Goal: Task Accomplishment & Management: Use online tool/utility

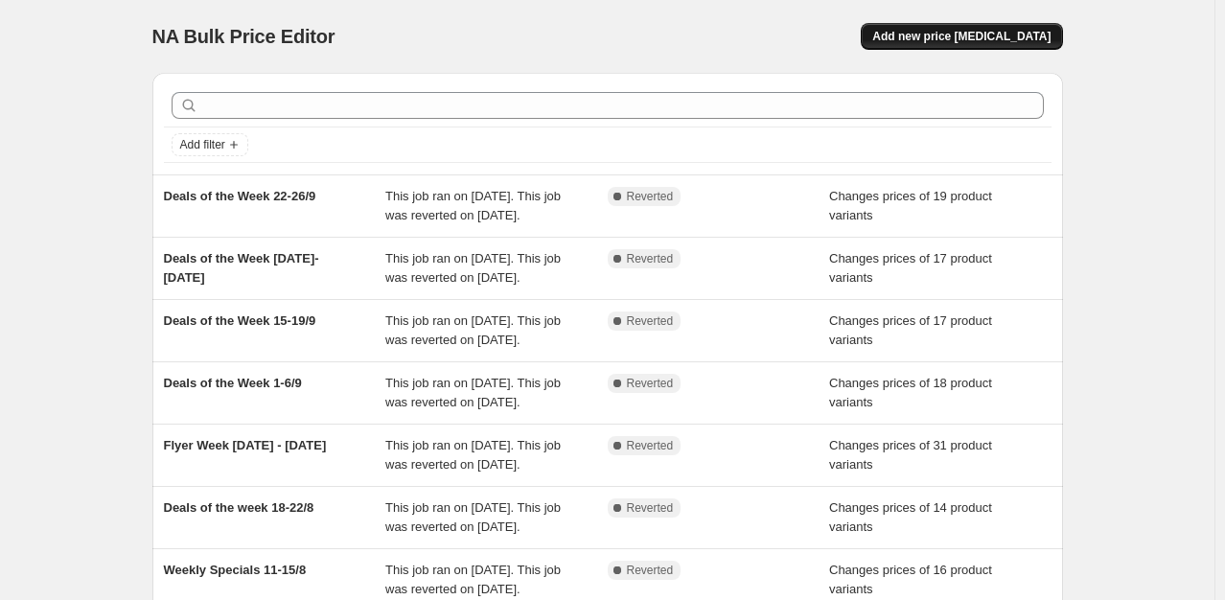
click at [985, 38] on span "Add new price [MEDICAL_DATA]" at bounding box center [961, 36] width 178 height 15
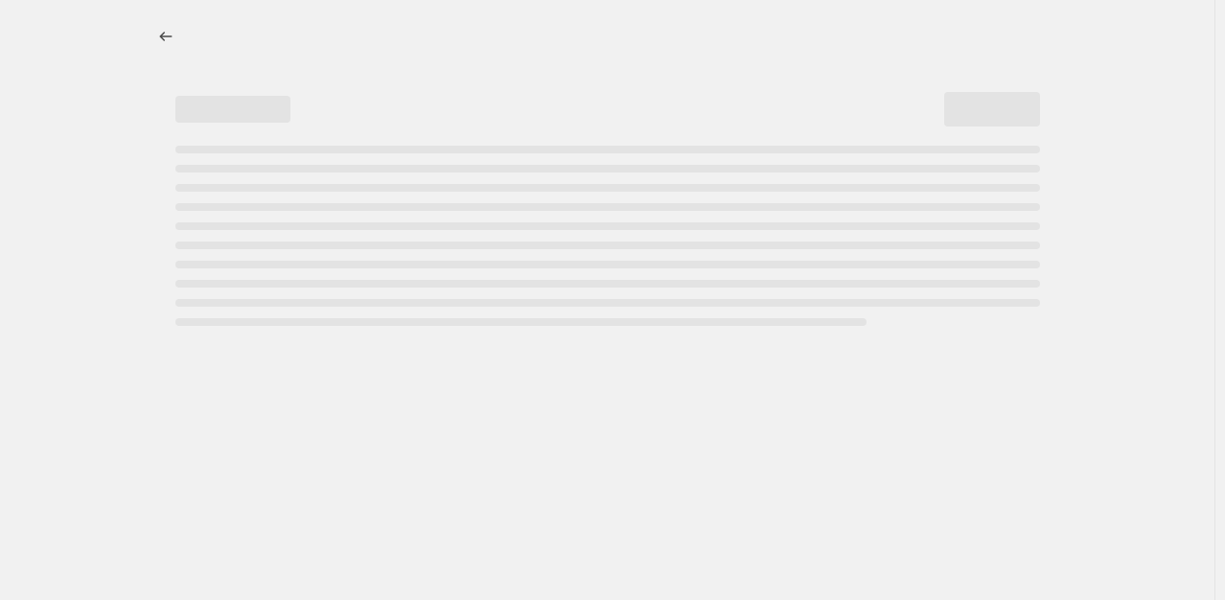
select select "percentage"
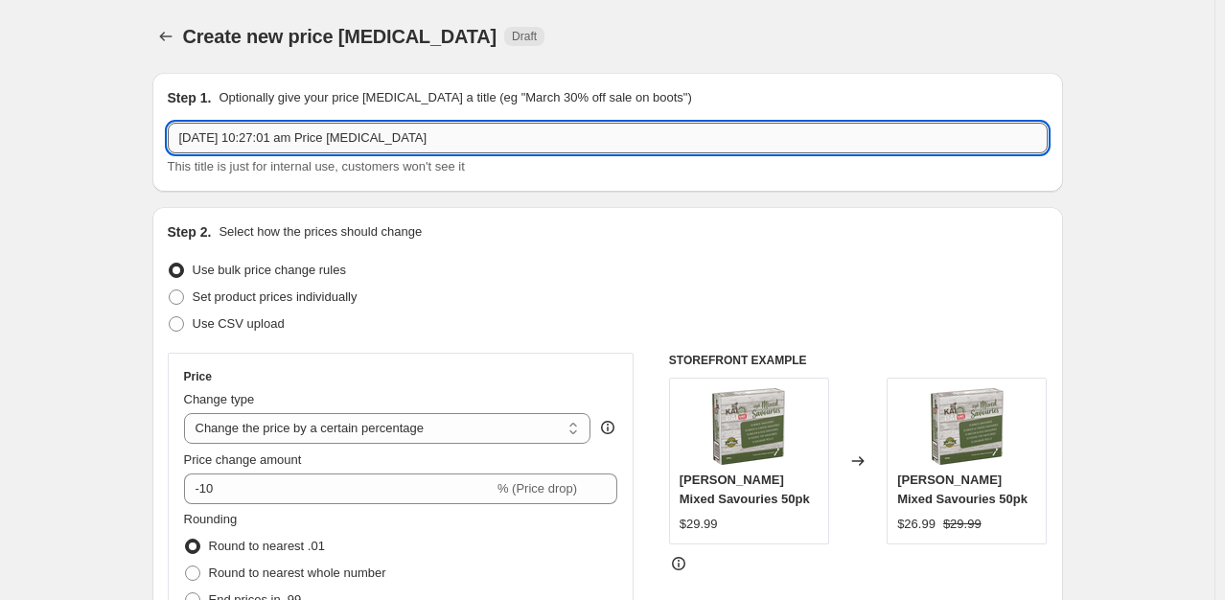
click at [345, 134] on input "26 Sept 2025, 10:27:01 am Price change job" at bounding box center [608, 138] width 880 height 31
type input "Deals of the Week 29/9-4/10"
click at [270, 295] on span "Set product prices individually" at bounding box center [275, 296] width 165 height 14
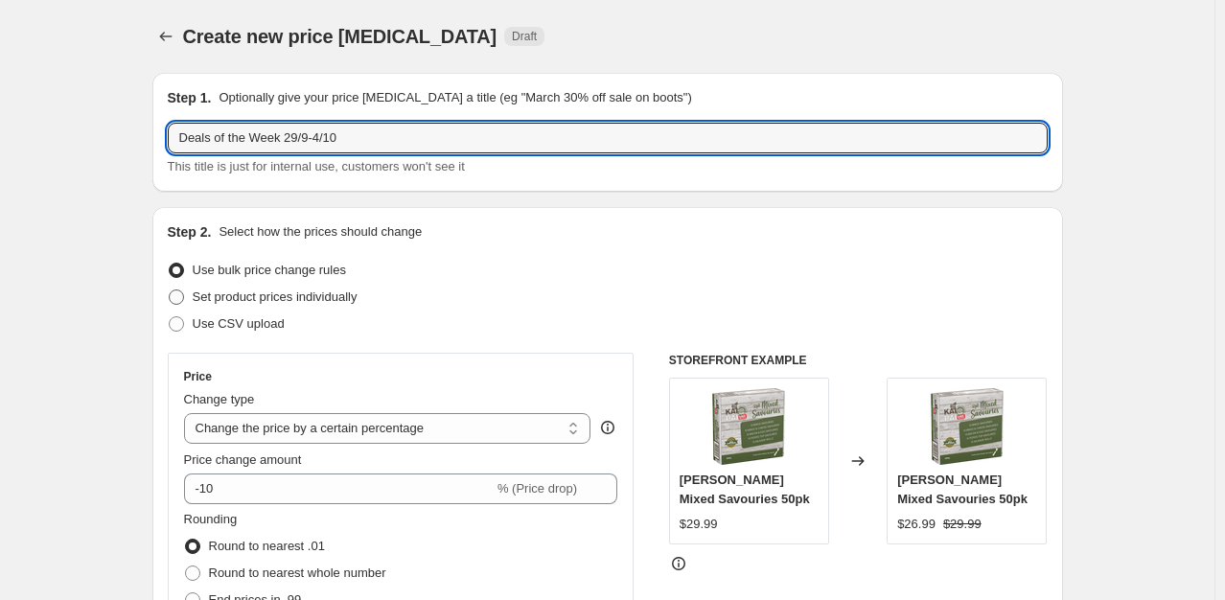
click at [170, 290] on input "Set product prices individually" at bounding box center [169, 289] width 1 height 1
radio input "true"
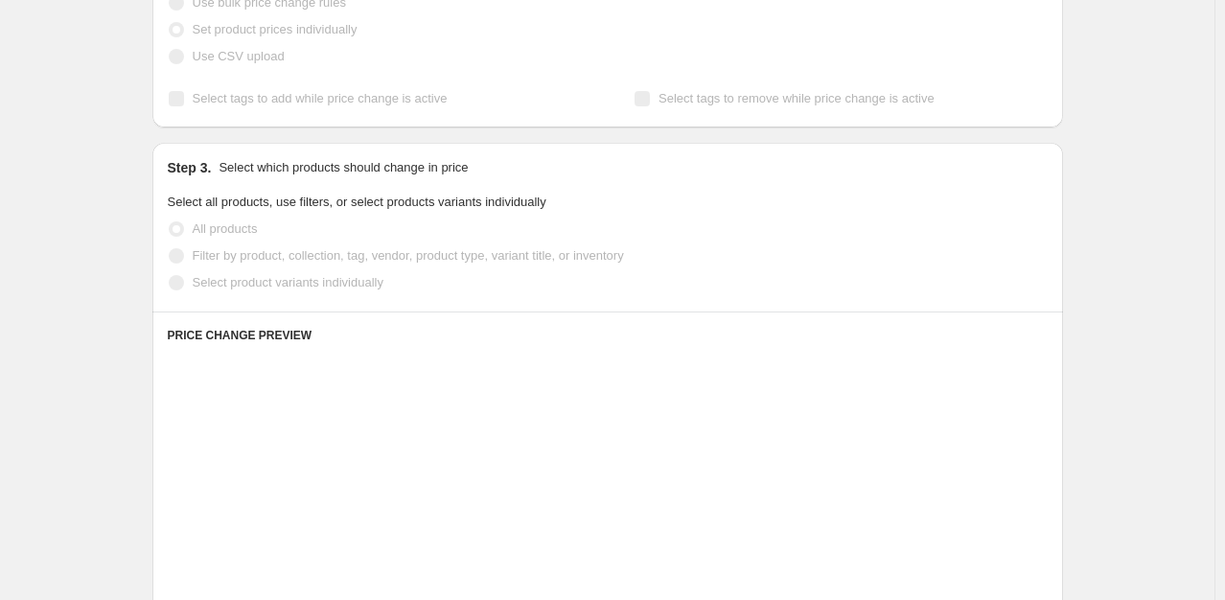
scroll to position [287, 0]
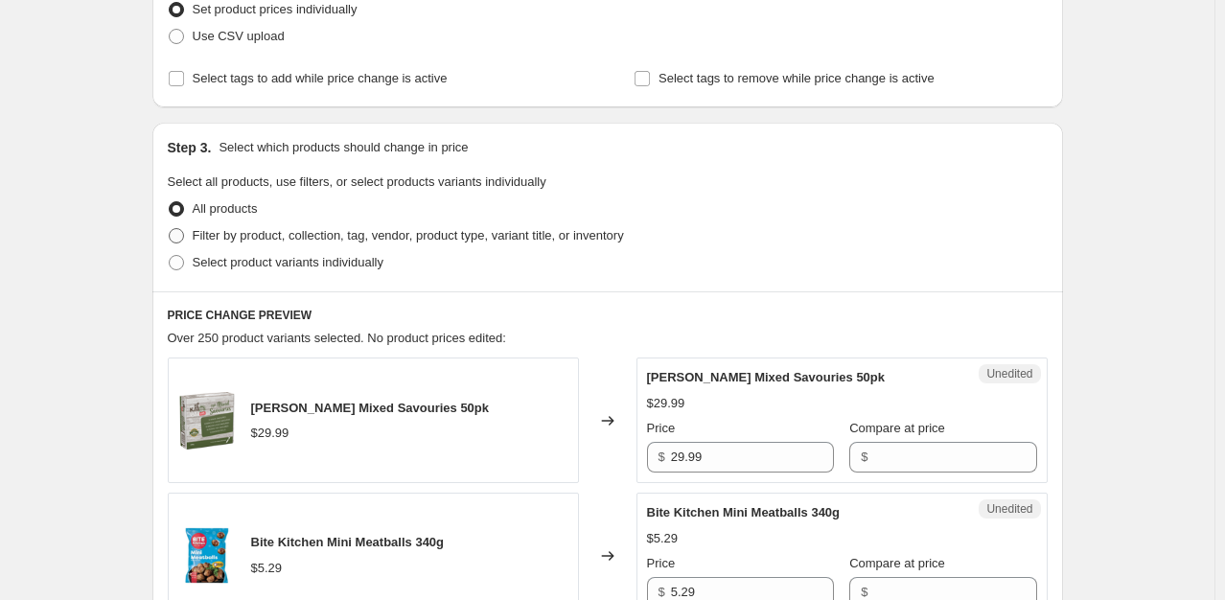
click at [252, 237] on span "Filter by product, collection, tag, vendor, product type, variant title, or inv…" at bounding box center [408, 235] width 431 height 14
click at [170, 229] on input "Filter by product, collection, tag, vendor, product type, variant title, or inv…" at bounding box center [169, 228] width 1 height 1
radio input "true"
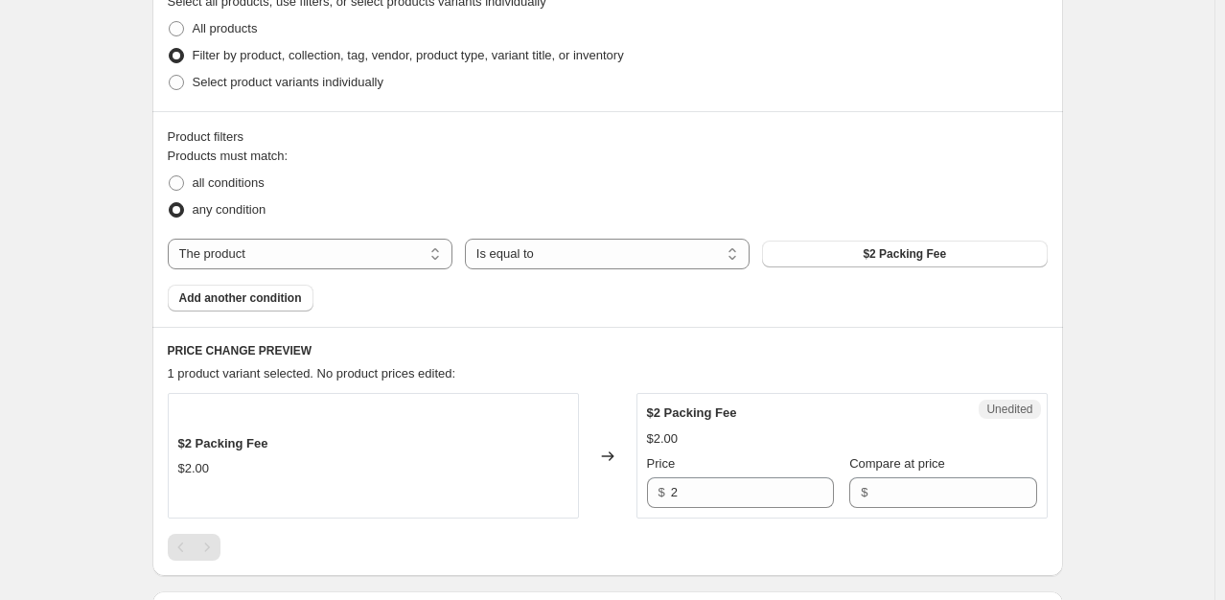
scroll to position [479, 0]
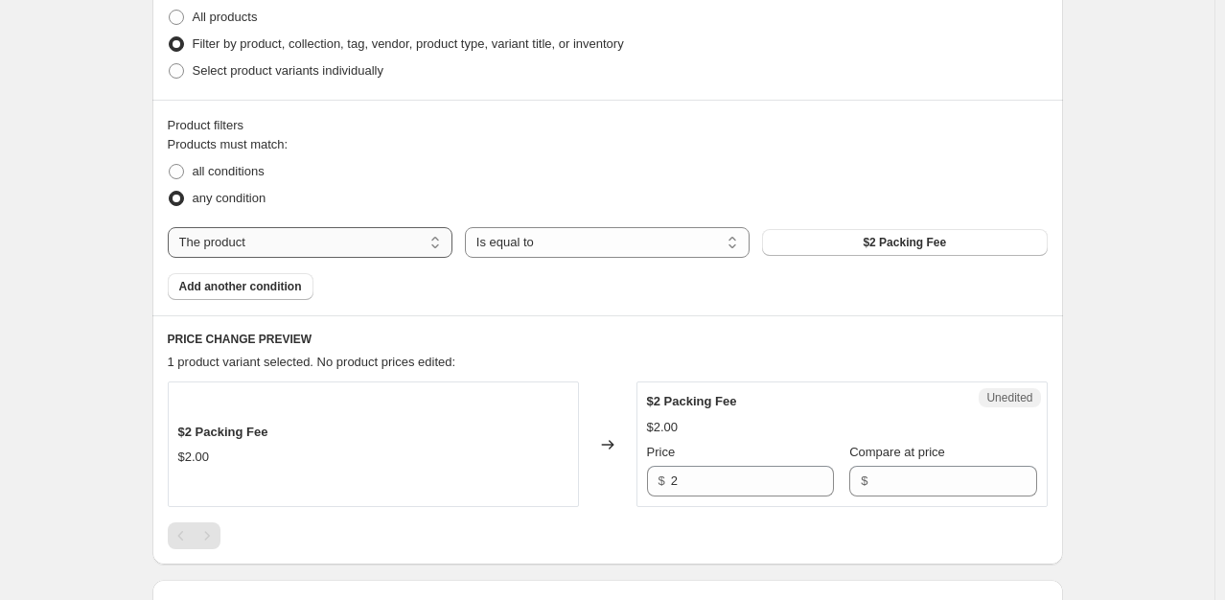
click at [422, 249] on select "The product The product's collection The product's tag The product's vendor The…" at bounding box center [310, 242] width 285 height 31
select select "collection"
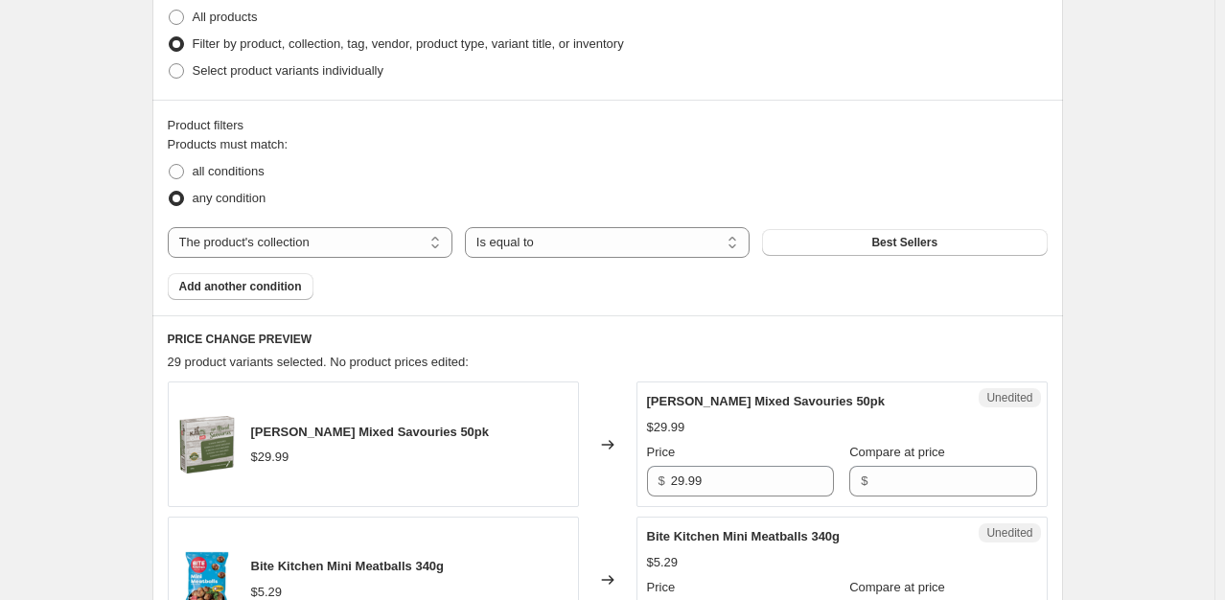
click at [922, 241] on span "Best Sellers" at bounding box center [904, 242] width 66 height 15
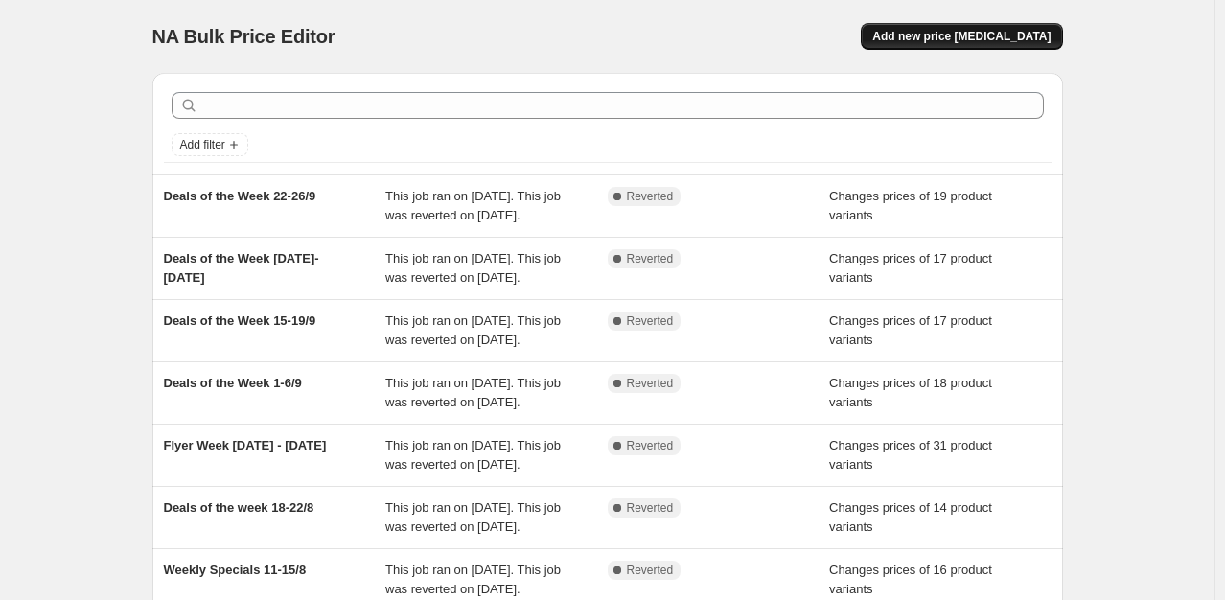
click at [1020, 40] on span "Add new price [MEDICAL_DATA]" at bounding box center [961, 36] width 178 height 15
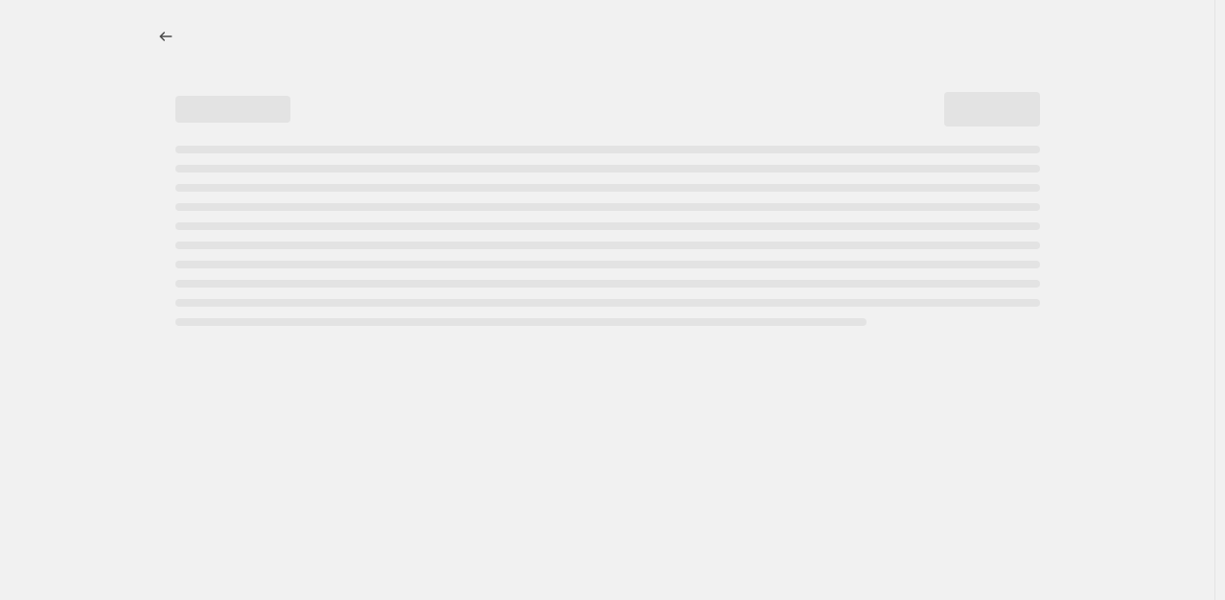
select select "percentage"
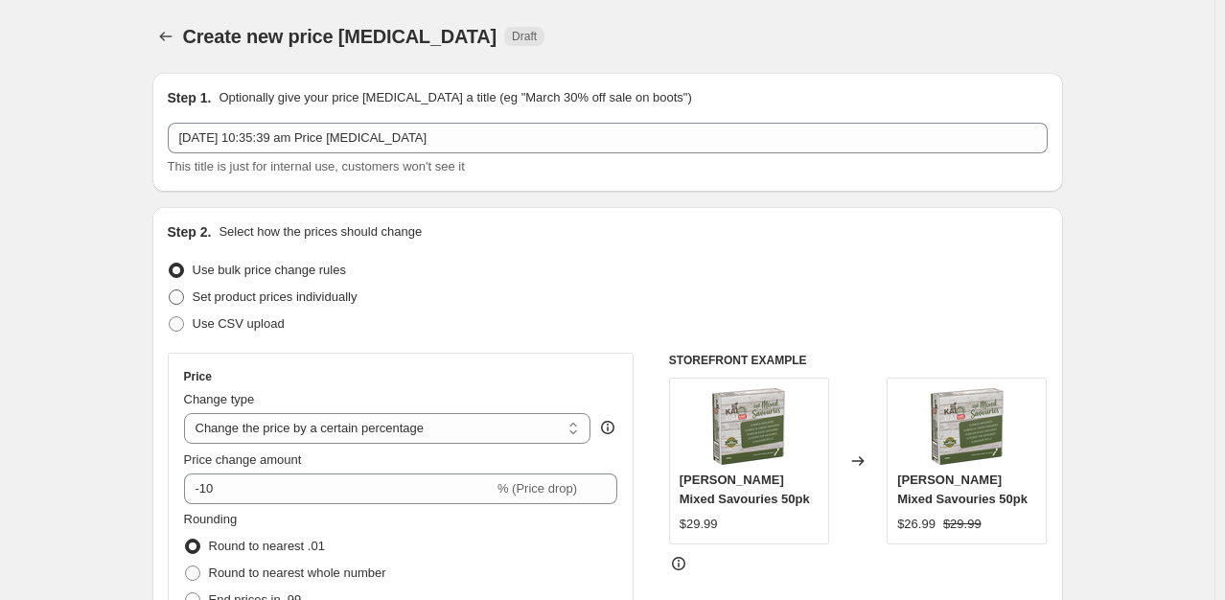
click at [211, 298] on span "Set product prices individually" at bounding box center [275, 296] width 165 height 14
click at [170, 290] on input "Set product prices individually" at bounding box center [169, 289] width 1 height 1
radio input "true"
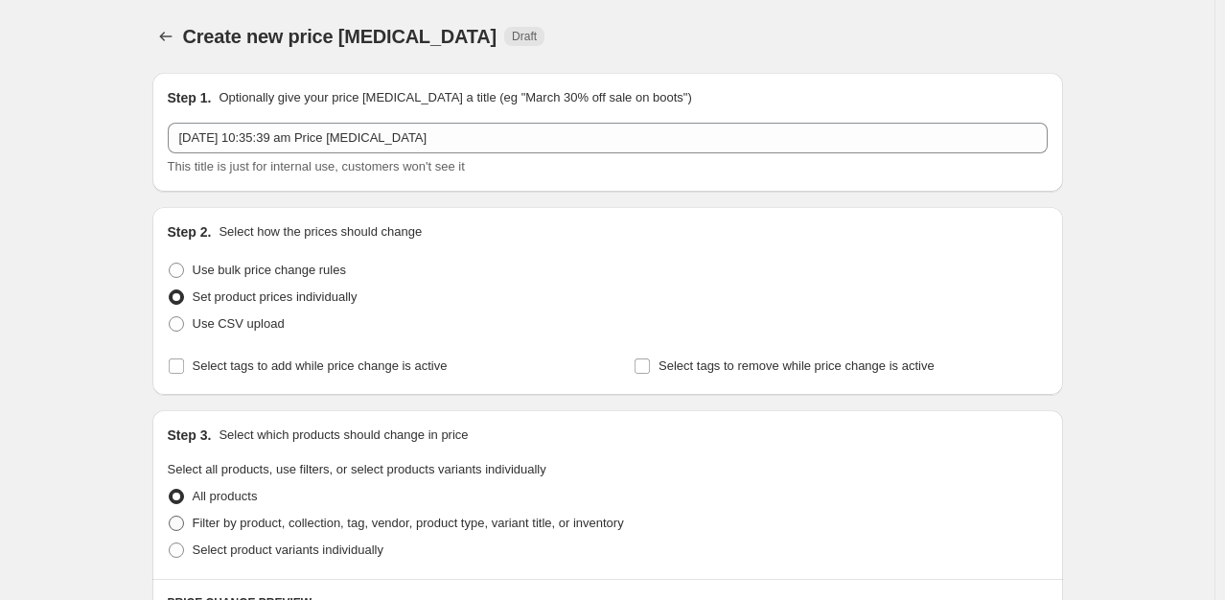
click at [211, 526] on span "Filter by product, collection, tag, vendor, product type, variant title, or inv…" at bounding box center [408, 523] width 431 height 14
click at [170, 517] on input "Filter by product, collection, tag, vendor, product type, variant title, or inv…" at bounding box center [169, 516] width 1 height 1
radio input "true"
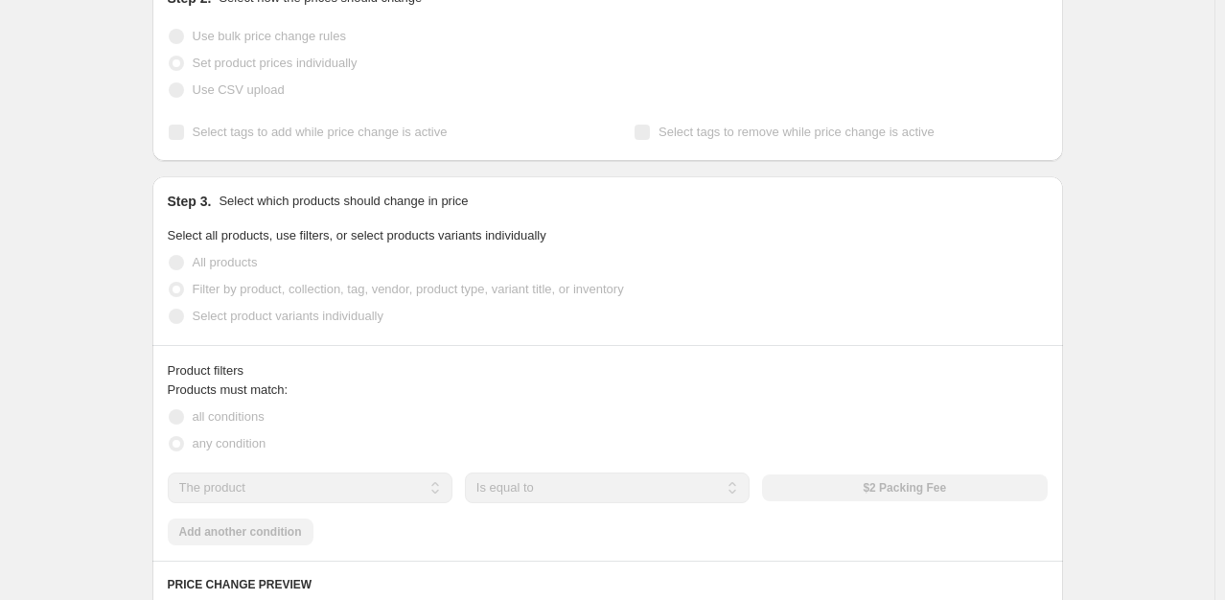
scroll to position [383, 0]
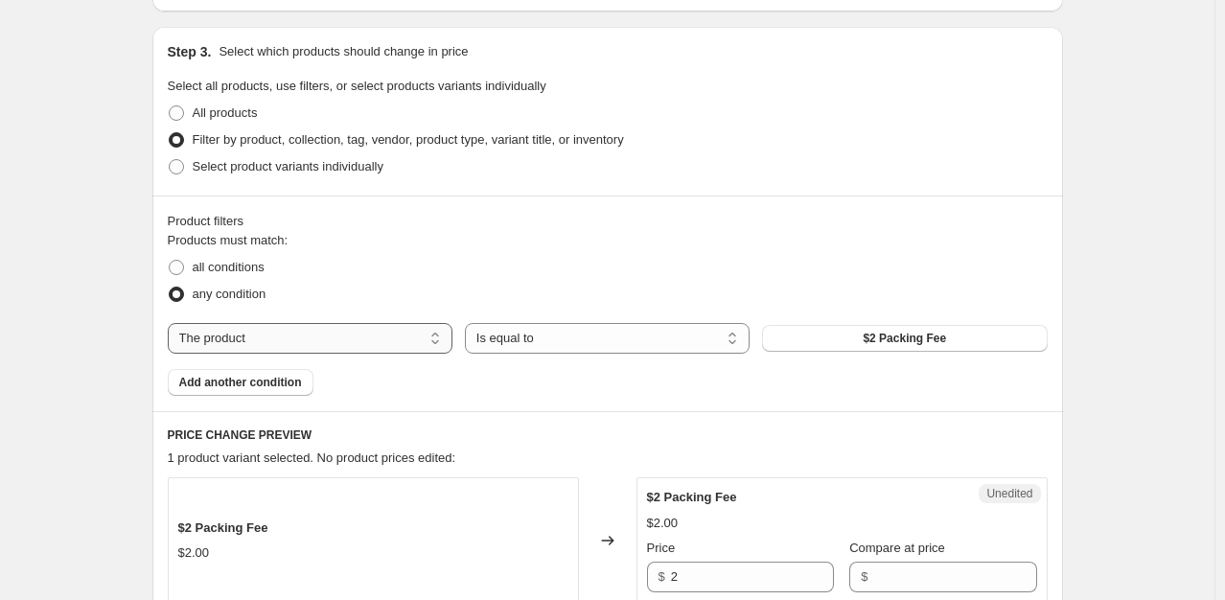
click at [325, 330] on select "The product The product's collection The product's tag The product's vendor The…" at bounding box center [310, 338] width 285 height 31
select select "collection"
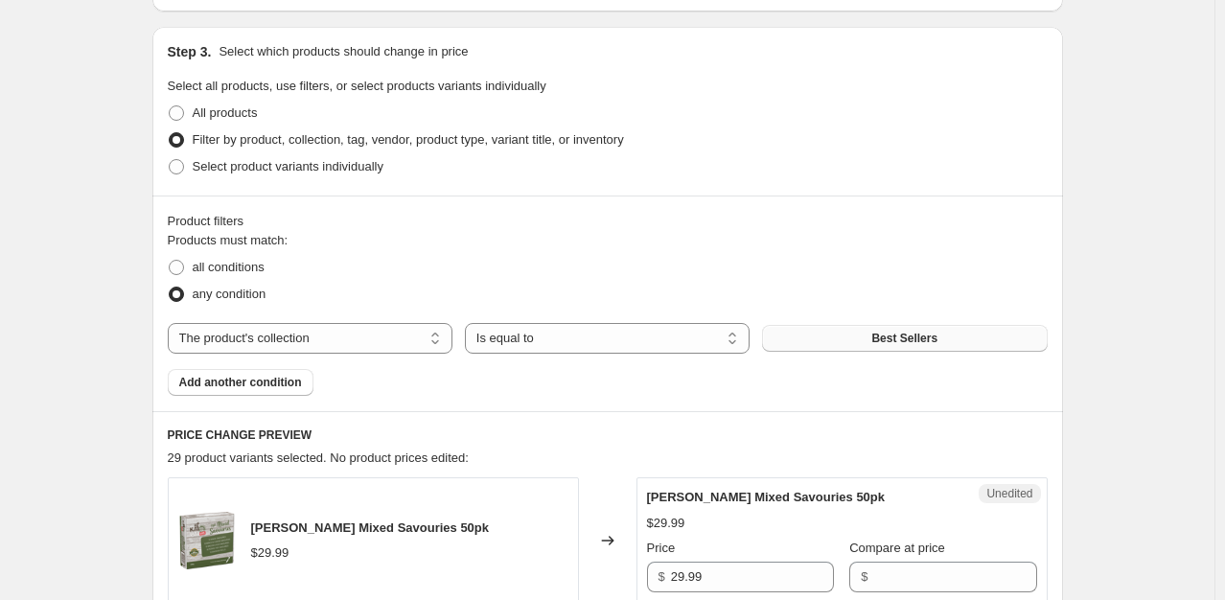
click at [958, 342] on button "Best Sellers" at bounding box center [904, 338] width 285 height 27
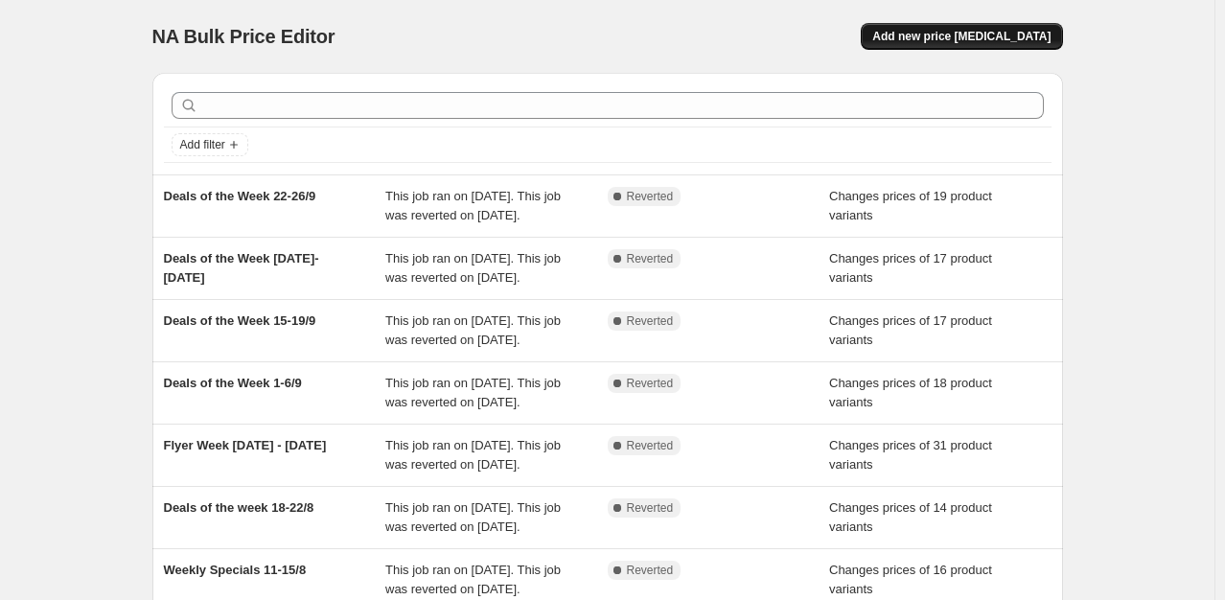
click at [980, 39] on span "Add new price [MEDICAL_DATA]" at bounding box center [961, 36] width 178 height 15
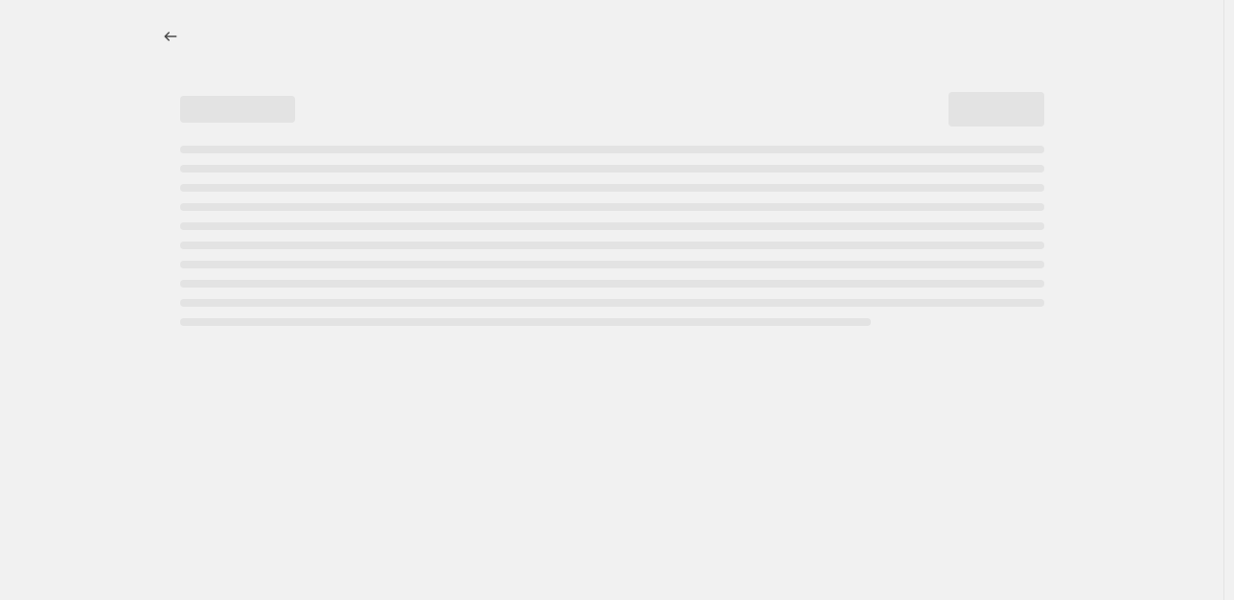
select select "percentage"
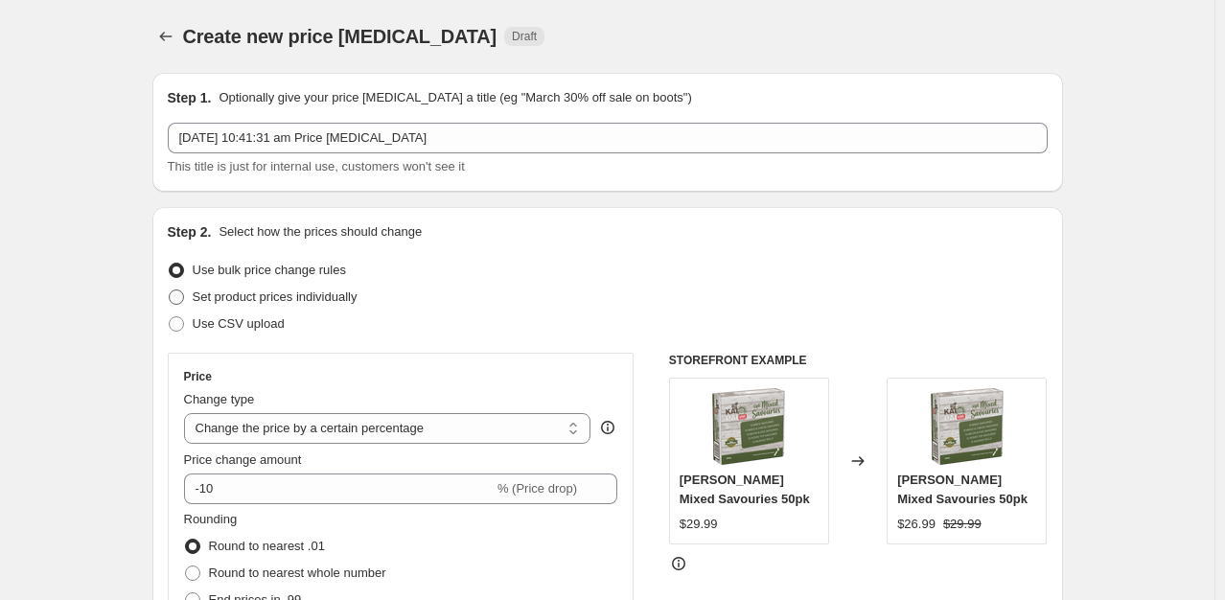
click at [268, 296] on span "Set product prices individually" at bounding box center [275, 296] width 165 height 14
click at [170, 290] on input "Set product prices individually" at bounding box center [169, 289] width 1 height 1
radio input "true"
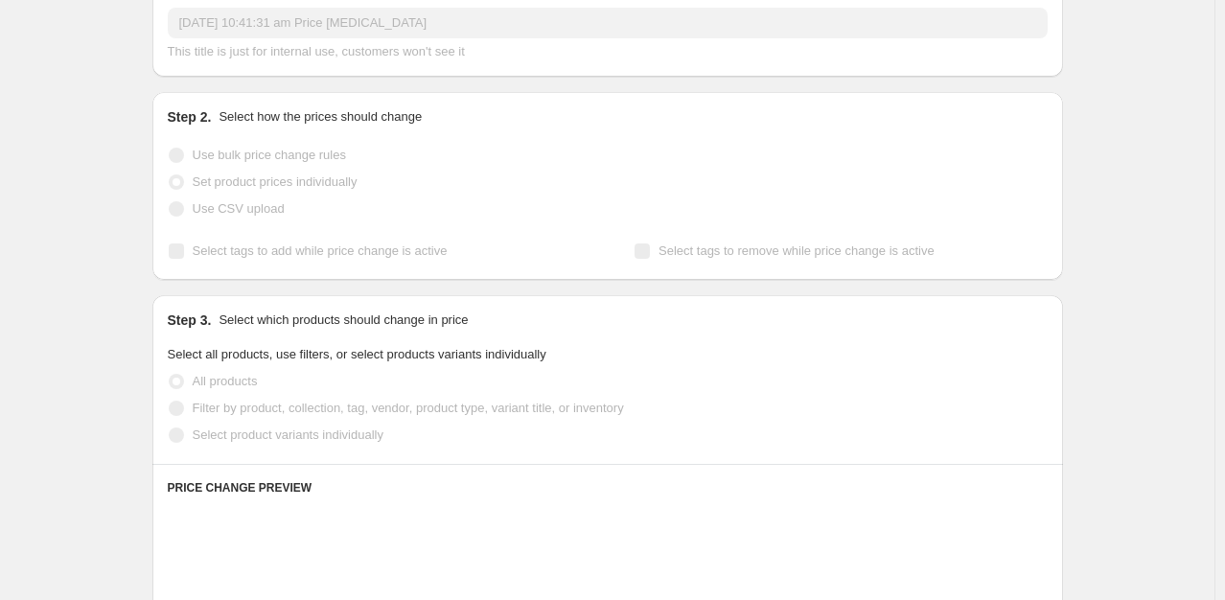
scroll to position [192, 0]
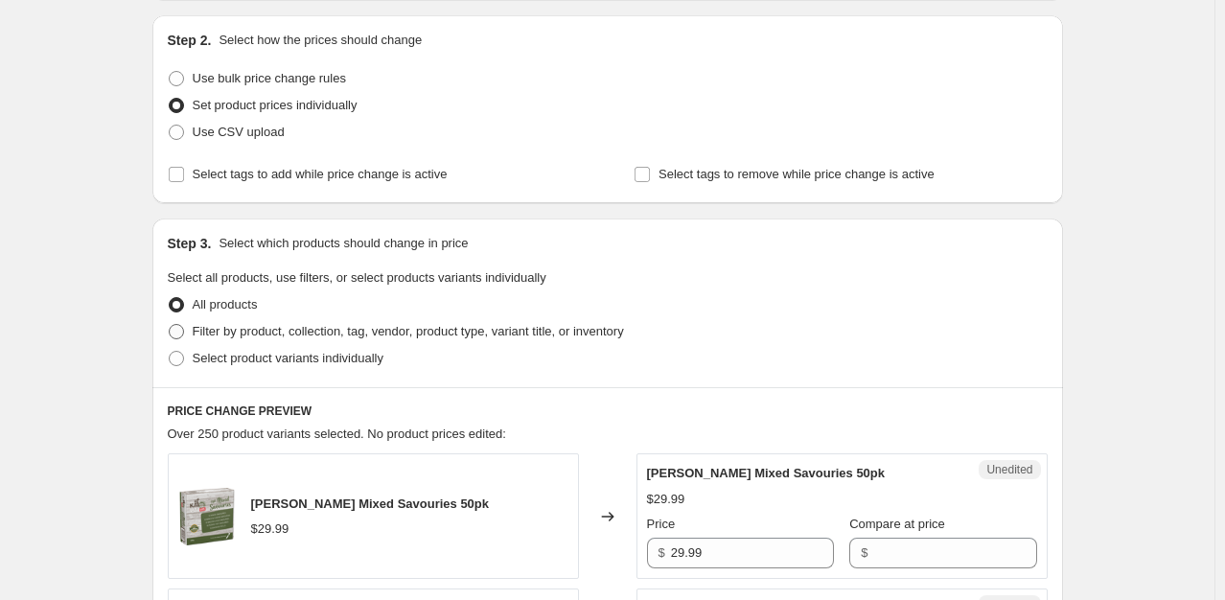
click at [271, 330] on span "Filter by product, collection, tag, vendor, product type, variant title, or inv…" at bounding box center [408, 331] width 431 height 14
click at [170, 325] on input "Filter by product, collection, tag, vendor, product type, variant title, or inv…" at bounding box center [169, 324] width 1 height 1
radio input "true"
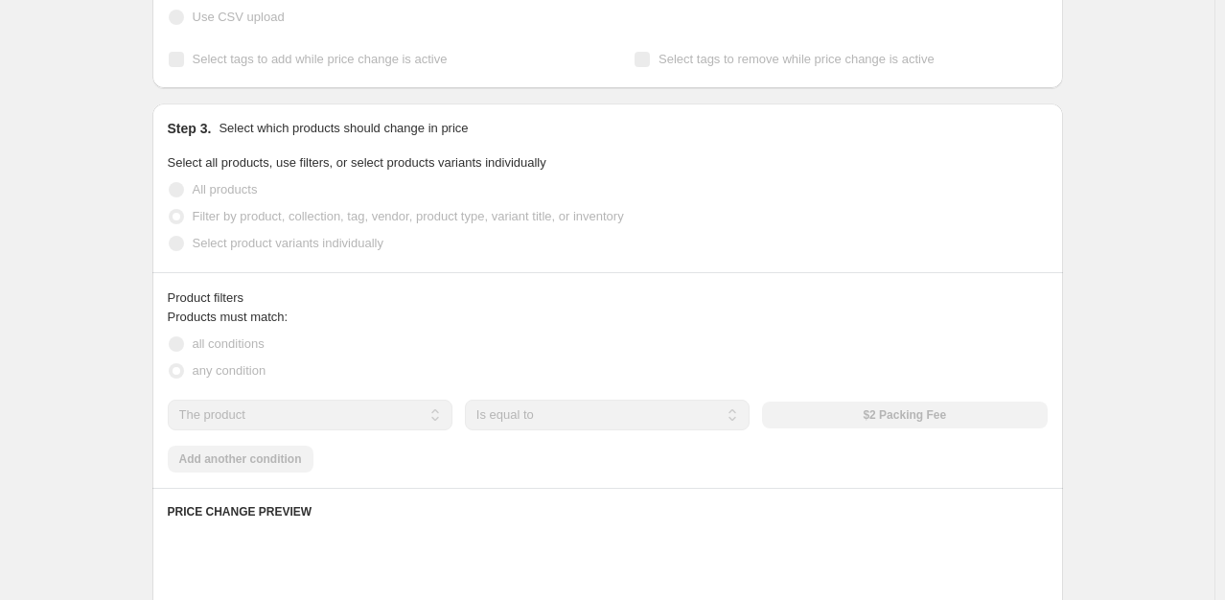
scroll to position [383, 0]
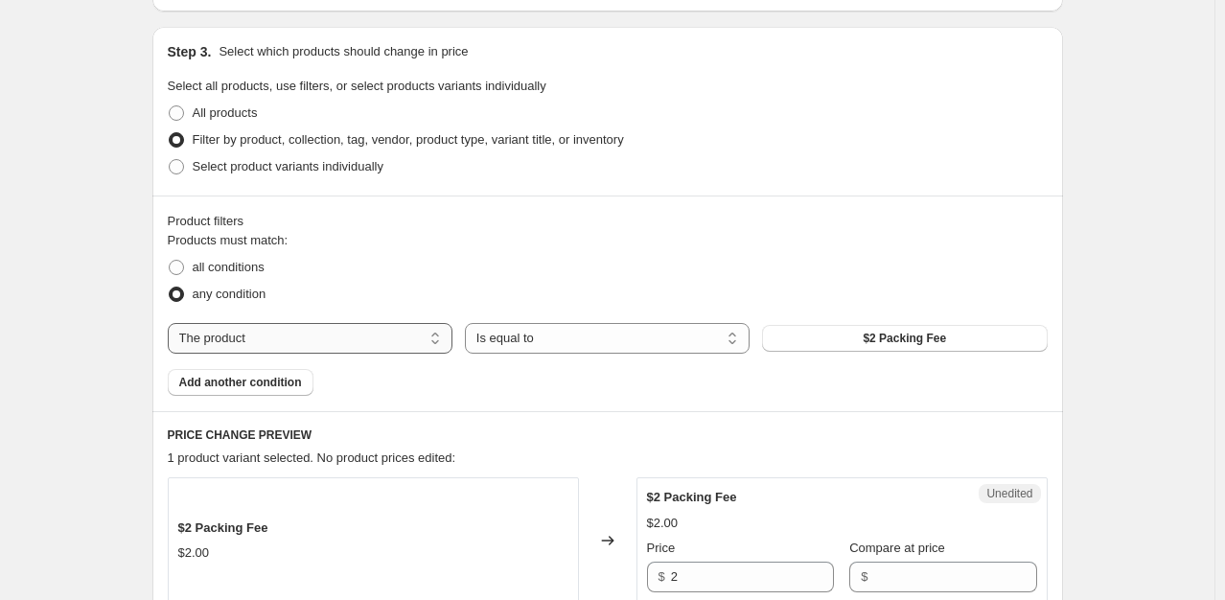
click at [418, 336] on select "The product The product's collection The product's tag The product's vendor The…" at bounding box center [310, 338] width 285 height 31
select select "collection"
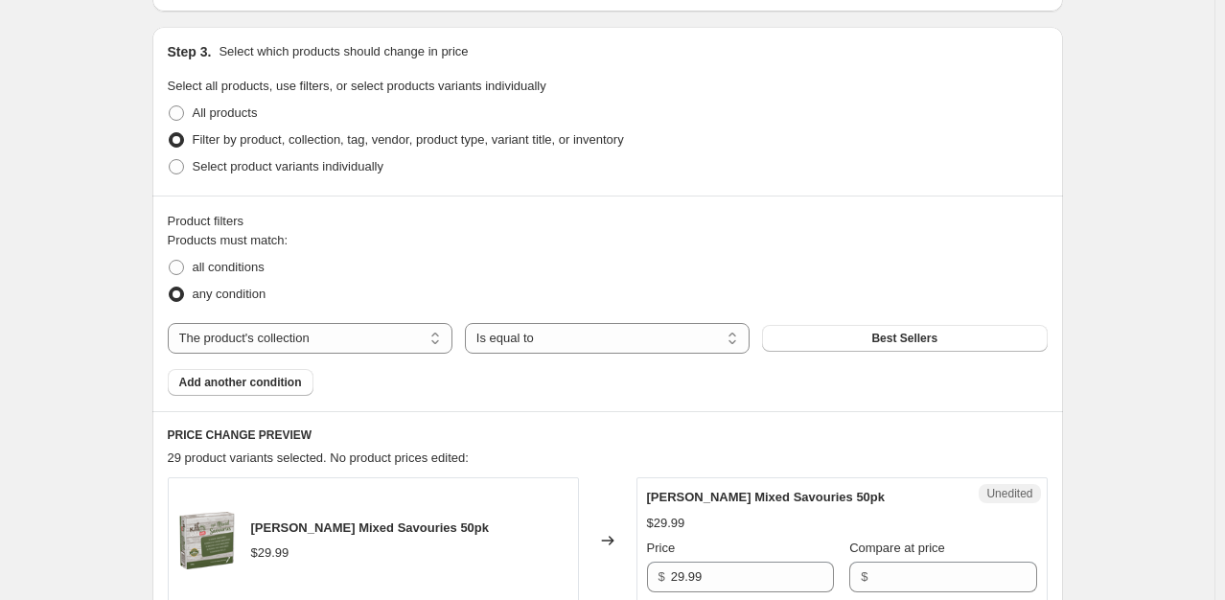
click at [893, 346] on button "Best Sellers" at bounding box center [904, 338] width 285 height 27
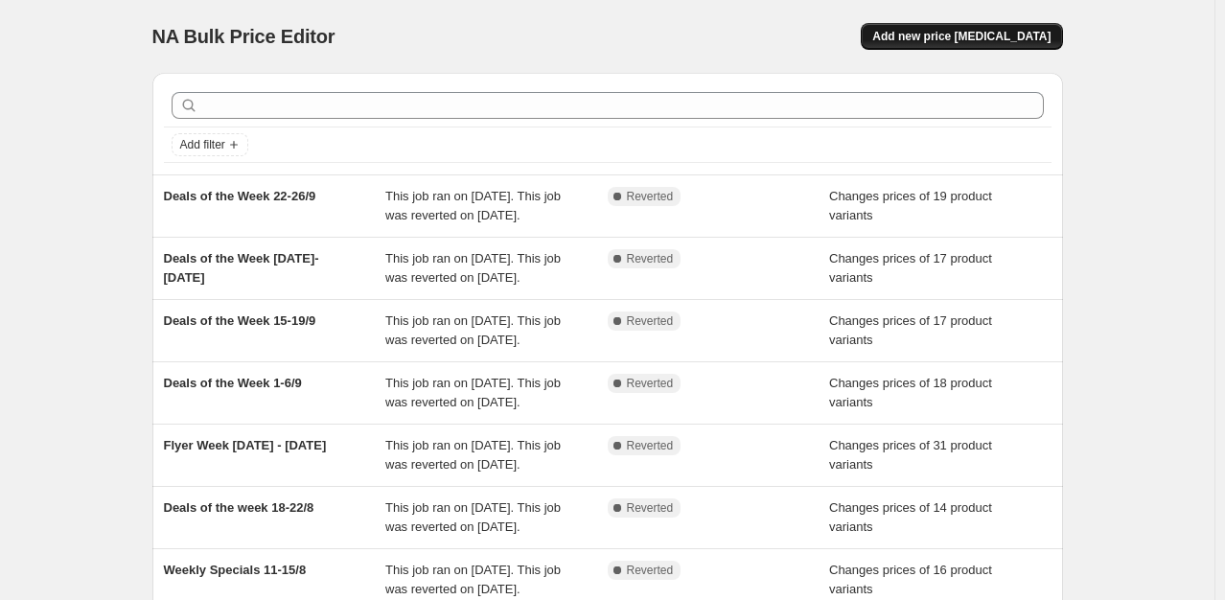
click at [975, 39] on span "Add new price [MEDICAL_DATA]" at bounding box center [961, 36] width 178 height 15
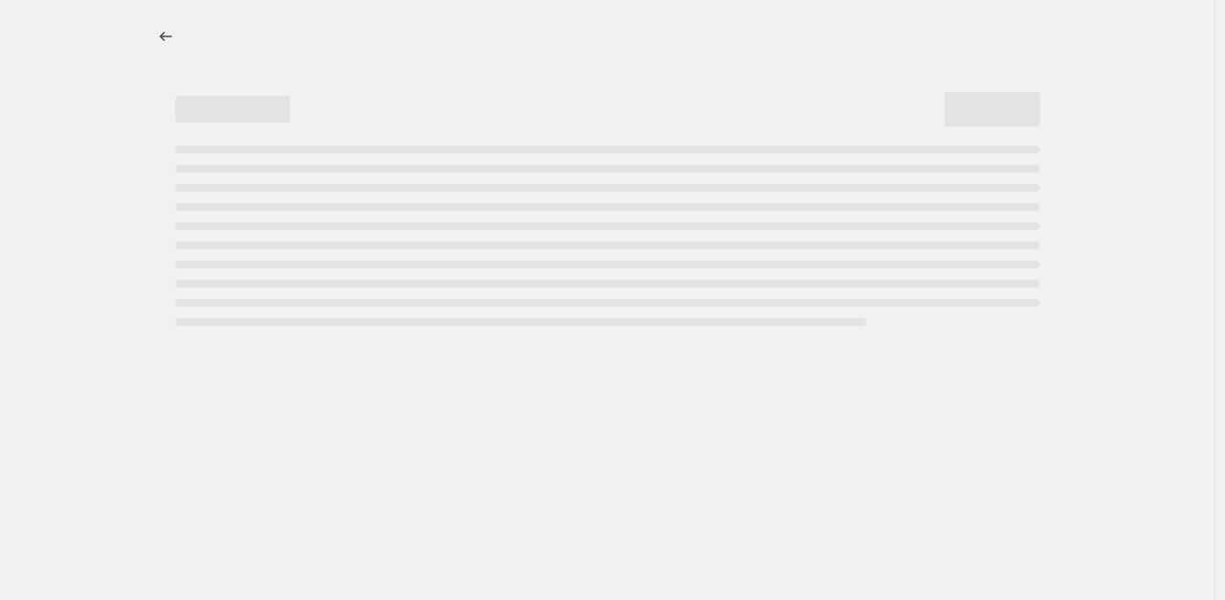
select select "percentage"
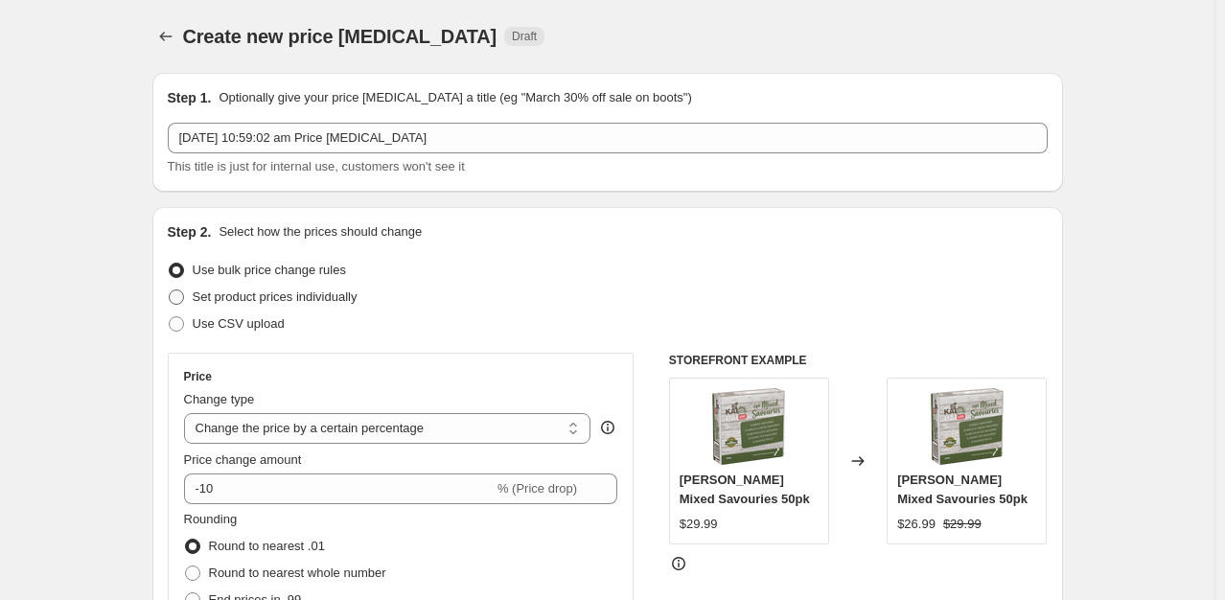
click at [258, 289] on span "Set product prices individually" at bounding box center [275, 296] width 165 height 14
click at [170, 289] on input "Set product prices individually" at bounding box center [169, 289] width 1 height 1
radio input "true"
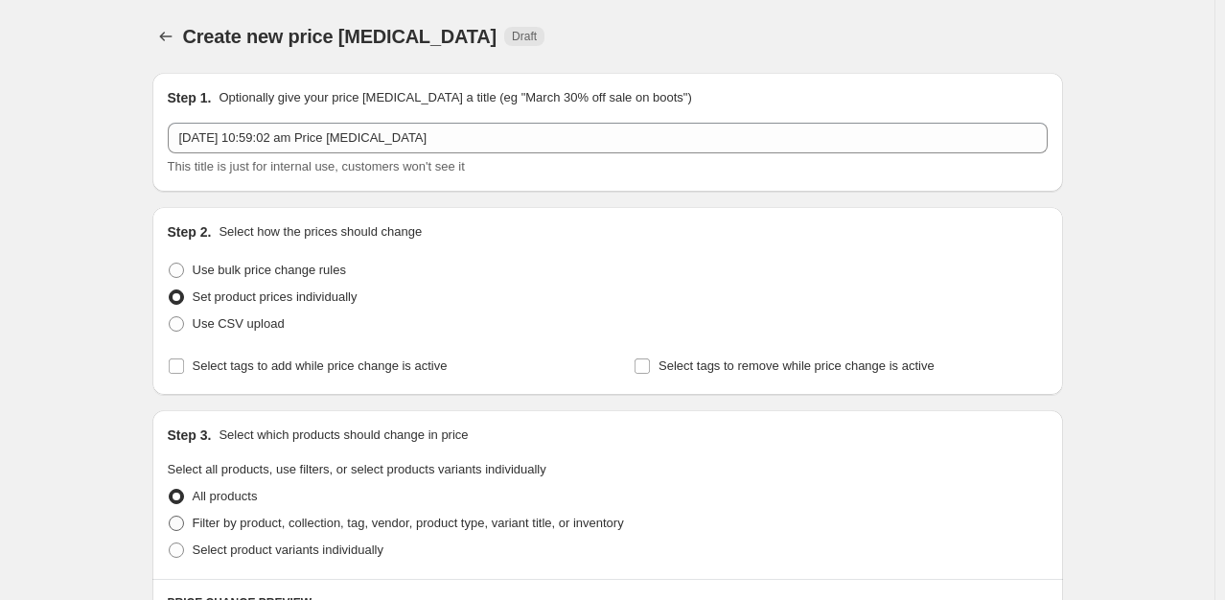
click at [215, 520] on span "Filter by product, collection, tag, vendor, product type, variant title, or inv…" at bounding box center [408, 523] width 431 height 14
click at [170, 517] on input "Filter by product, collection, tag, vendor, product type, variant title, or inv…" at bounding box center [169, 516] width 1 height 1
radio input "true"
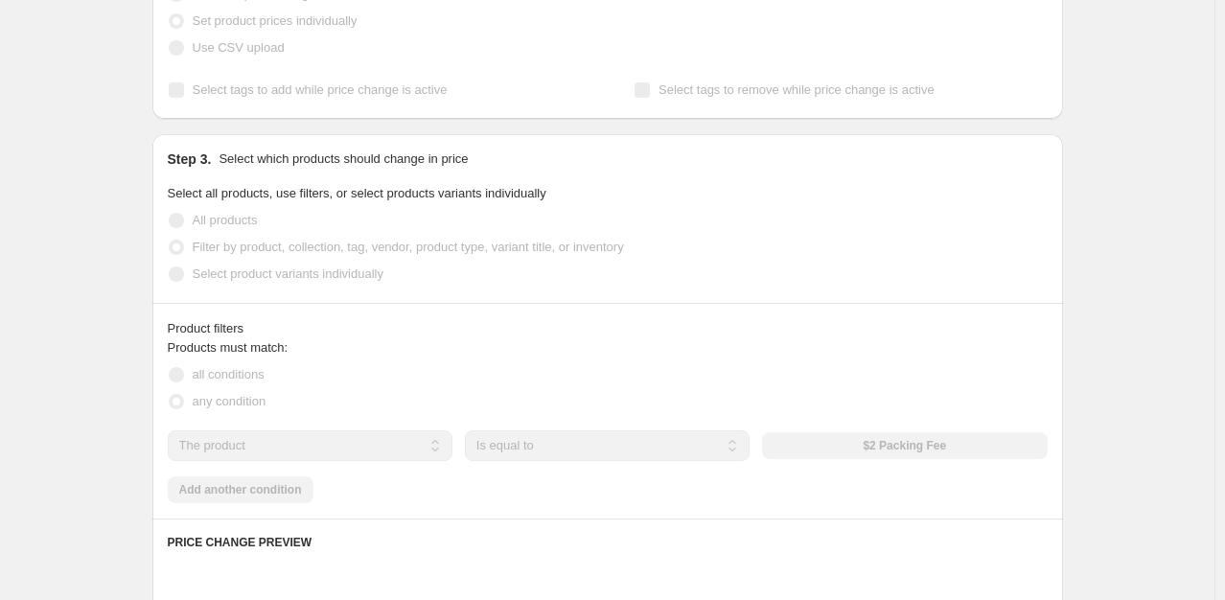
scroll to position [287, 0]
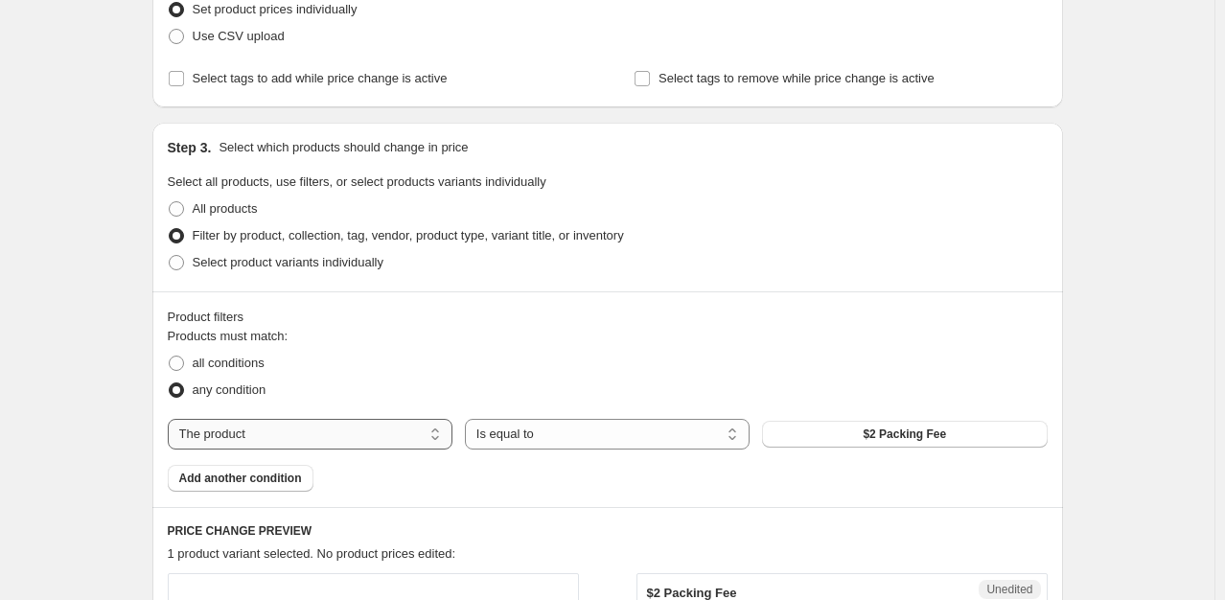
click at [321, 443] on select "The product The product's collection The product's tag The product's vendor The…" at bounding box center [310, 434] width 285 height 31
select select "collection"
click at [842, 431] on button "Best Sellers" at bounding box center [904, 434] width 285 height 27
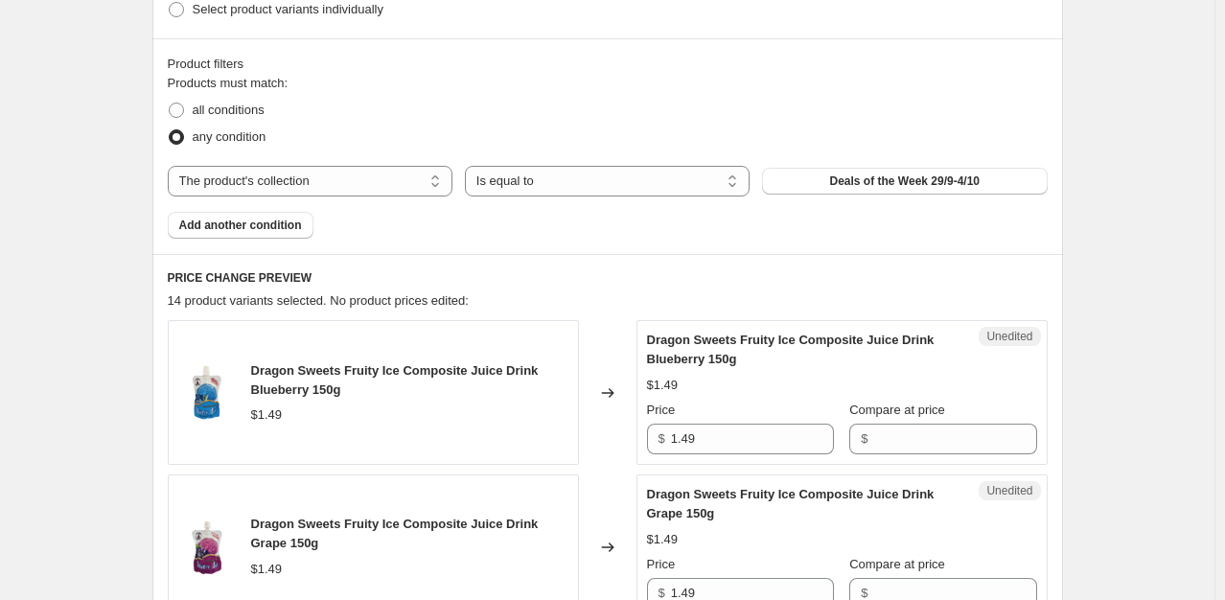
scroll to position [575, 0]
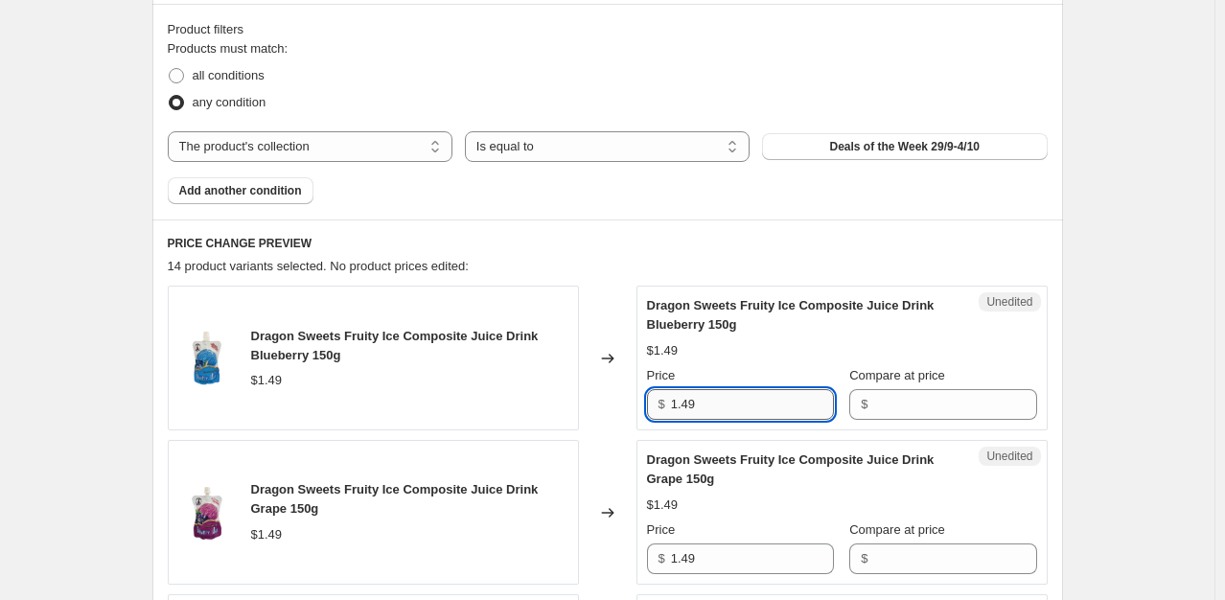
click at [750, 400] on input "1.49" at bounding box center [752, 404] width 163 height 31
click at [896, 405] on input "Compare at price" at bounding box center [954, 404] width 163 height 31
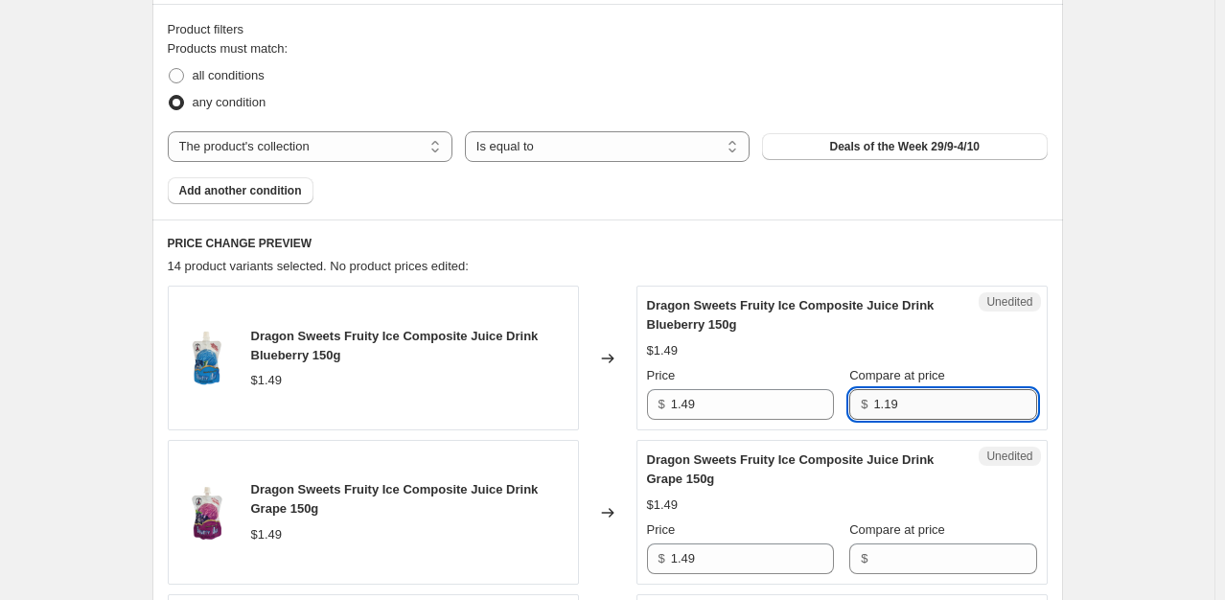
click at [896, 405] on input "1.19" at bounding box center [954, 404] width 163 height 31
type input "1.19"
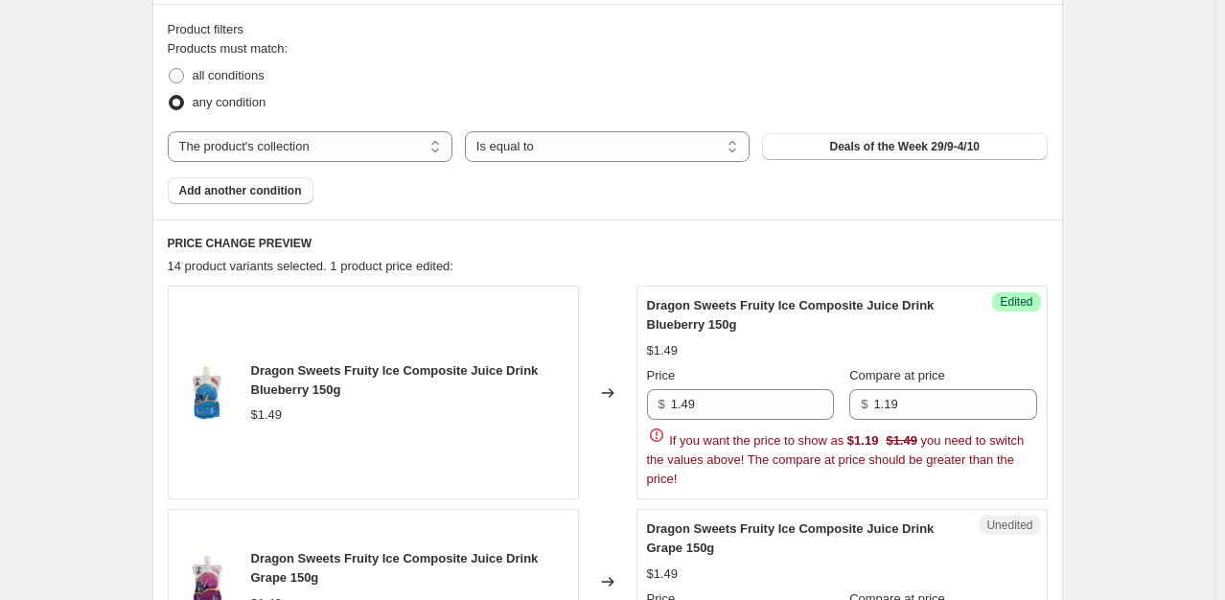
click at [911, 563] on div "Dragon Sweets Fruity Ice Composite Juice Drink Grape 150g $1.49 Price $ 1.49 Co…" at bounding box center [842, 581] width 390 height 124
click at [810, 419] on input "1.49" at bounding box center [752, 404] width 163 height 31
click at [801, 408] on input "1.49" at bounding box center [752, 404] width 163 height 31
type input "0.99"
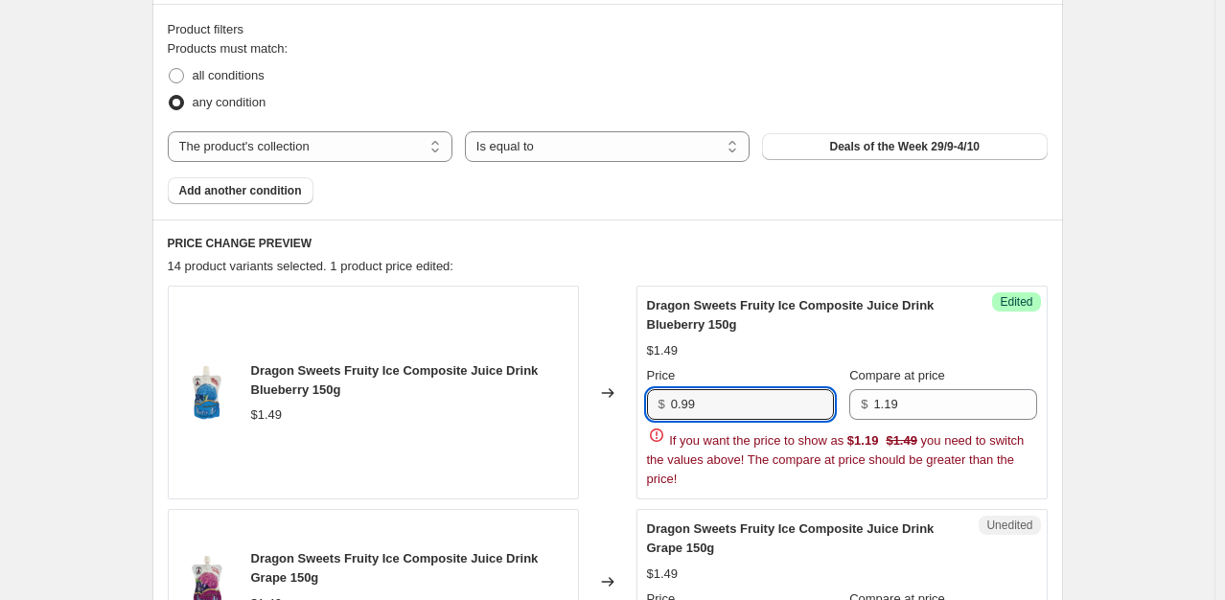
click at [783, 343] on div "$1.49" at bounding box center [842, 350] width 390 height 19
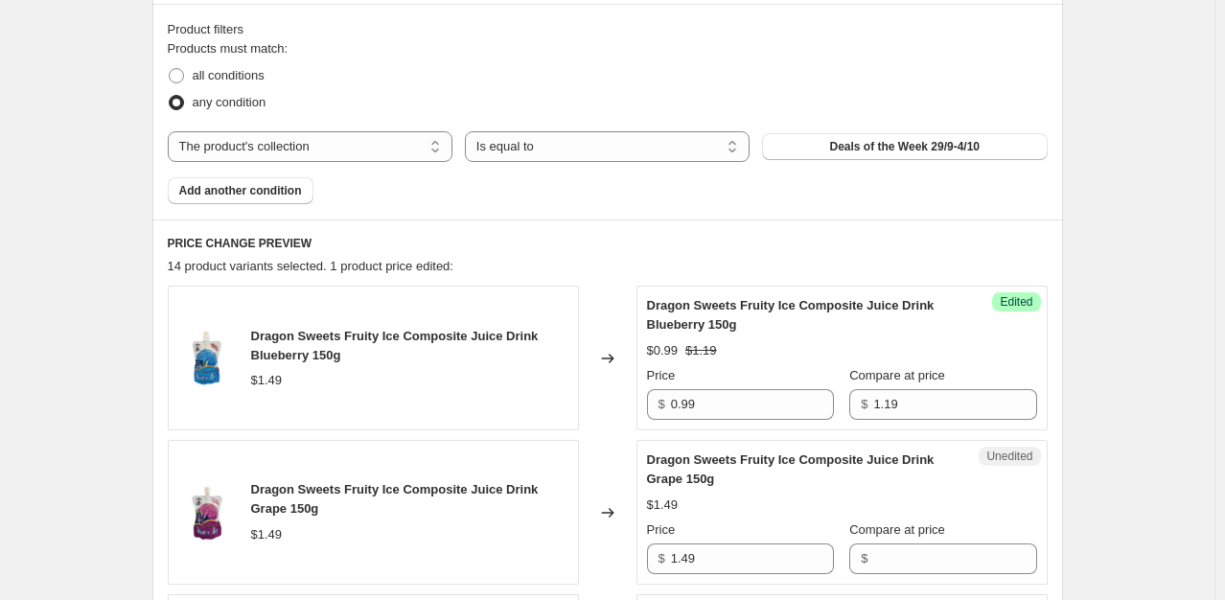
scroll to position [767, 0]
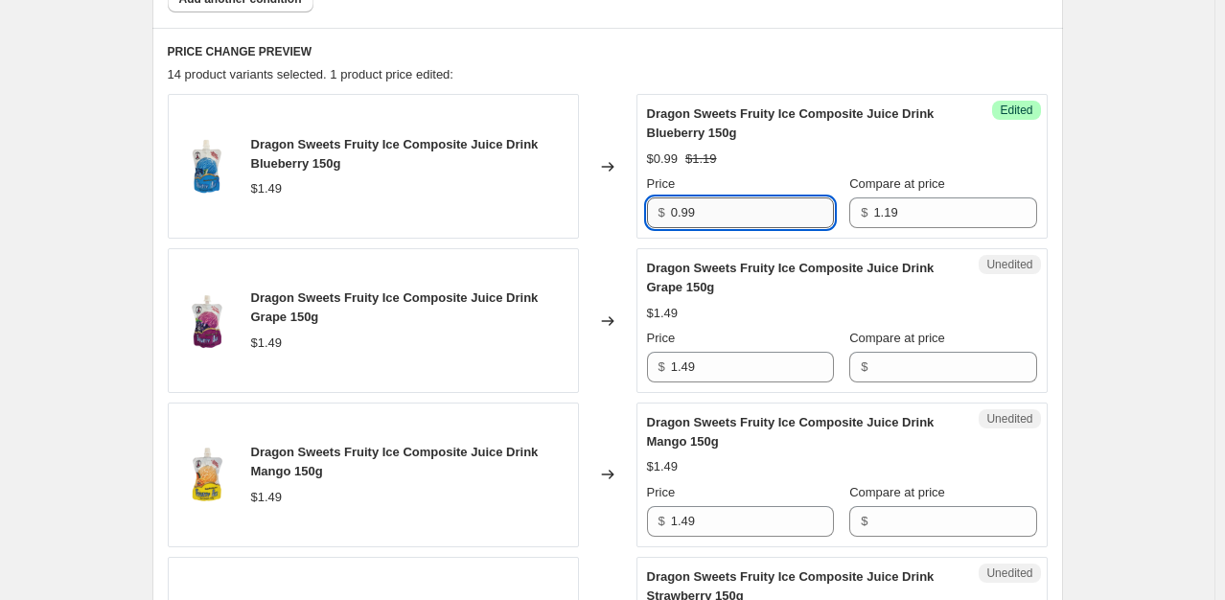
click at [758, 207] on input "0.99" at bounding box center [752, 212] width 163 height 31
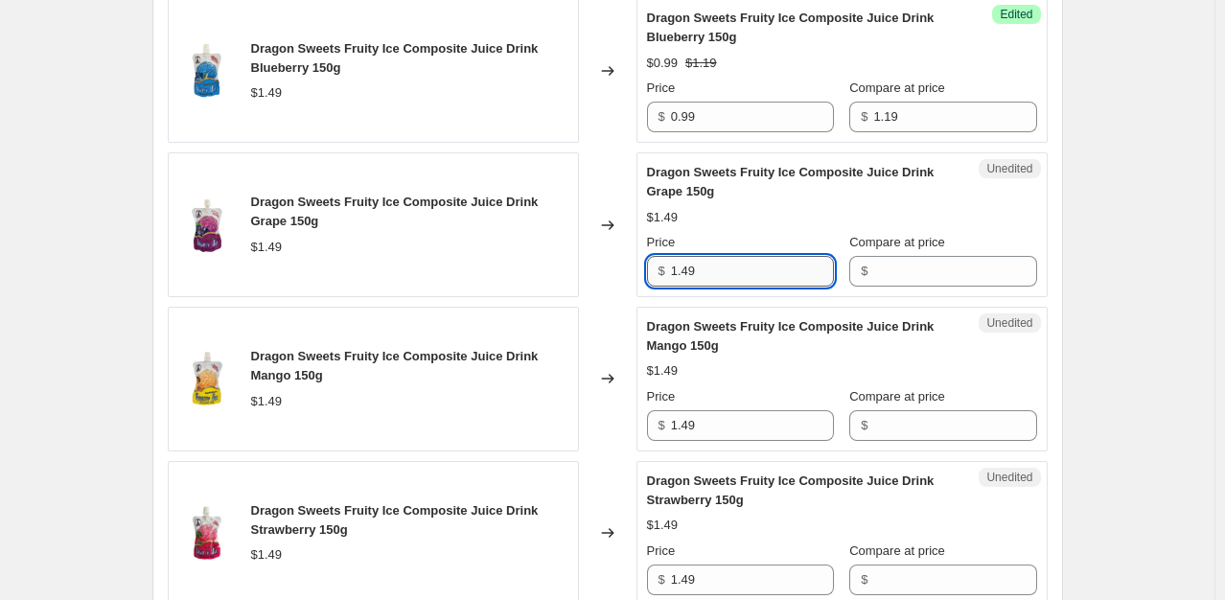
click at [725, 263] on input "1.49" at bounding box center [752, 271] width 163 height 31
paste input "0.9"
type input "0.99"
click at [713, 431] on input "1.49" at bounding box center [752, 425] width 163 height 31
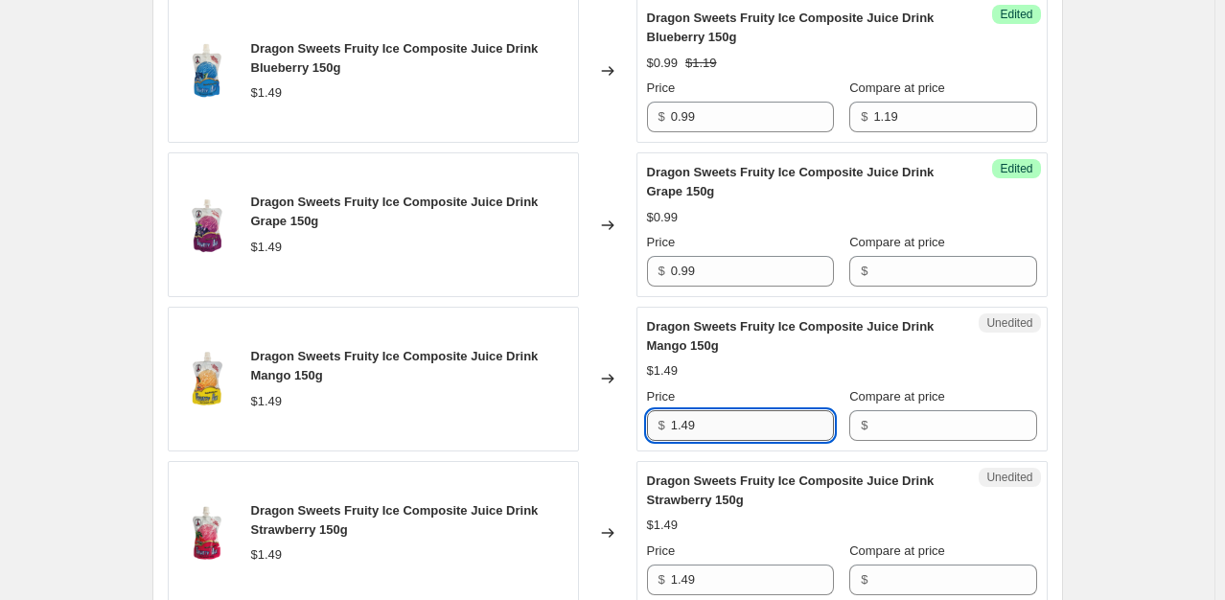
click at [713, 431] on input "1.49" at bounding box center [752, 425] width 163 height 31
paste input "0.9"
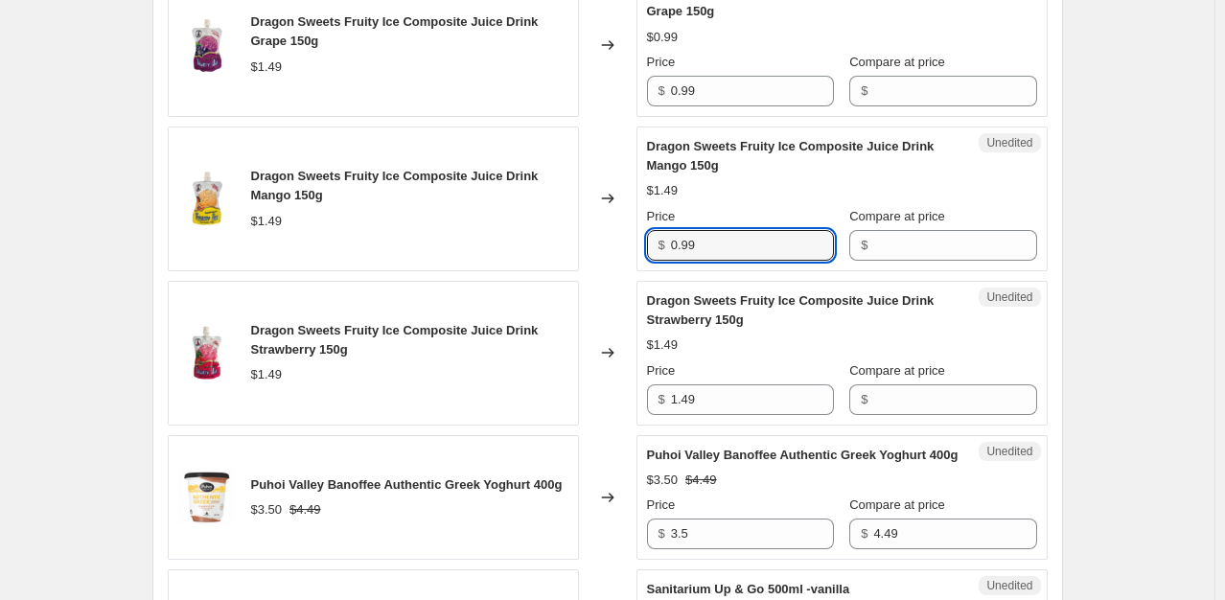
scroll to position [1054, 0]
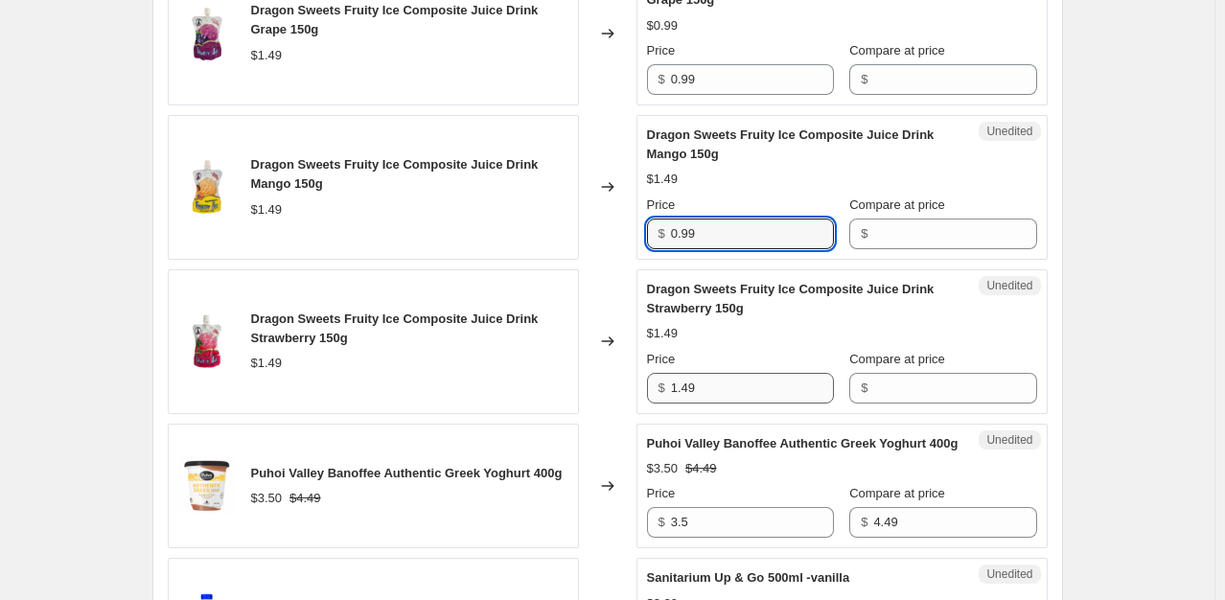
type input "0.99"
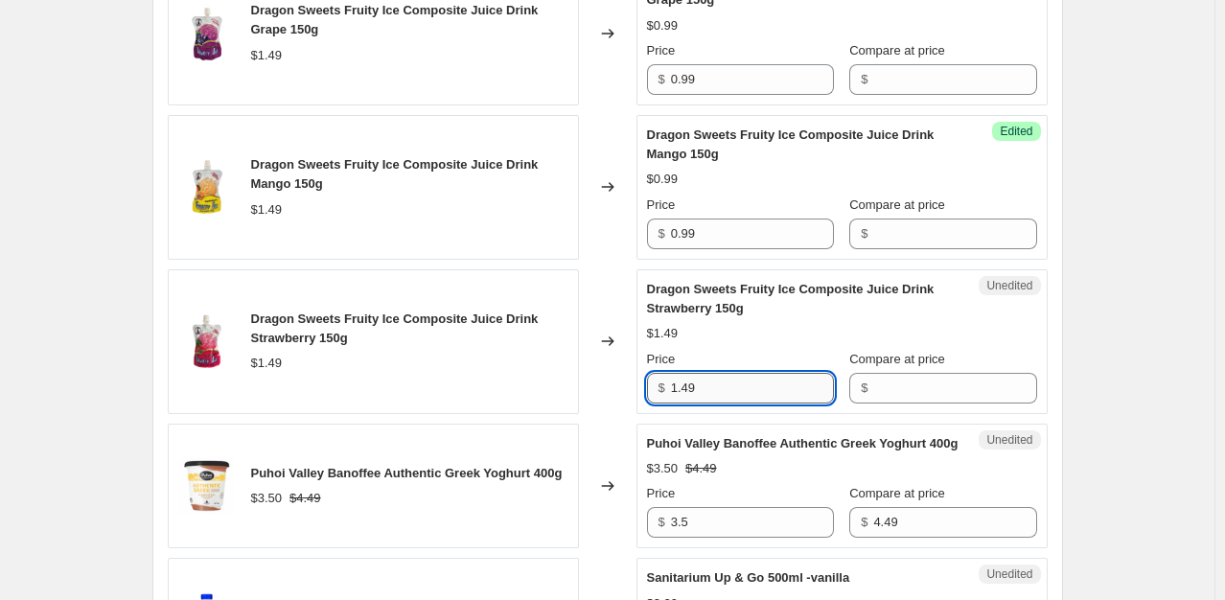
click at [728, 397] on input "1.49" at bounding box center [752, 388] width 163 height 31
paste input "0.9"
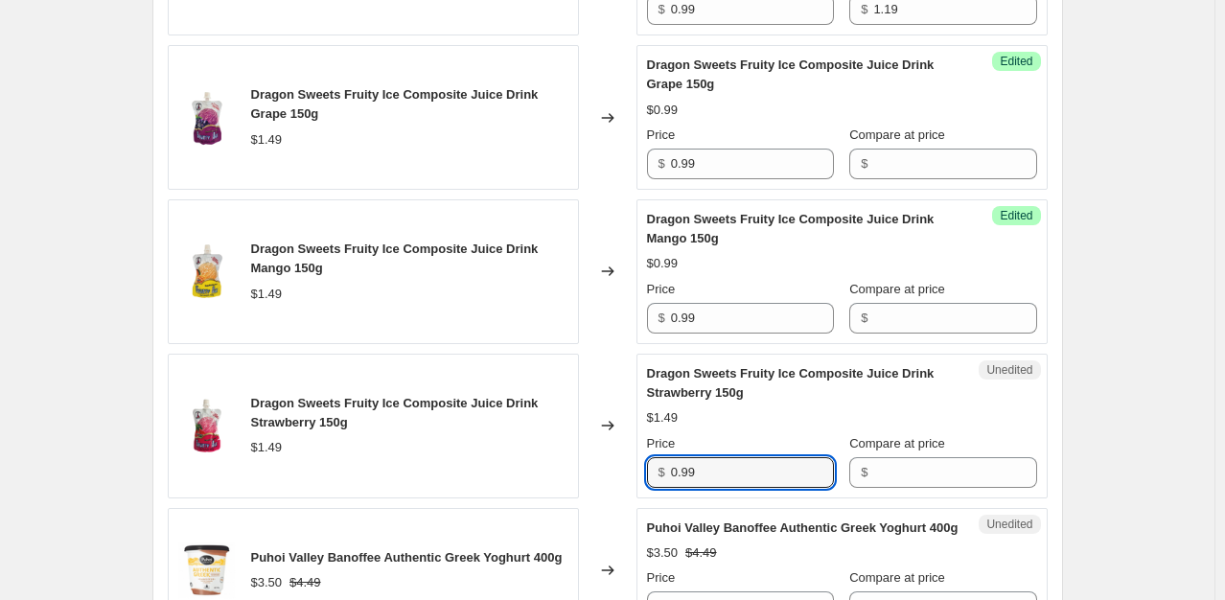
scroll to position [862, 0]
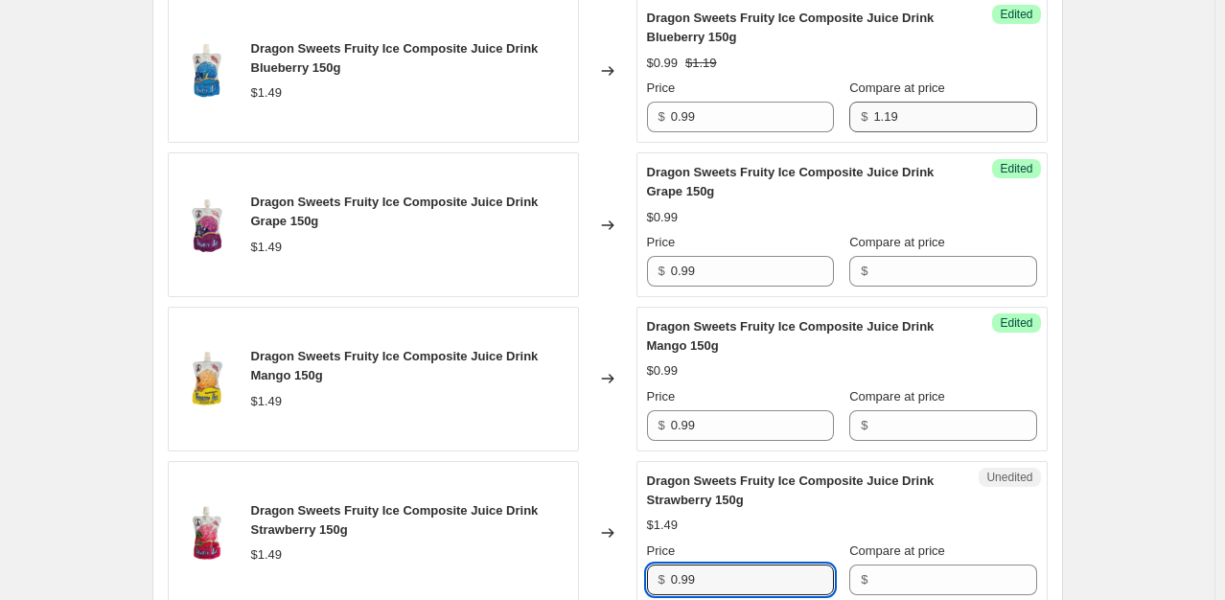
type input "0.99"
click at [921, 124] on input "1.19" at bounding box center [954, 117] width 163 height 31
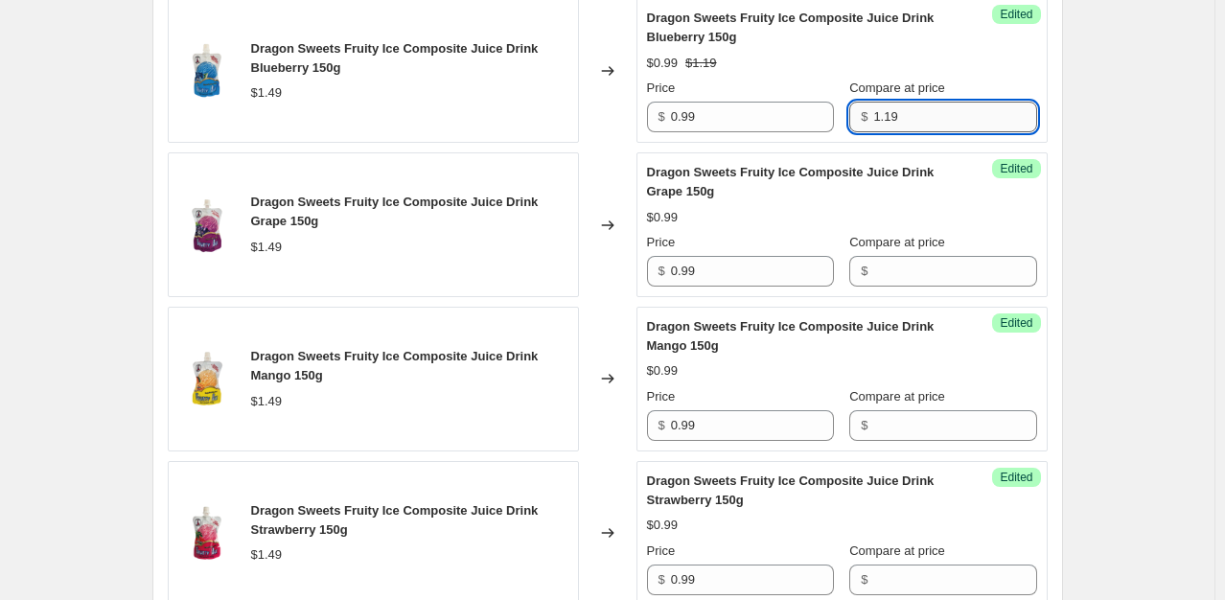
click at [921, 124] on input "1.19" at bounding box center [954, 117] width 163 height 31
click at [920, 259] on input "Compare at price" at bounding box center [954, 271] width 163 height 31
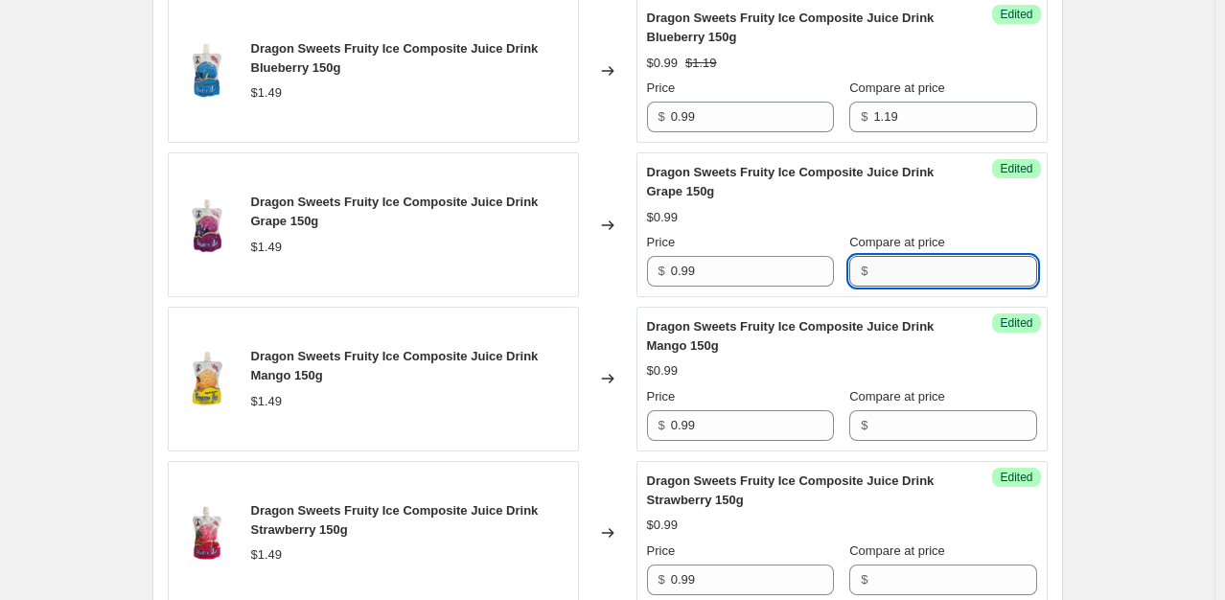
paste input "1.19"
type input "1.19"
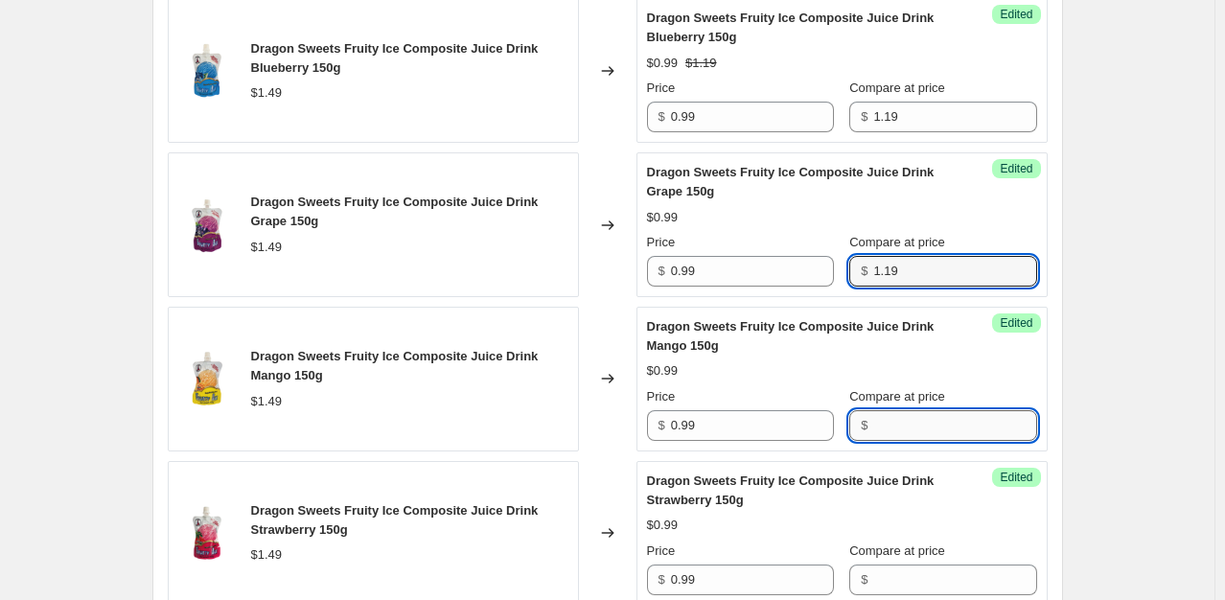
click at [873, 425] on input "Compare at price" at bounding box center [954, 425] width 163 height 31
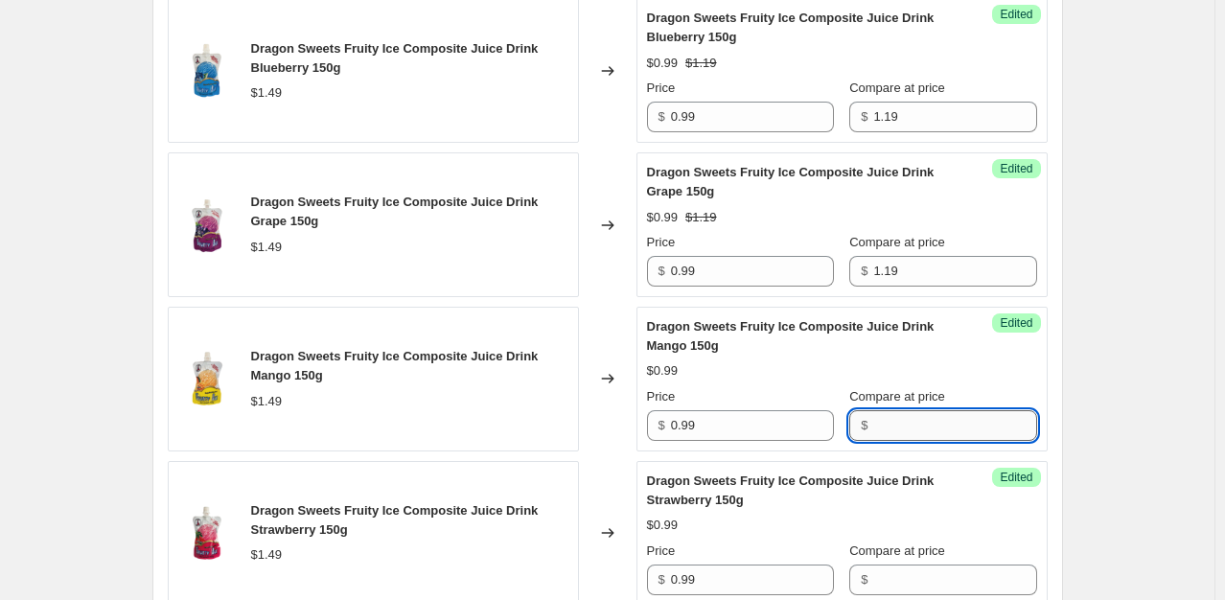
paste input "1.19"
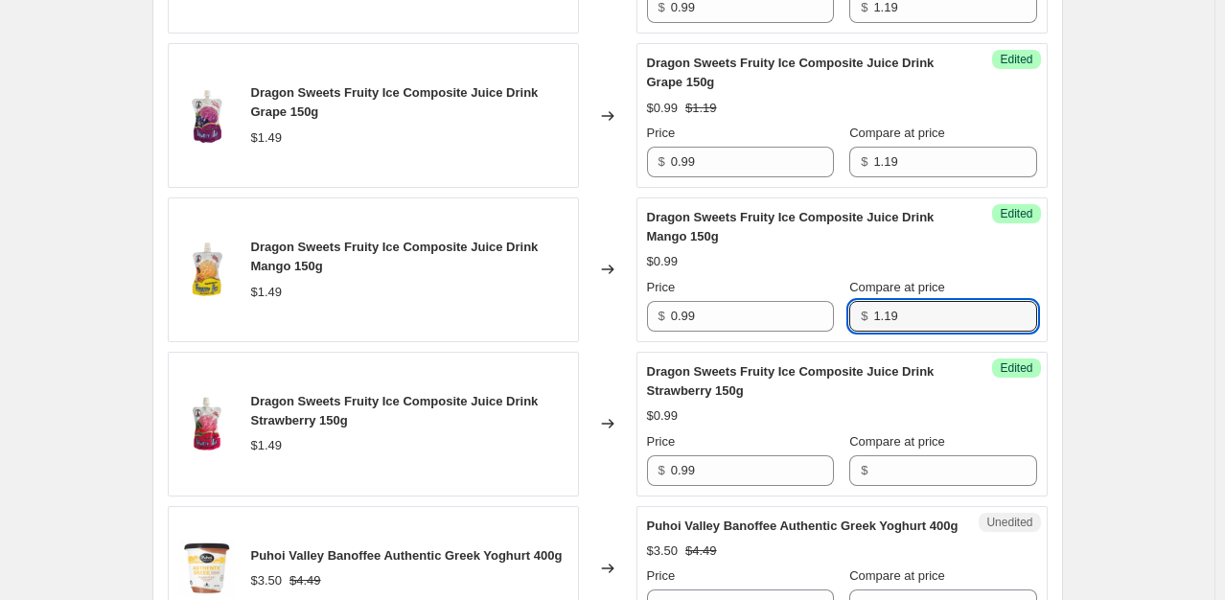
scroll to position [1054, 0]
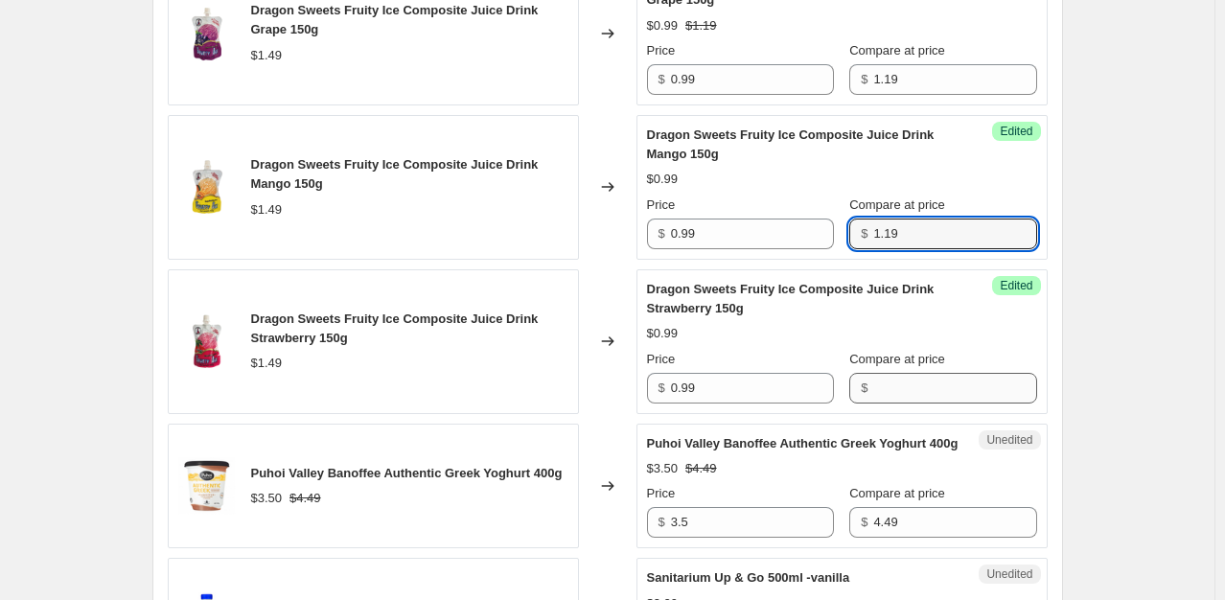
type input "1.19"
click at [908, 385] on input "Compare at price" at bounding box center [954, 388] width 163 height 31
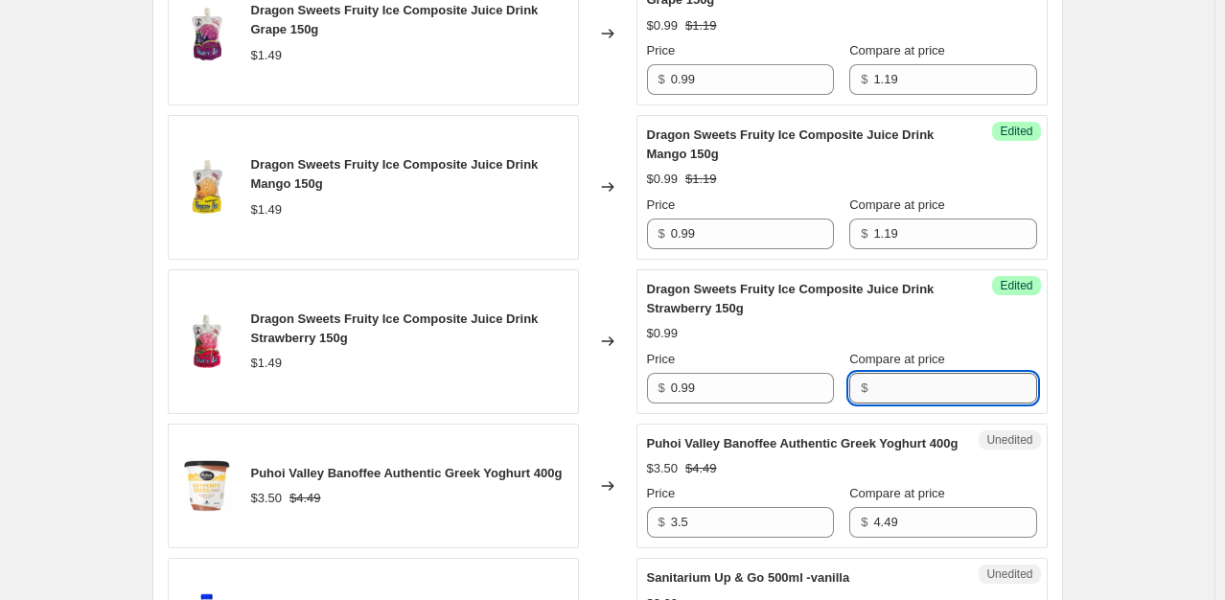
paste input "1.19"
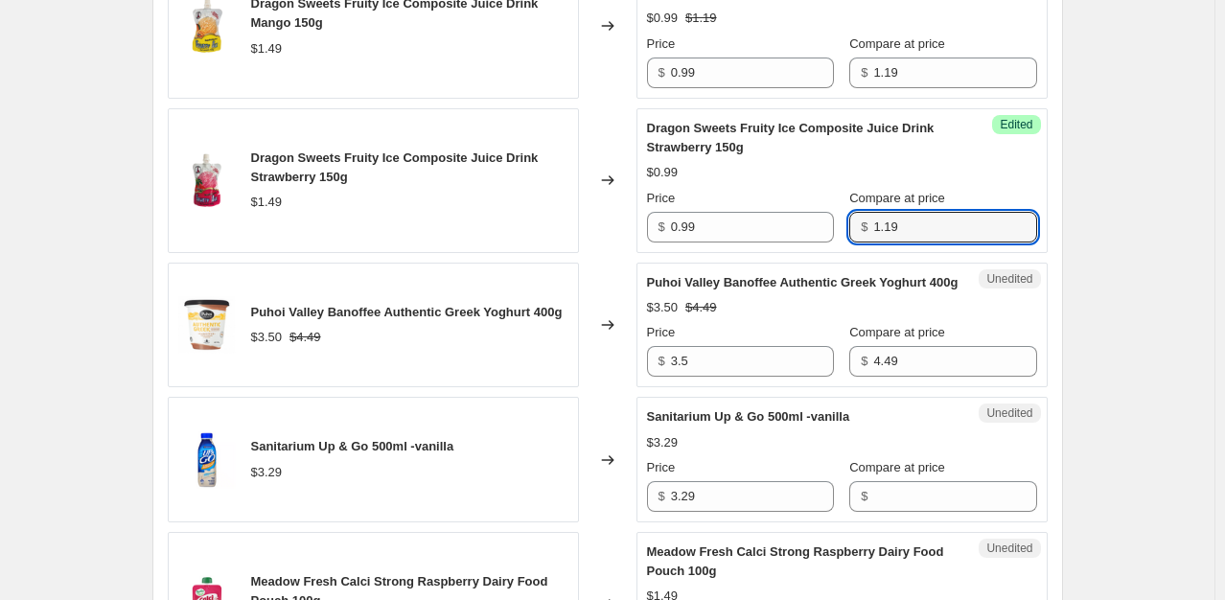
scroll to position [1246, 0]
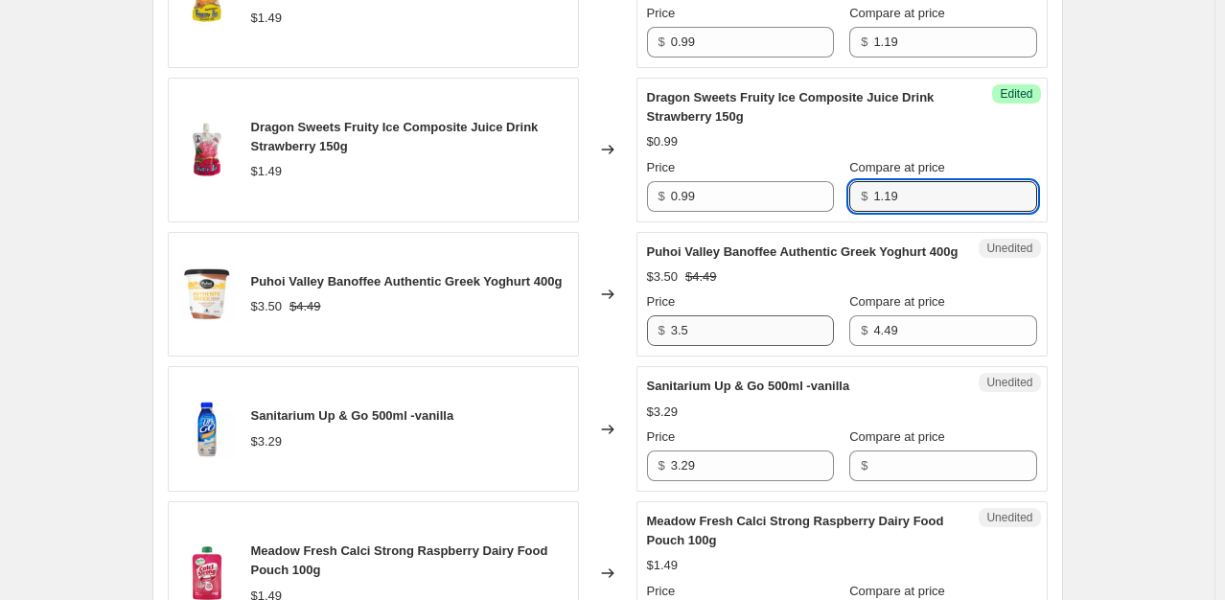
type input "1.19"
click at [759, 346] on input "3.5" at bounding box center [752, 330] width 163 height 31
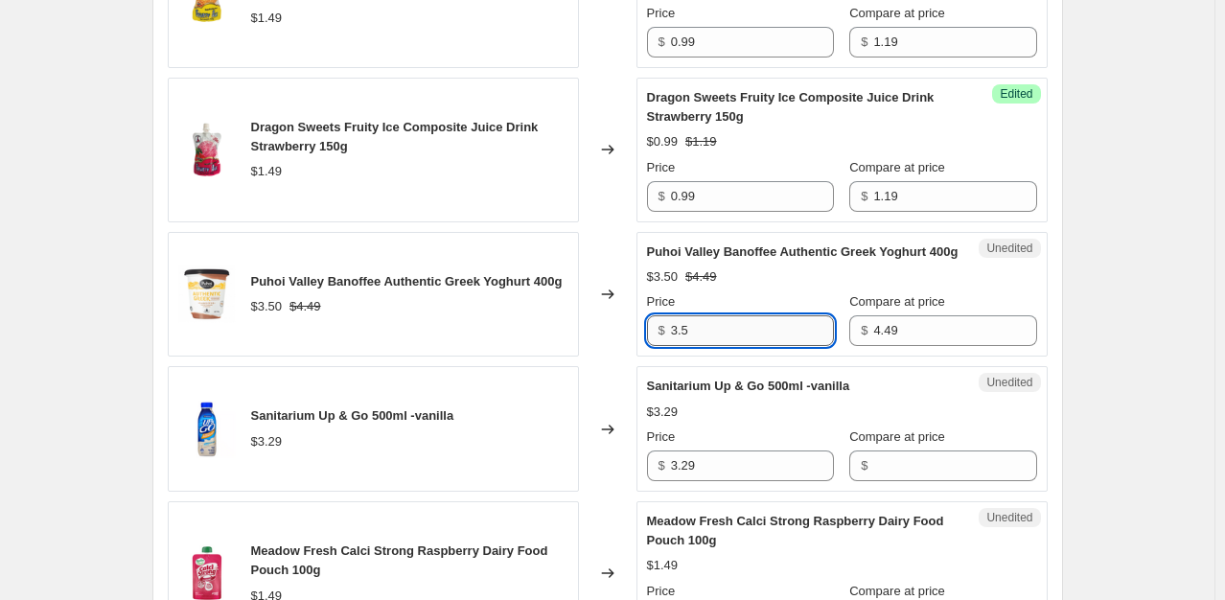
click at [759, 346] on input "3.5" at bounding box center [752, 330] width 163 height 31
type input "1.99"
click at [768, 422] on div "$3.29" at bounding box center [842, 411] width 390 height 19
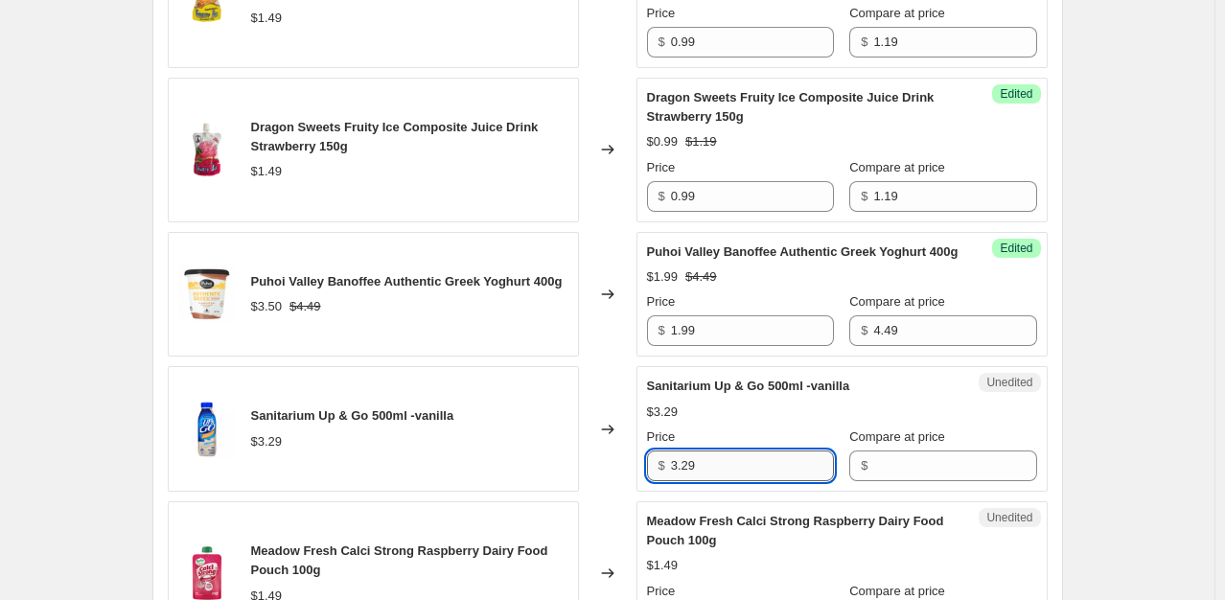
click at [749, 480] on input "3.29" at bounding box center [752, 465] width 163 height 31
click at [893, 480] on input "Compare at price" at bounding box center [954, 465] width 163 height 31
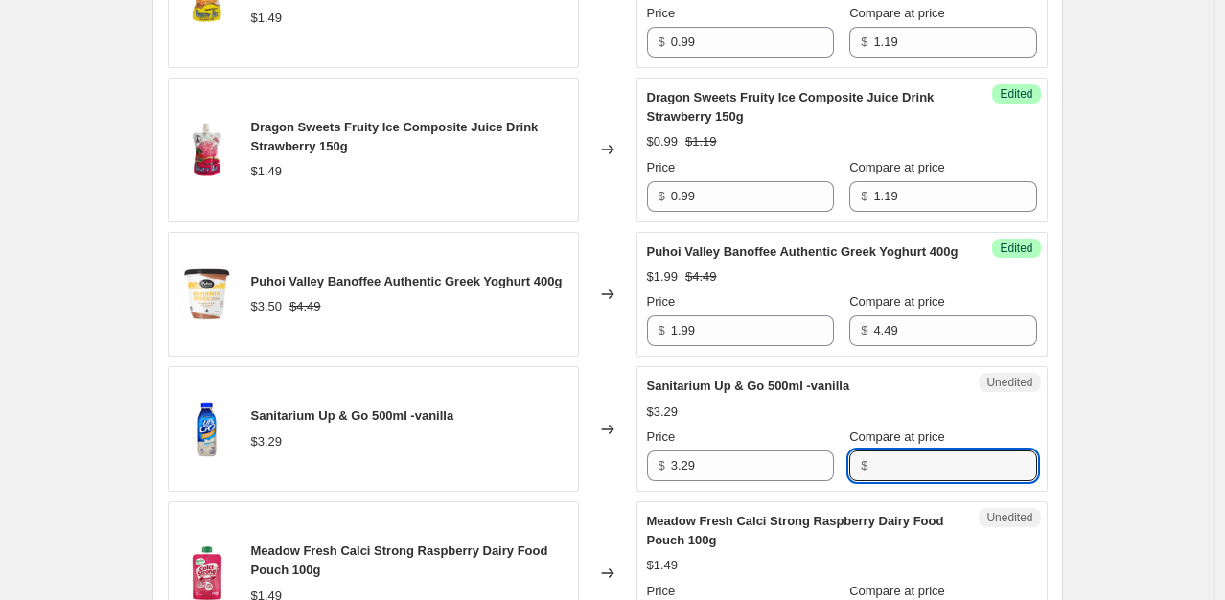
paste input "3.29"
type input "3.29"
click at [713, 481] on input "3.29" at bounding box center [752, 465] width 163 height 31
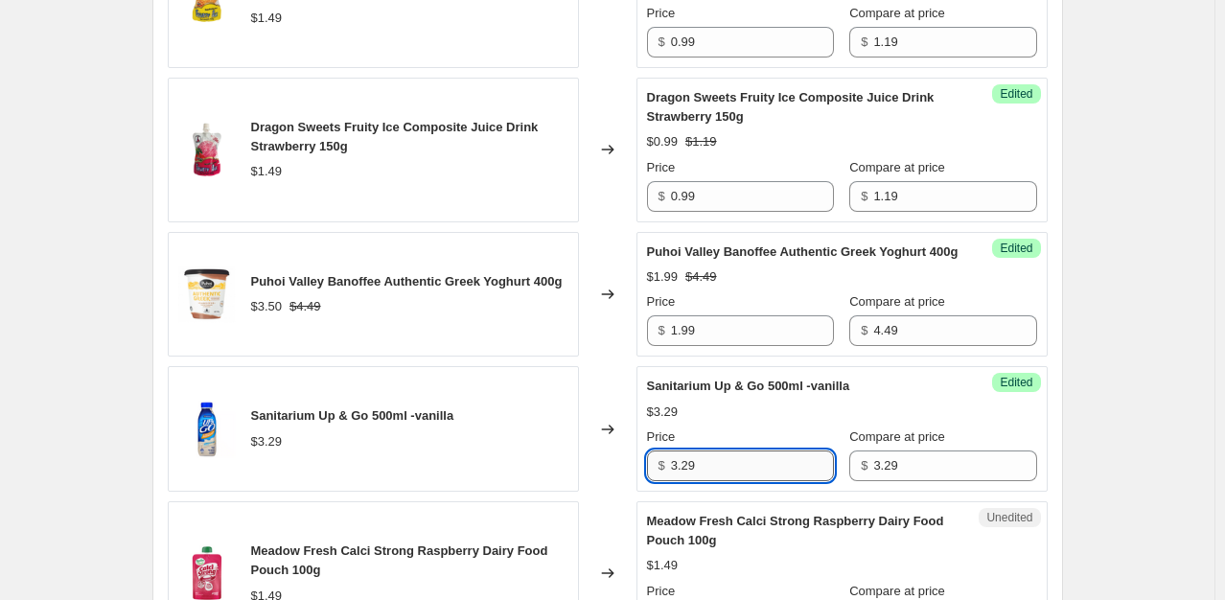
click at [713, 481] on input "3.29" at bounding box center [752, 465] width 163 height 31
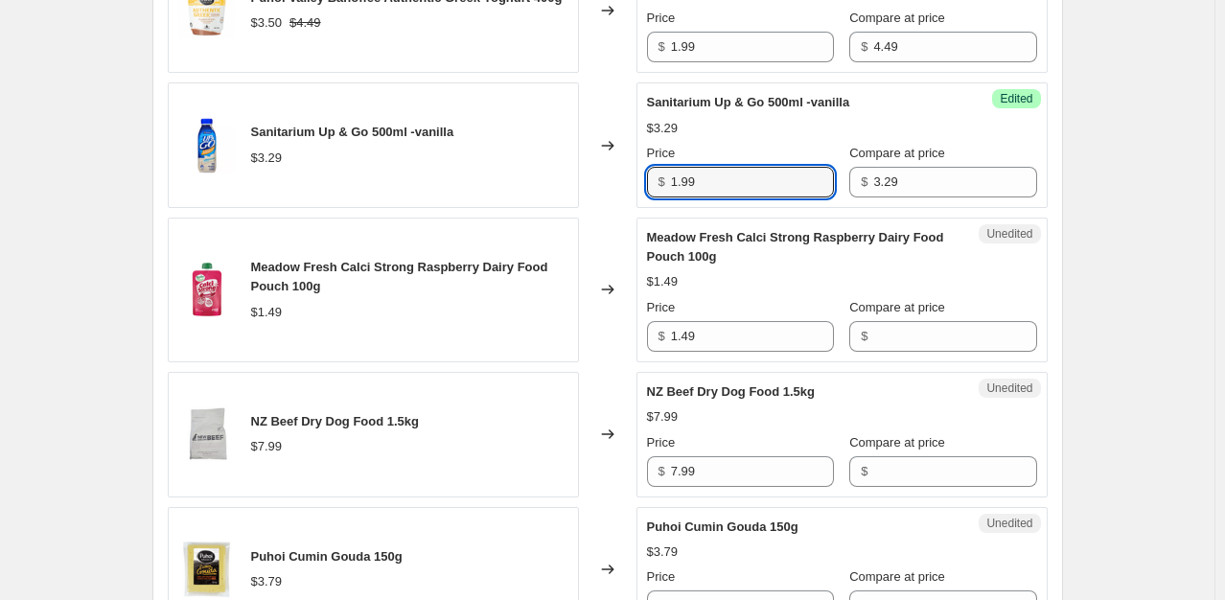
scroll to position [1533, 0]
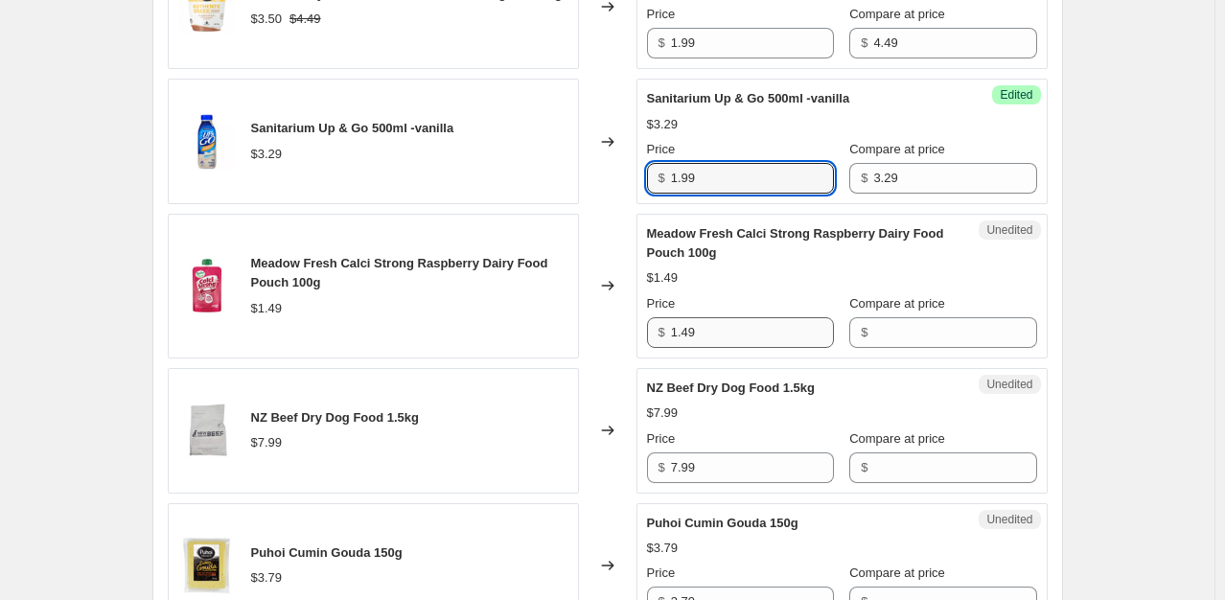
type input "1.99"
click at [793, 343] on input "1.49" at bounding box center [752, 332] width 163 height 31
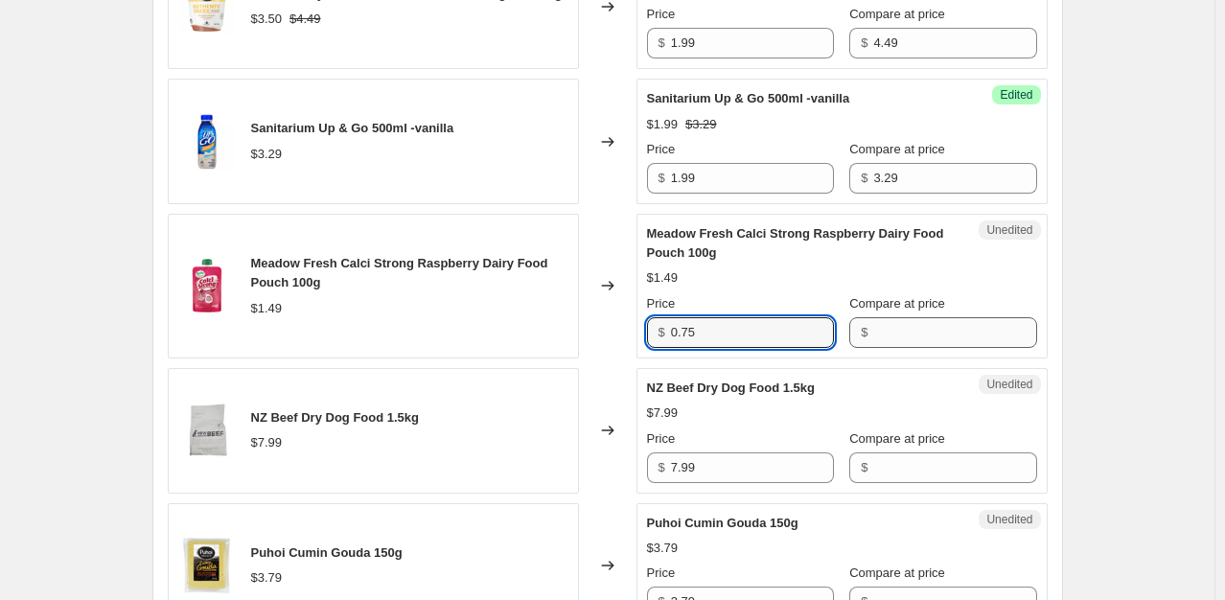
type input "0.75"
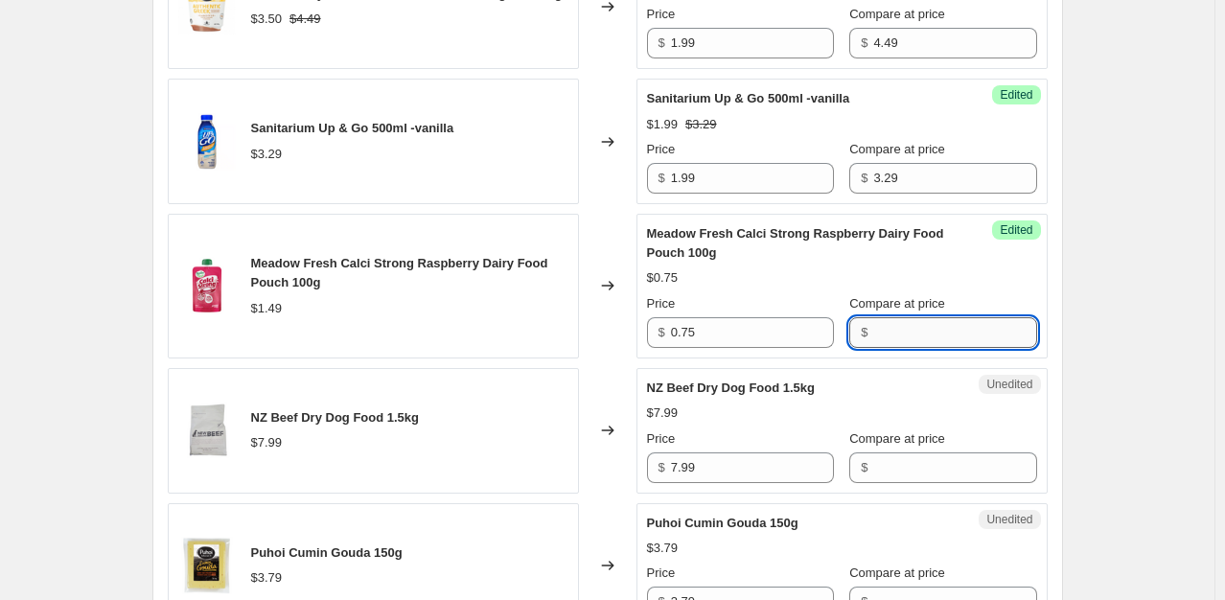
click at [885, 348] on input "Compare at price" at bounding box center [954, 332] width 163 height 31
type input "1.29"
click at [822, 418] on div "NZ Beef Dry Dog Food 1.5kg $7.99 Price $ 7.99 Compare at price $" at bounding box center [842, 431] width 390 height 104
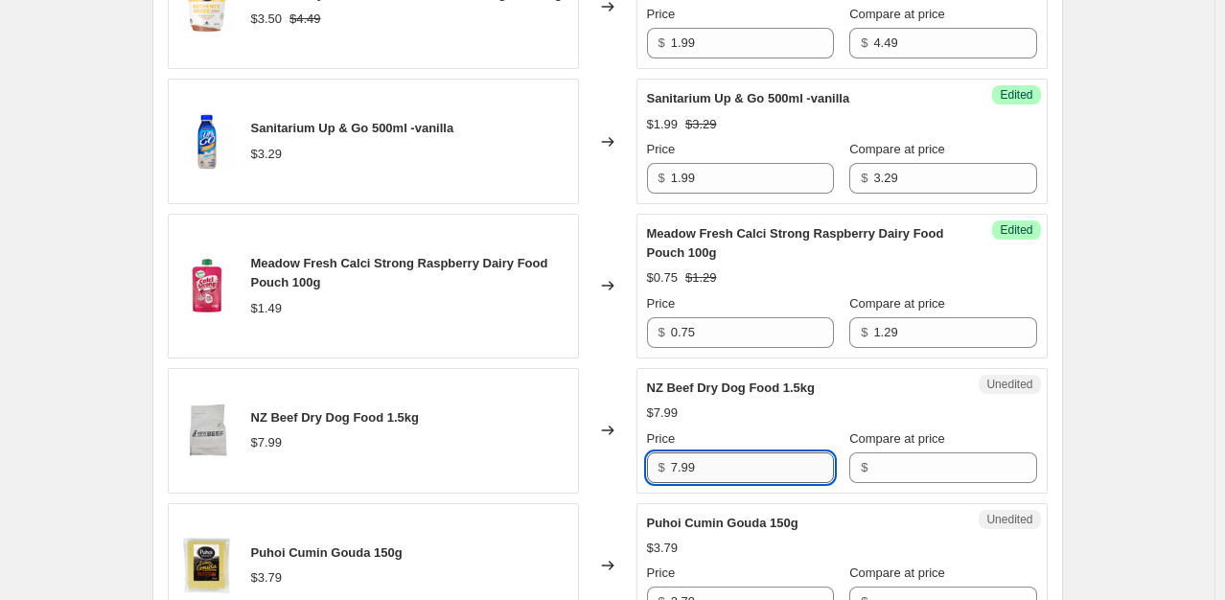
click at [766, 483] on input "7.99" at bounding box center [752, 467] width 163 height 31
click at [910, 483] on input "Compare at price" at bounding box center [954, 467] width 163 height 31
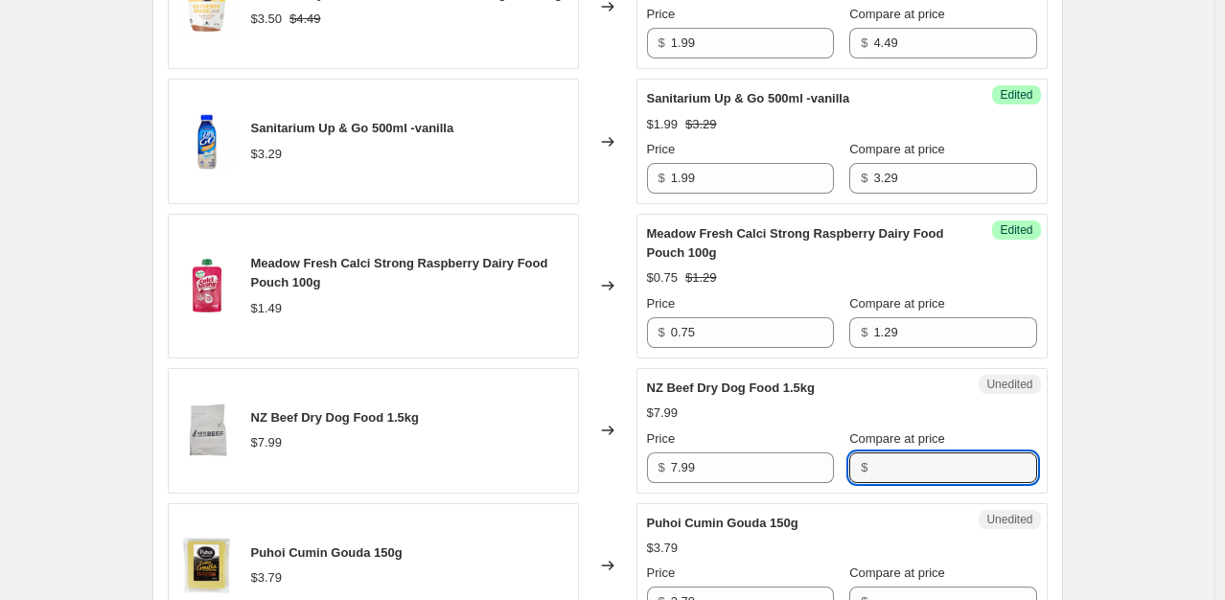
paste input "7.99"
type input "7.99"
click at [707, 482] on input "7.99" at bounding box center [752, 467] width 163 height 31
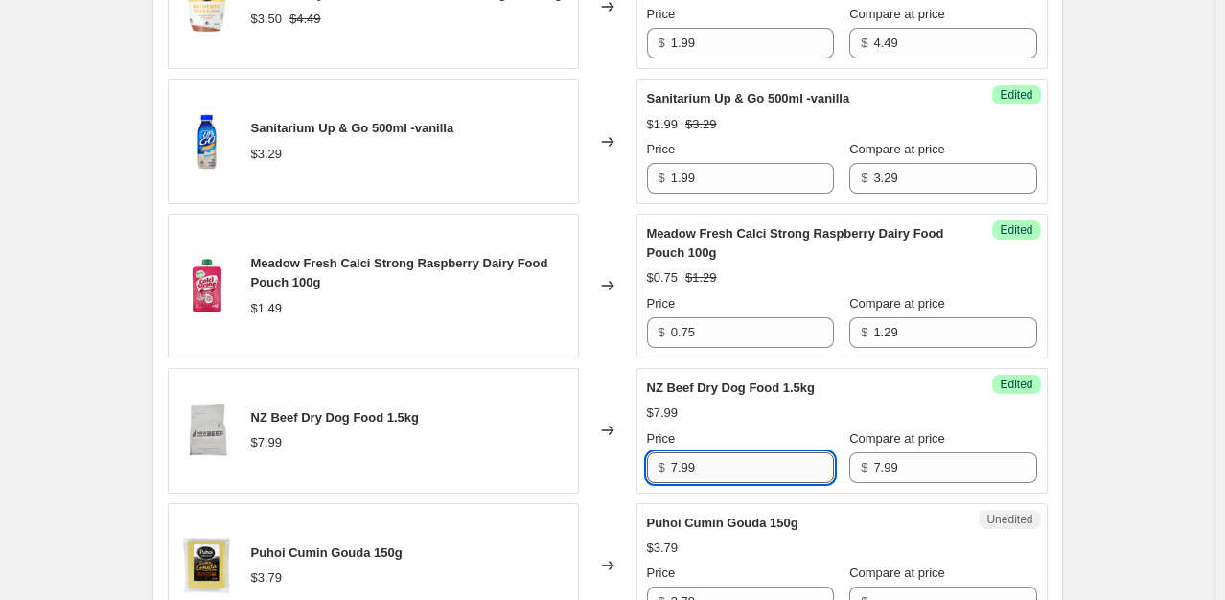
click at [707, 482] on input "7.99" at bounding box center [752, 467] width 163 height 31
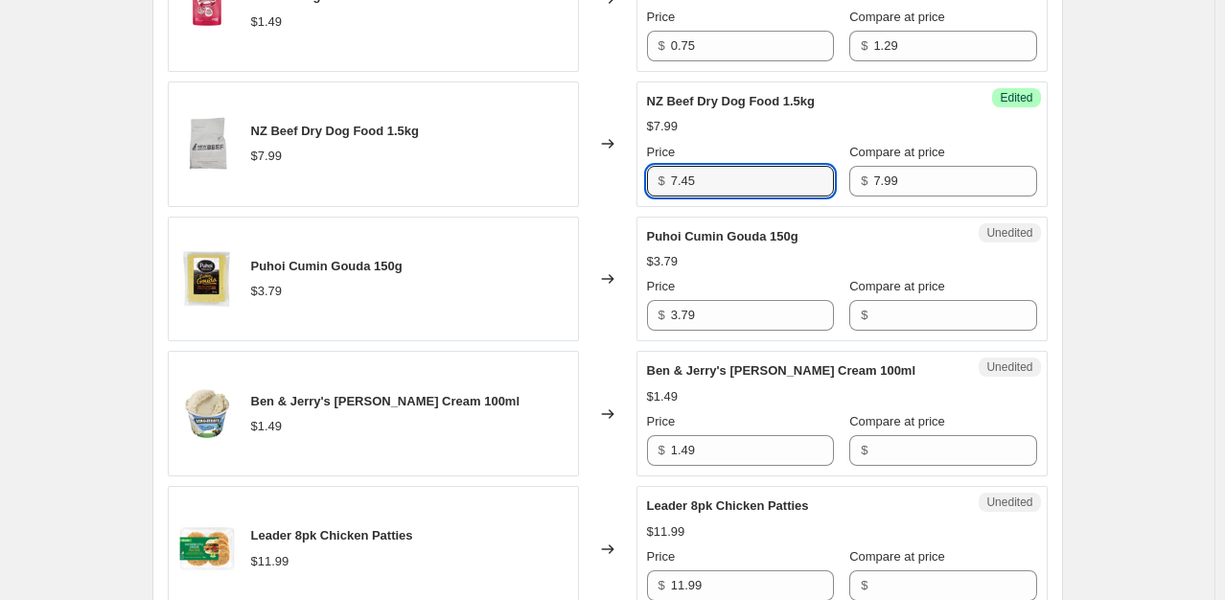
scroll to position [1821, 0]
type input "7.45"
click at [766, 270] on div "$3.79" at bounding box center [842, 260] width 390 height 19
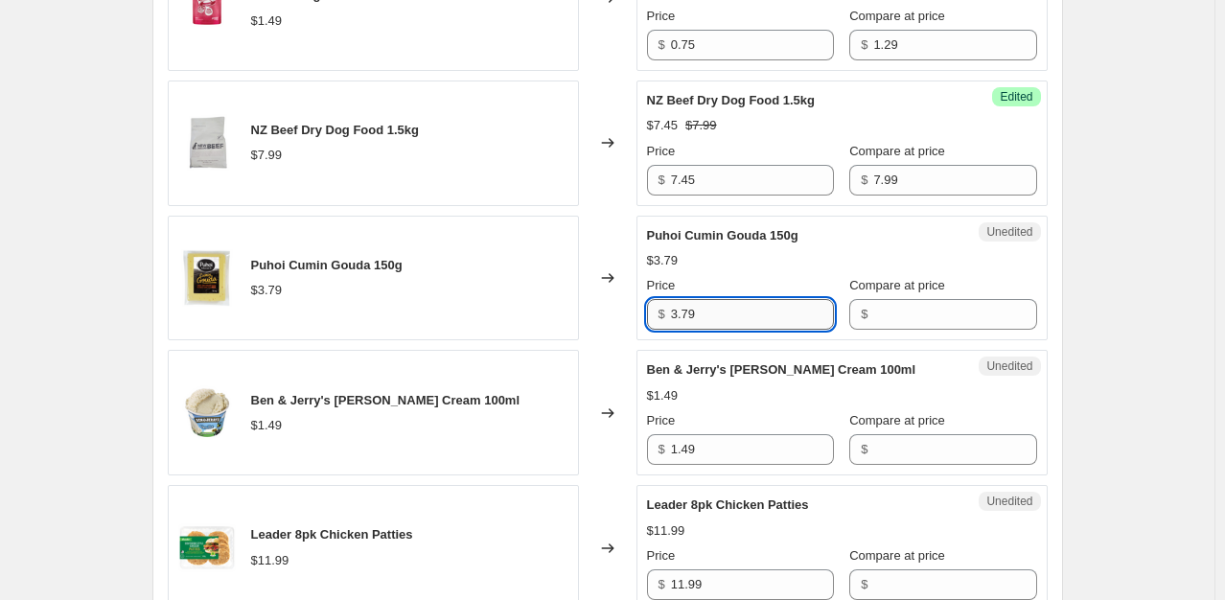
click at [742, 330] on input "3.79" at bounding box center [752, 314] width 163 height 31
click at [880, 329] on input "Compare at price" at bounding box center [954, 314] width 163 height 31
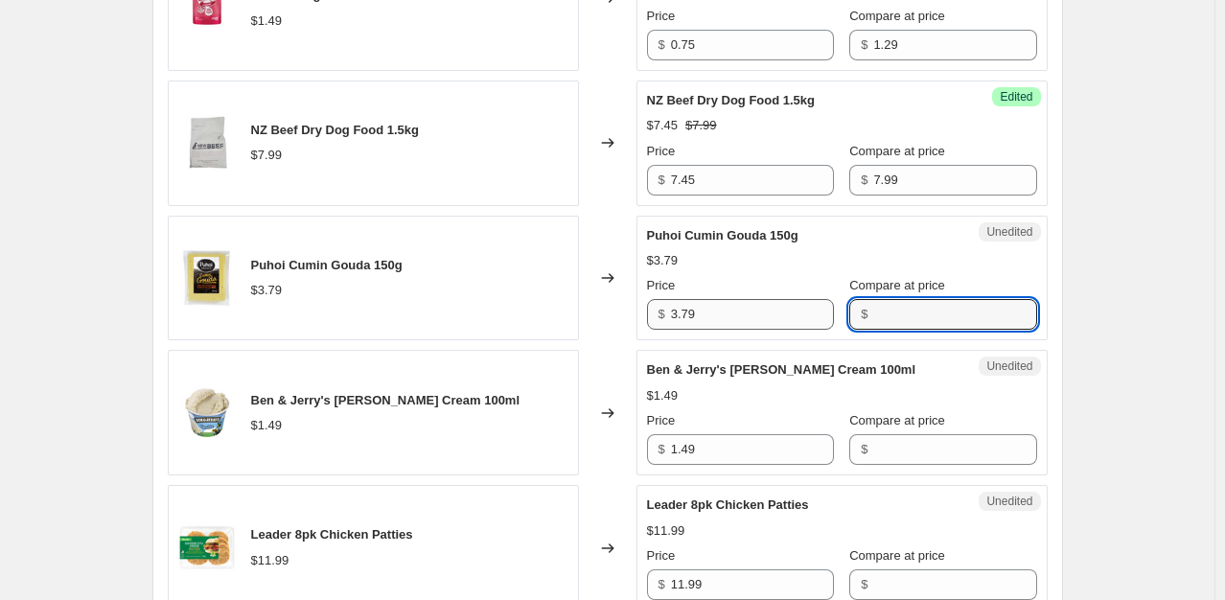
paste input "3.79"
type input "3.79"
click at [736, 328] on input "3.79" at bounding box center [752, 314] width 163 height 31
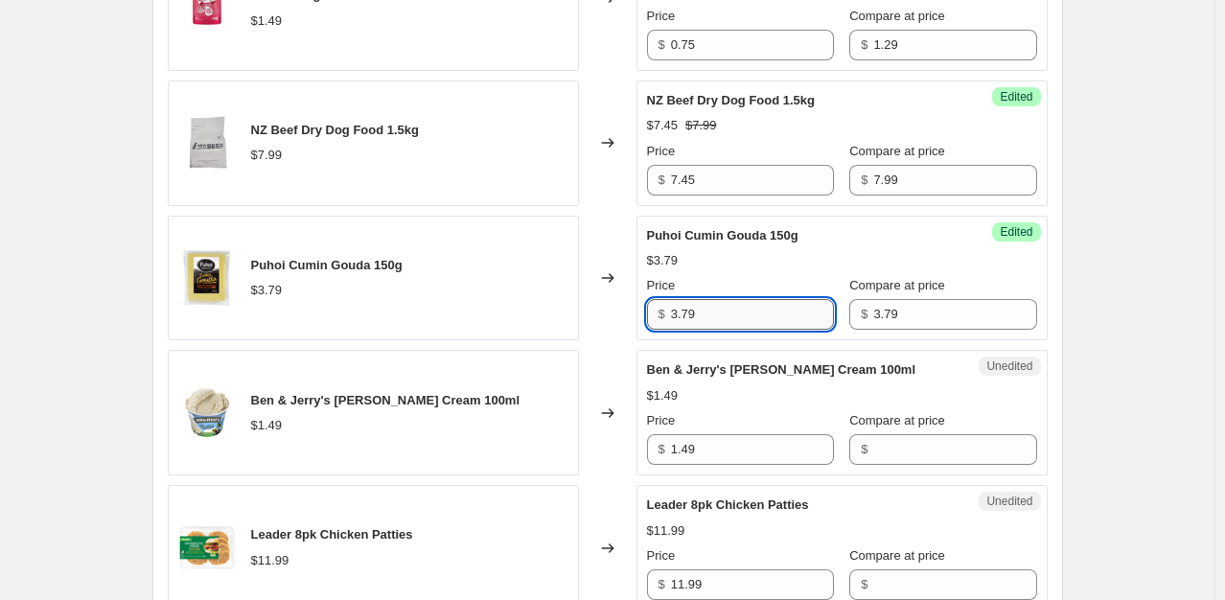
click at [736, 328] on input "3.79" at bounding box center [752, 314] width 163 height 31
type input "0.99"
click at [836, 405] on div "$1.49" at bounding box center [842, 395] width 390 height 19
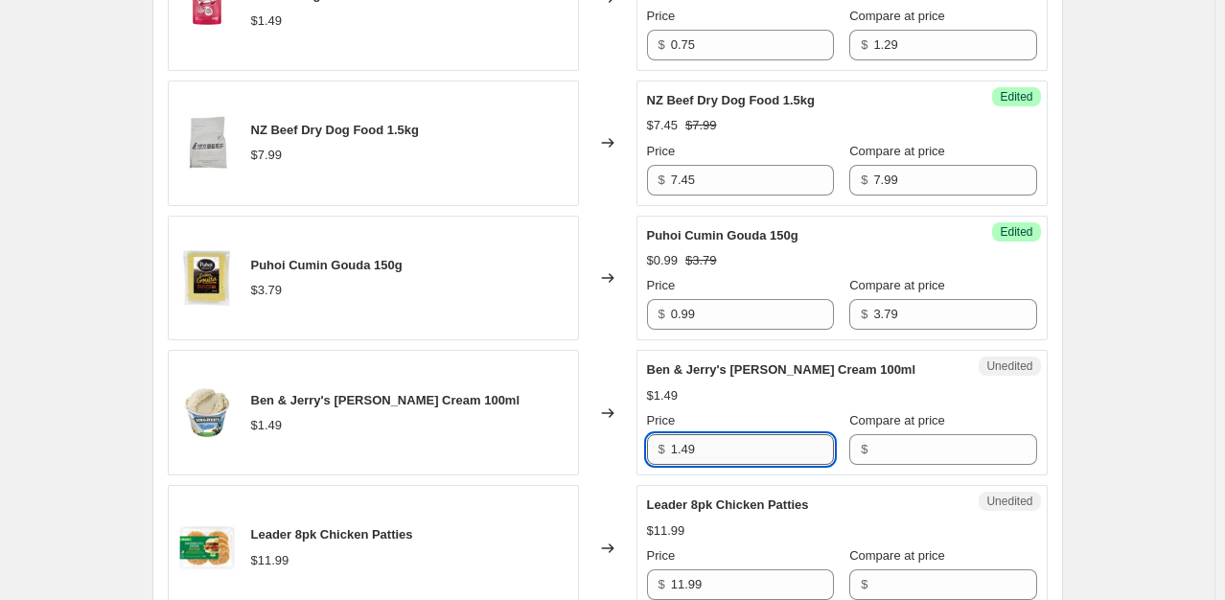
click at [744, 465] on input "1.49" at bounding box center [752, 449] width 163 height 31
click at [934, 465] on input "Compare at price" at bounding box center [954, 449] width 163 height 31
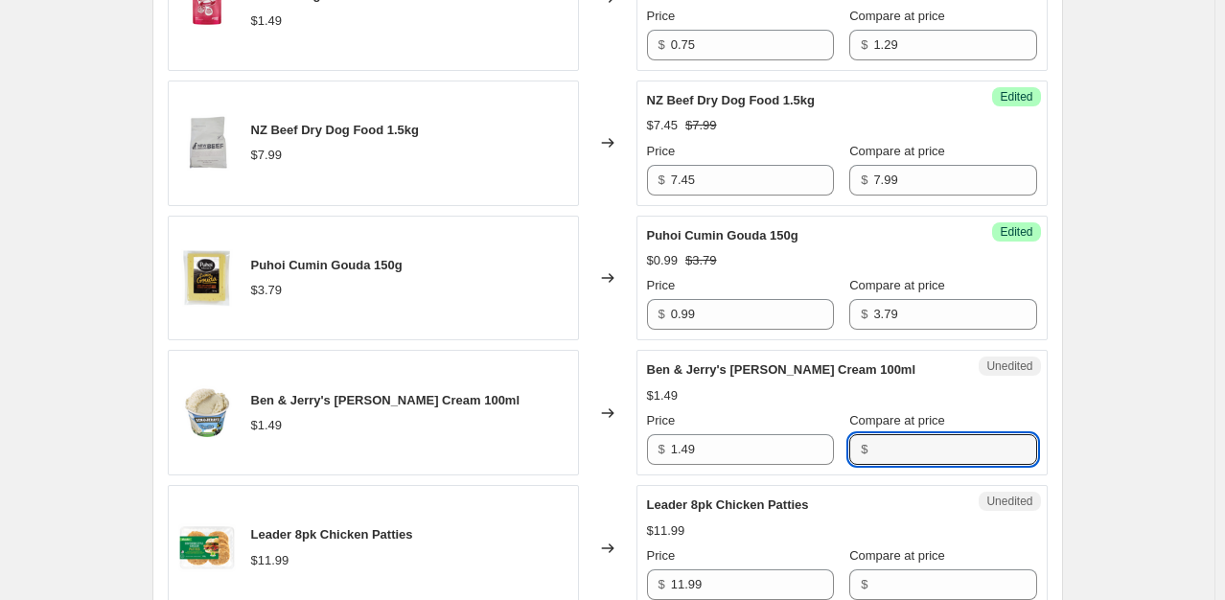
paste input "1.49"
type input "1.49"
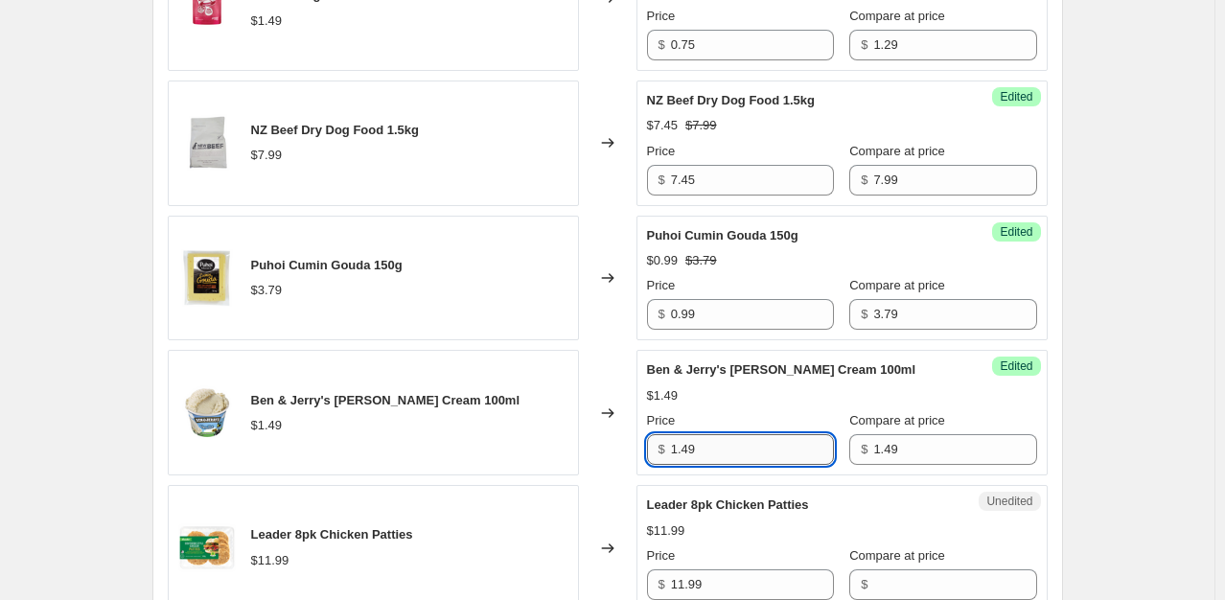
click at [719, 461] on input "1.49" at bounding box center [752, 449] width 163 height 31
type input "0.99"
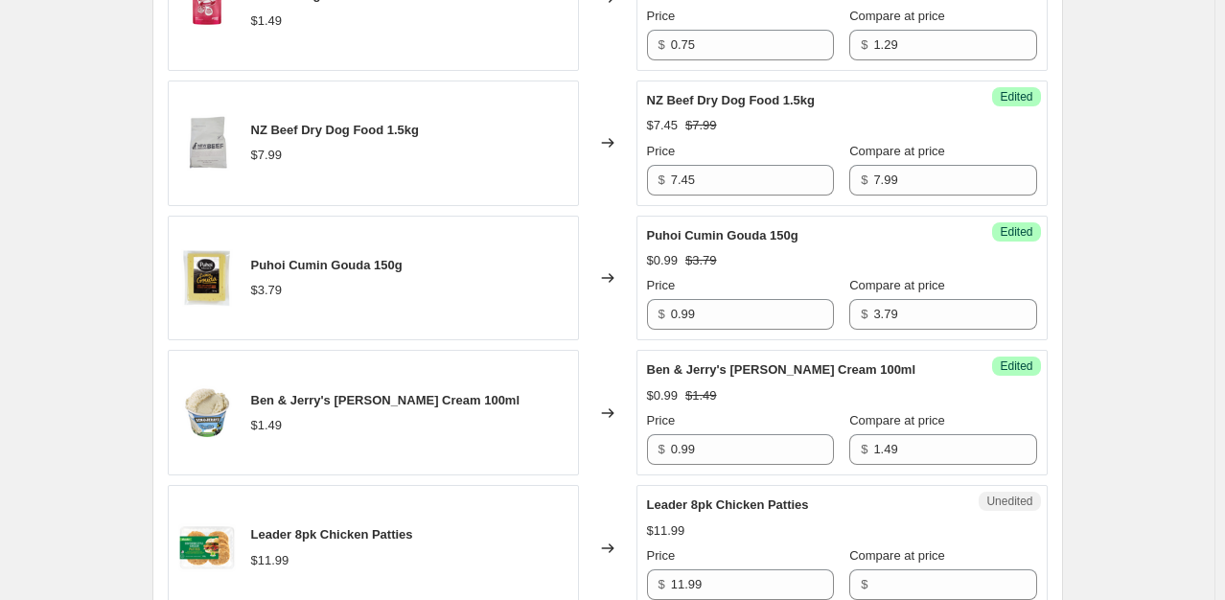
click at [748, 405] on div "$0.99 $1.49" at bounding box center [842, 395] width 390 height 19
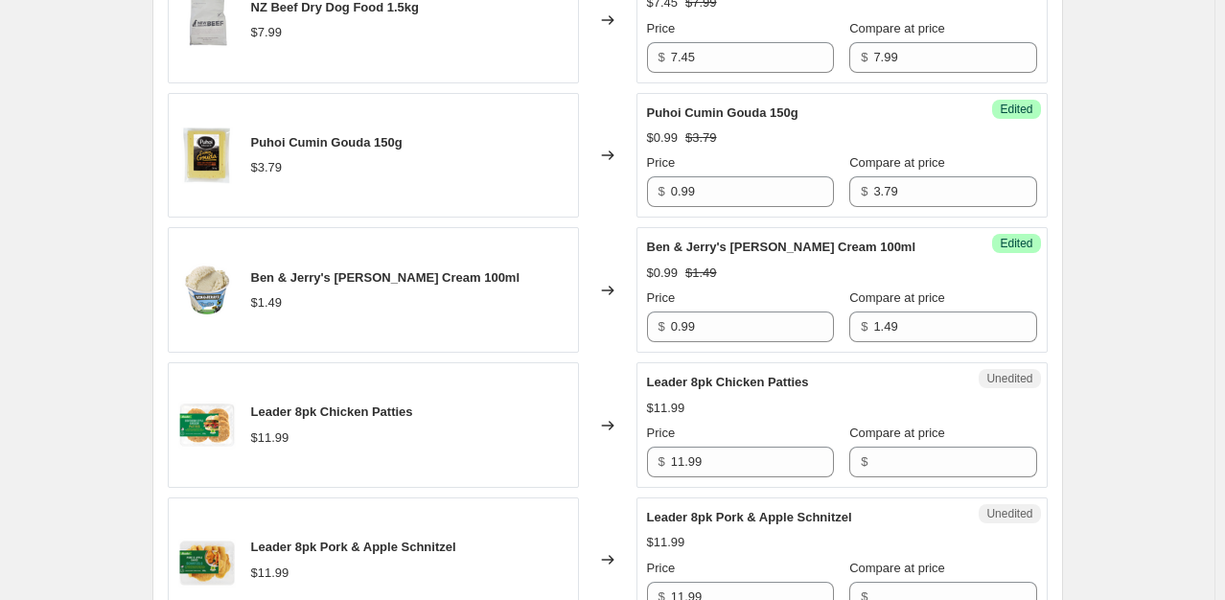
scroll to position [2108, 0]
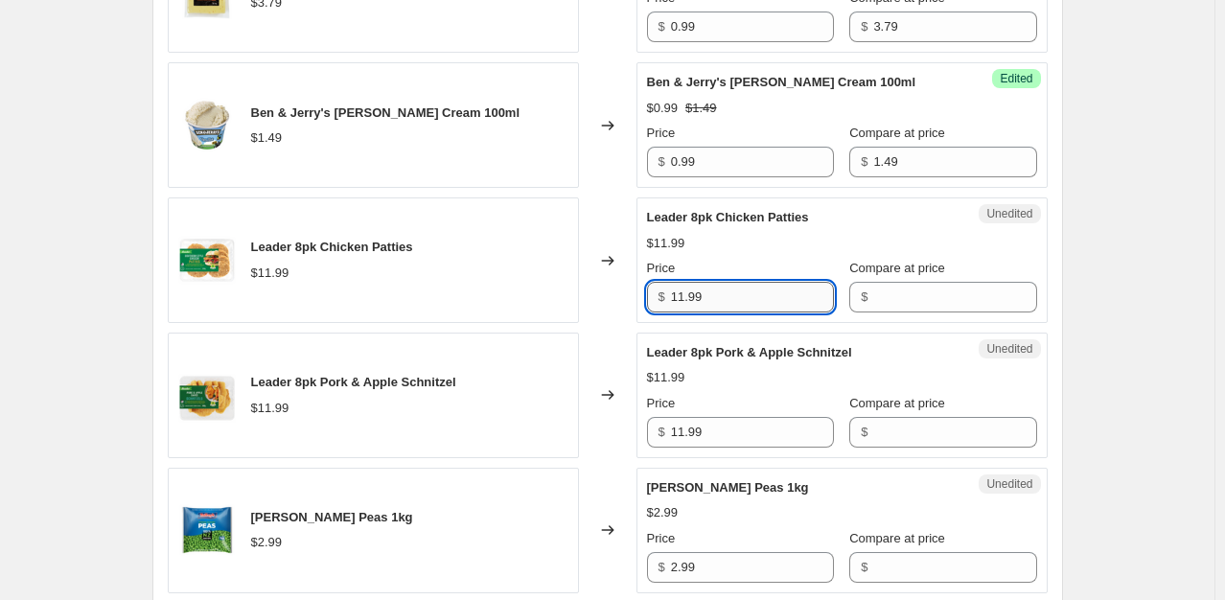
click at [736, 305] on input "11.99" at bounding box center [752, 297] width 163 height 31
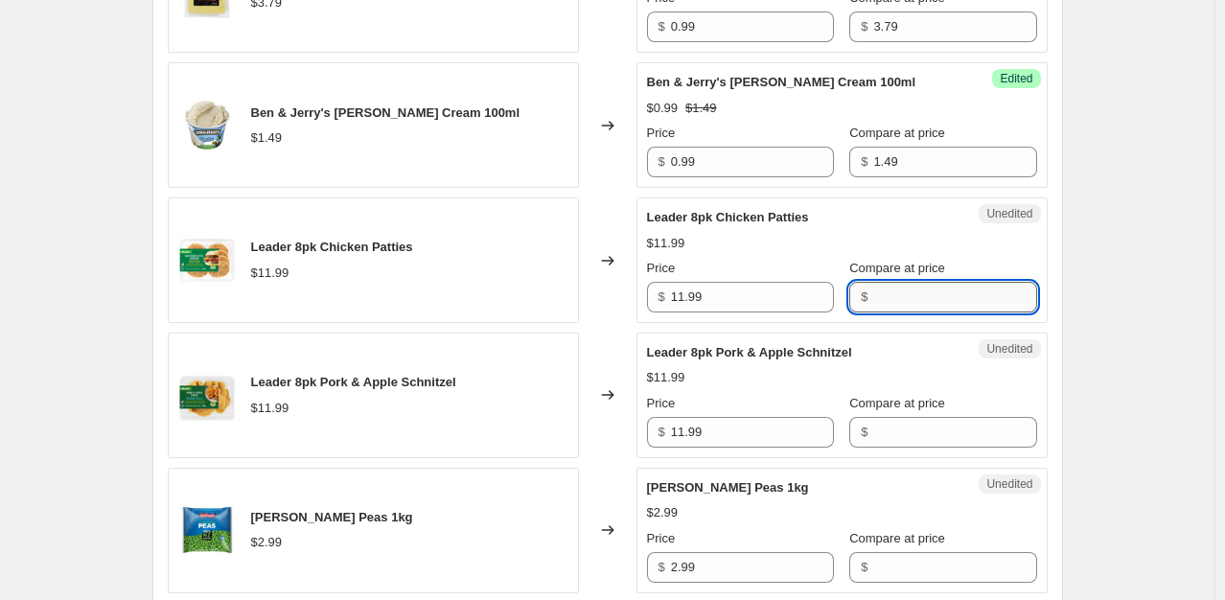
click at [882, 312] on input "Compare at price" at bounding box center [954, 297] width 163 height 31
paste input "11.99"
type input "11.99"
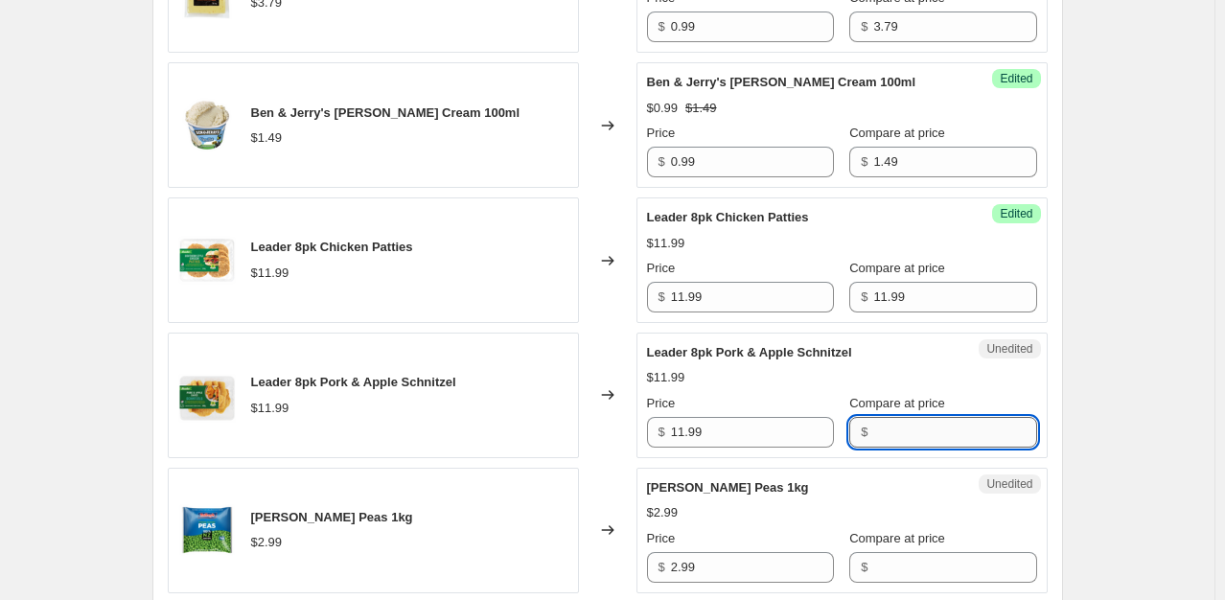
click at [877, 448] on input "Compare at price" at bounding box center [954, 432] width 163 height 31
paste input "11.99"
type input "11.99"
click at [705, 312] on input "11.99" at bounding box center [752, 297] width 163 height 31
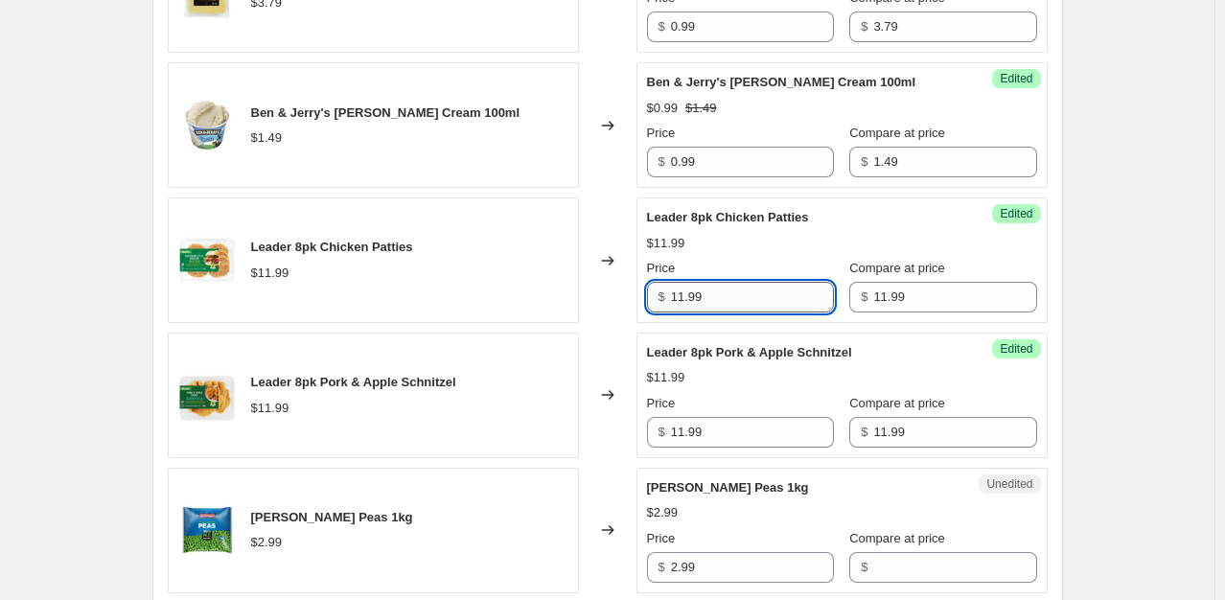
click at [705, 312] on input "11.99" at bounding box center [752, 297] width 163 height 31
type input "9.99"
click at [731, 448] on input "11.99" at bounding box center [752, 432] width 163 height 31
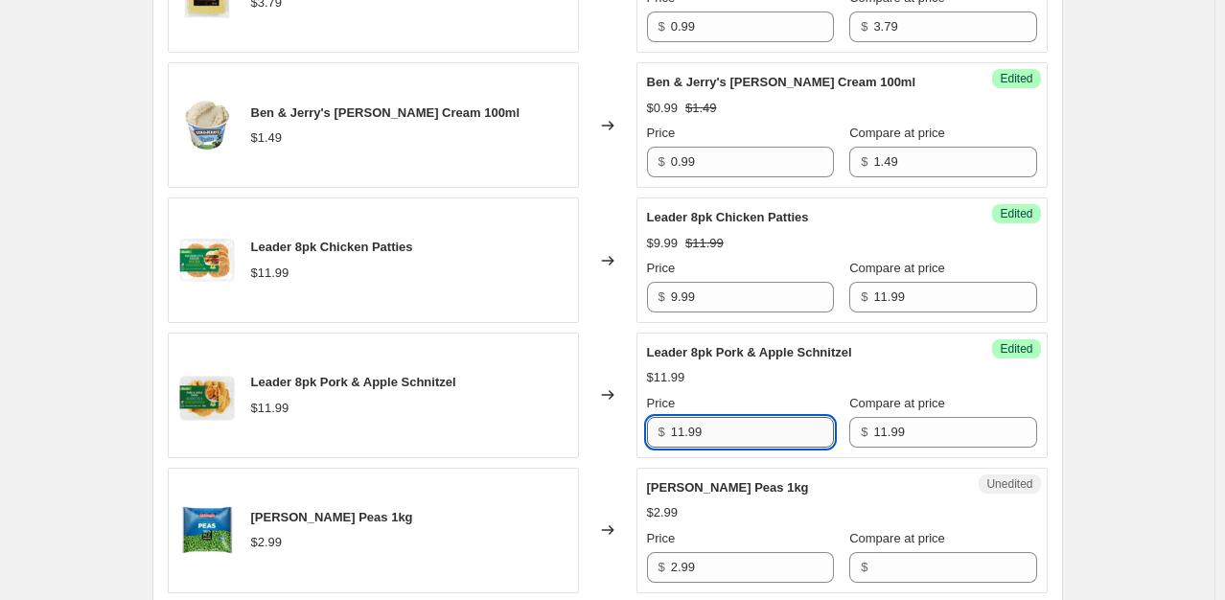
click at [731, 448] on input "11.99" at bounding box center [752, 432] width 163 height 31
type input "9.99"
click at [747, 517] on div "$2.99" at bounding box center [842, 512] width 390 height 19
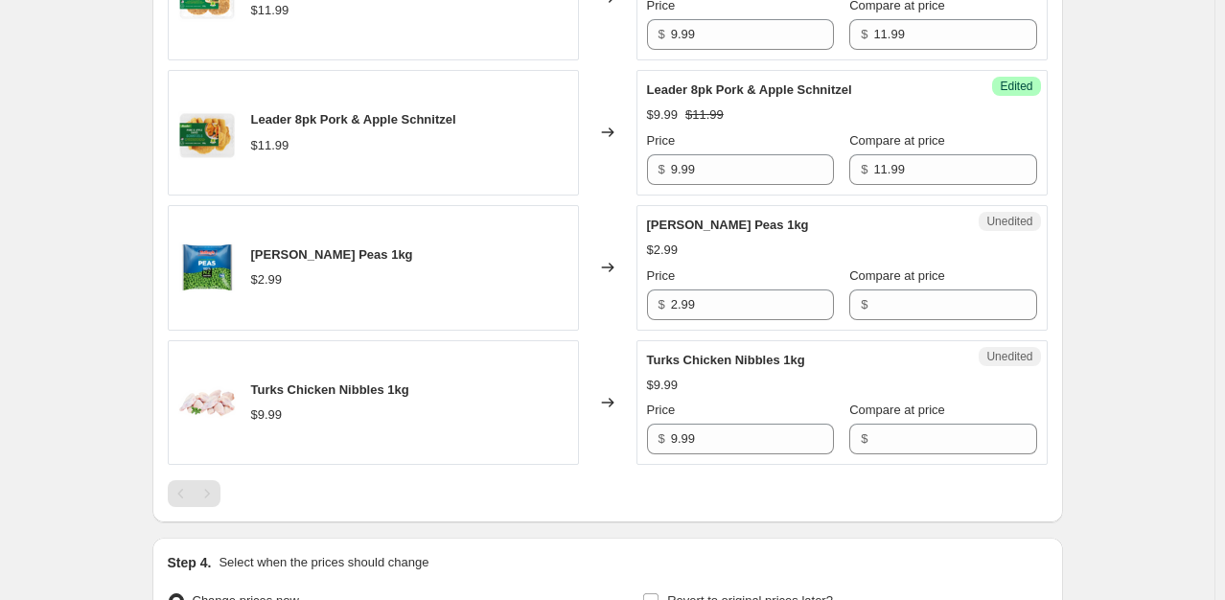
scroll to position [2396, 0]
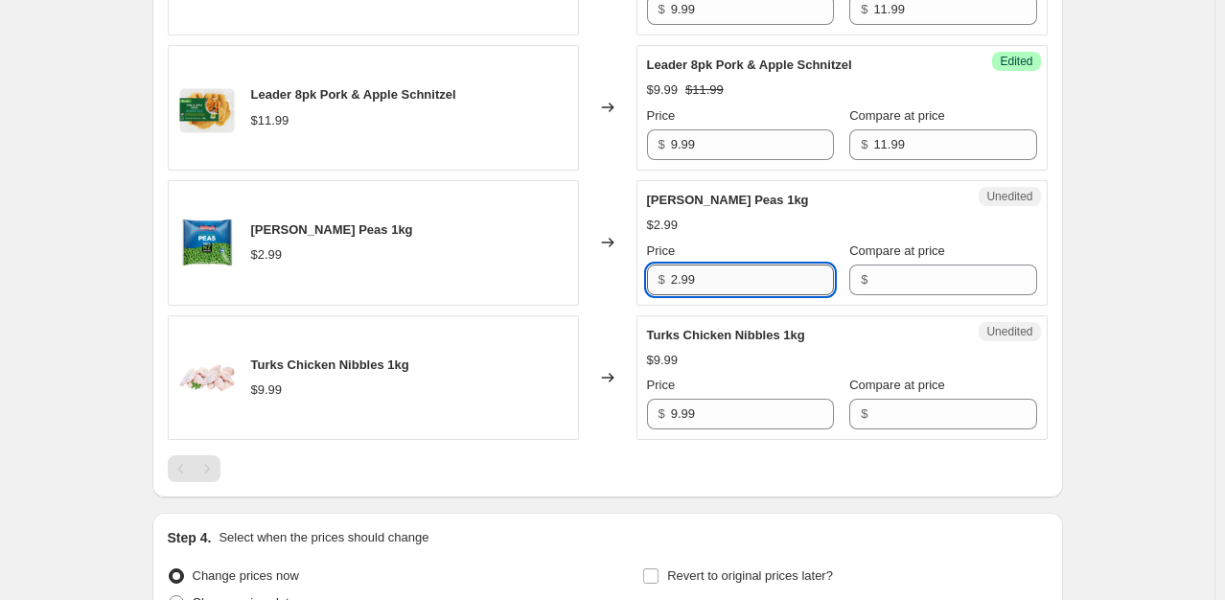
click at [709, 295] on input "2.99" at bounding box center [752, 279] width 163 height 31
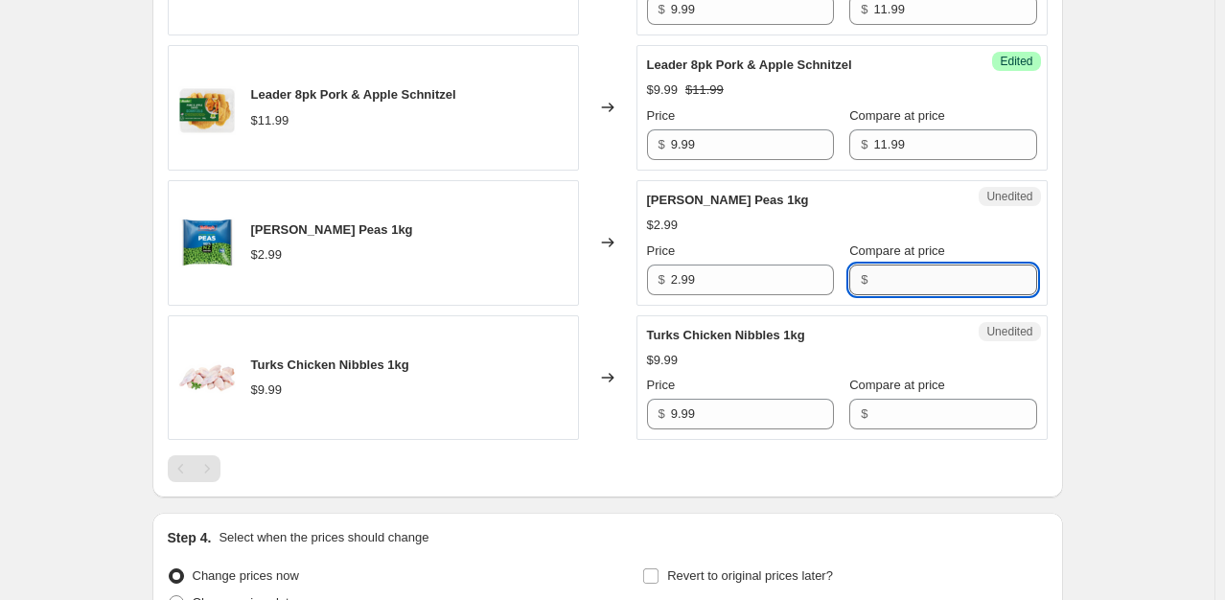
click at [873, 295] on input "Compare at price" at bounding box center [954, 279] width 163 height 31
paste input "2.99"
type input "2.99"
click at [710, 295] on input "2.99" at bounding box center [752, 279] width 163 height 31
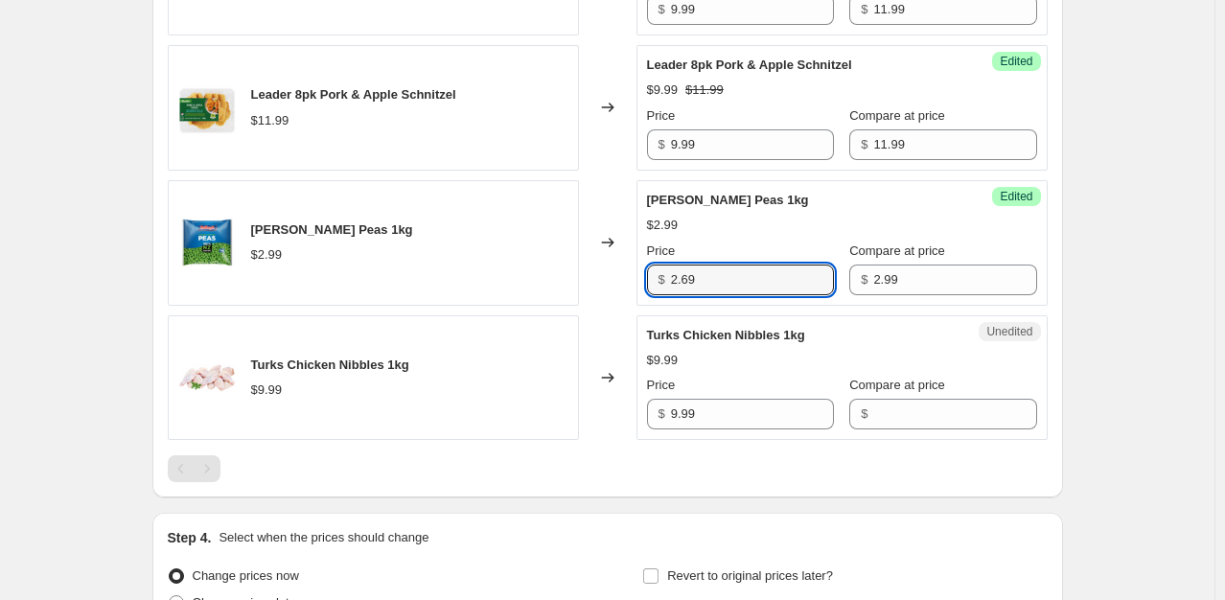
type input "2.69"
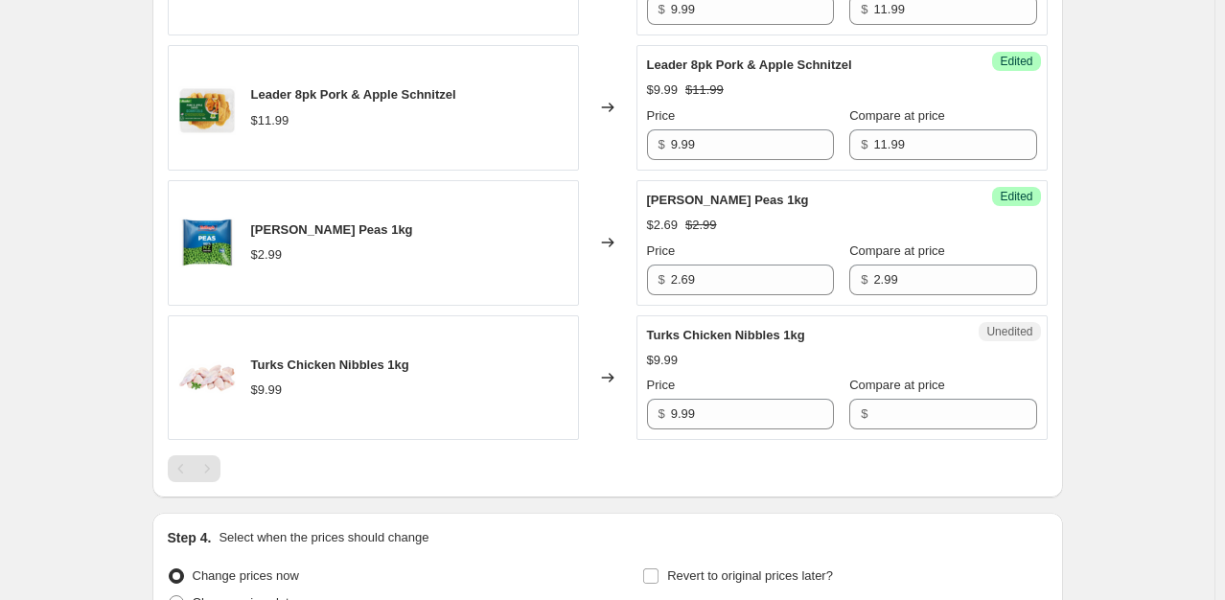
click at [705, 370] on div "$9.99" at bounding box center [842, 360] width 390 height 19
click at [721, 420] on input "9.99" at bounding box center [752, 414] width 163 height 31
click at [897, 429] on input "Compare at price" at bounding box center [954, 414] width 163 height 31
paste input "9.99"
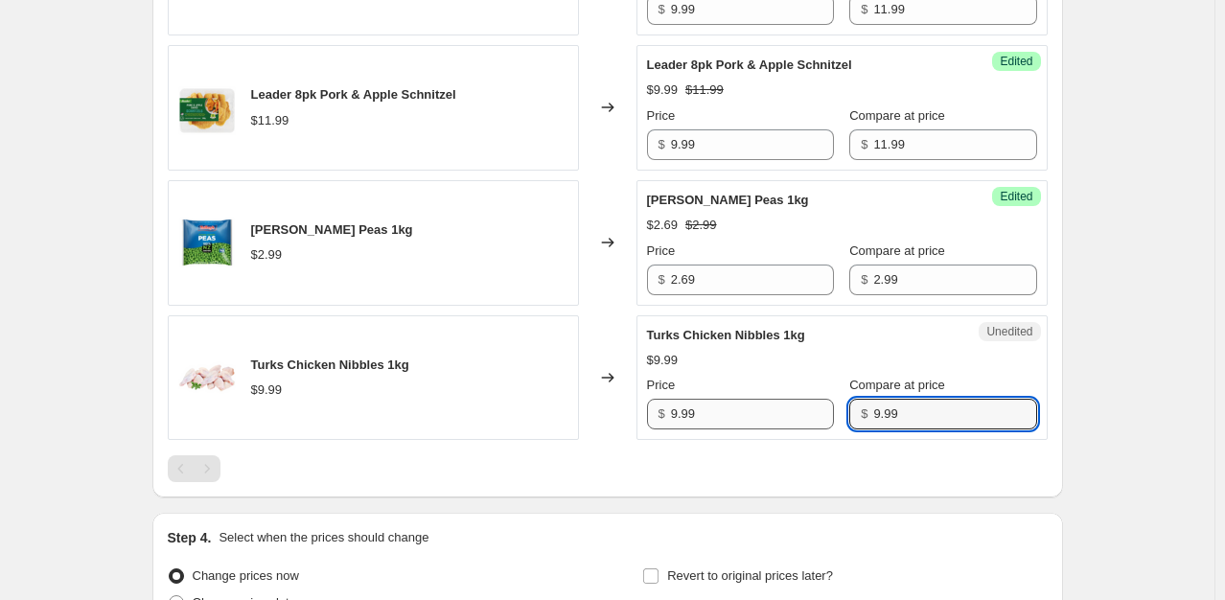
type input "9.99"
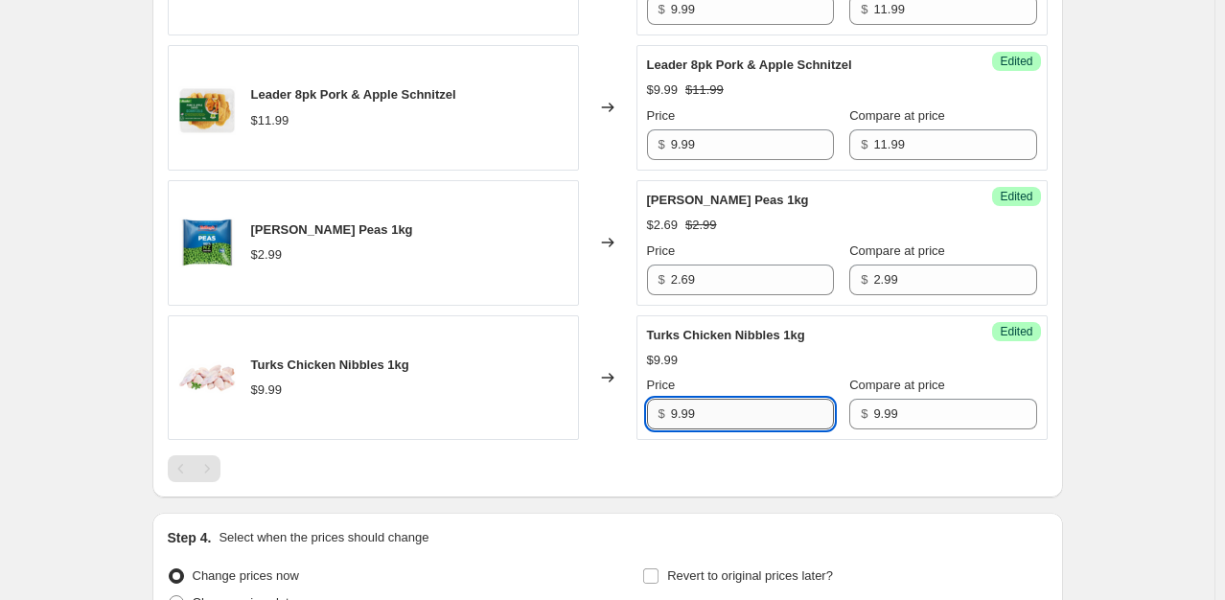
click at [678, 423] on input "9.99" at bounding box center [752, 414] width 163 height 31
type input "8.99"
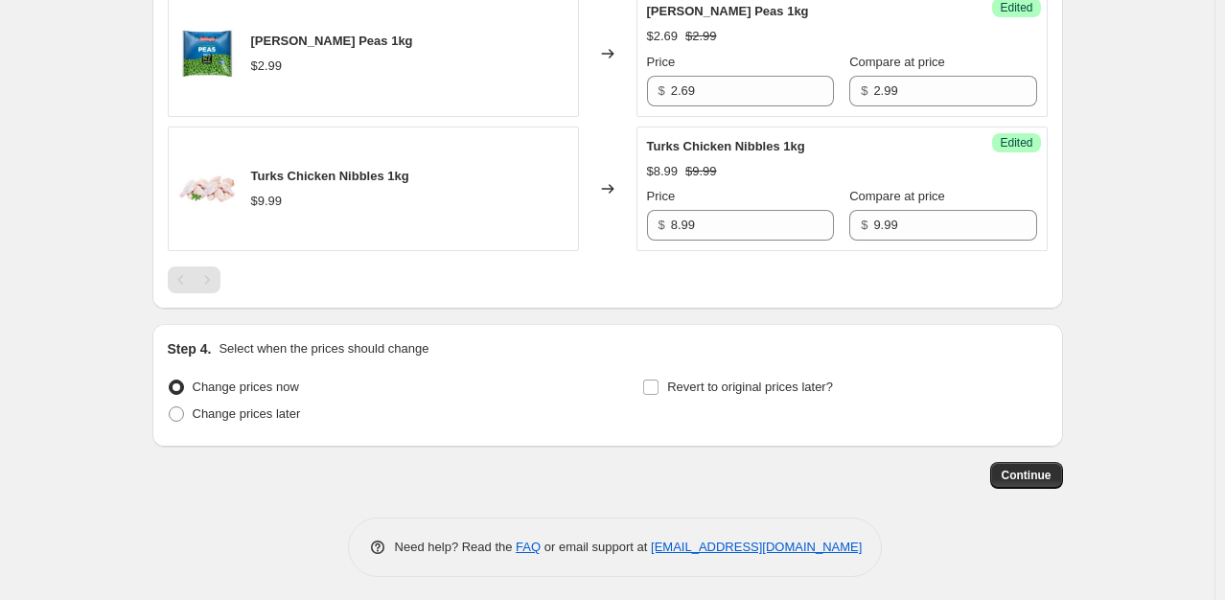
scroll to position [2603, 0]
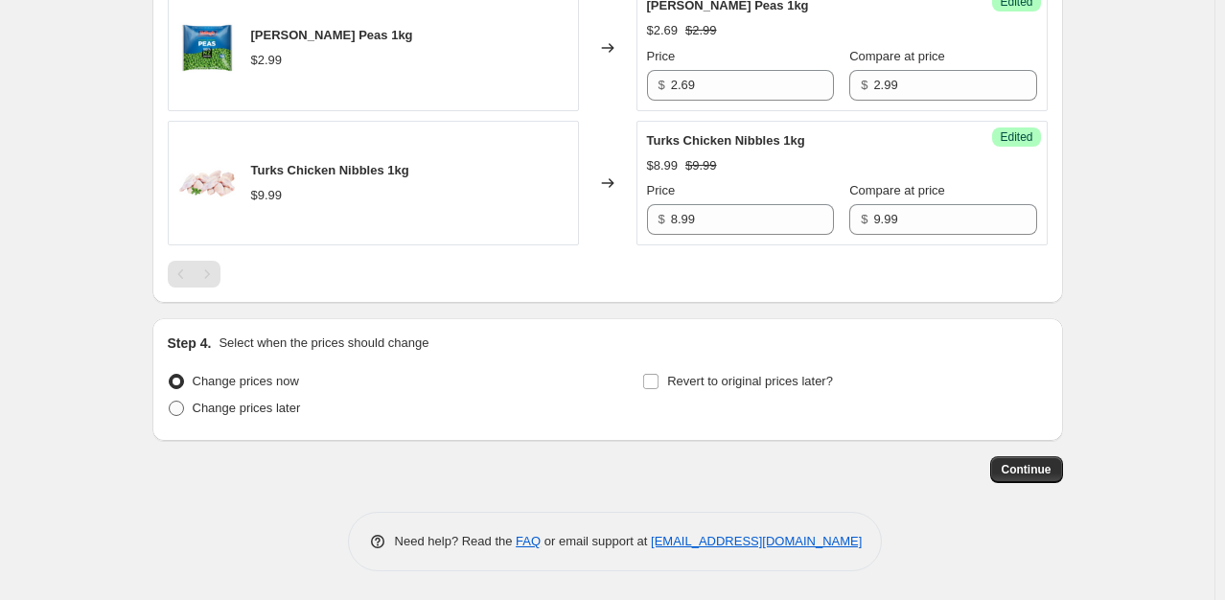
click at [178, 405] on span at bounding box center [176, 408] width 15 height 15
click at [170, 402] on input "Change prices later" at bounding box center [169, 401] width 1 height 1
radio input "true"
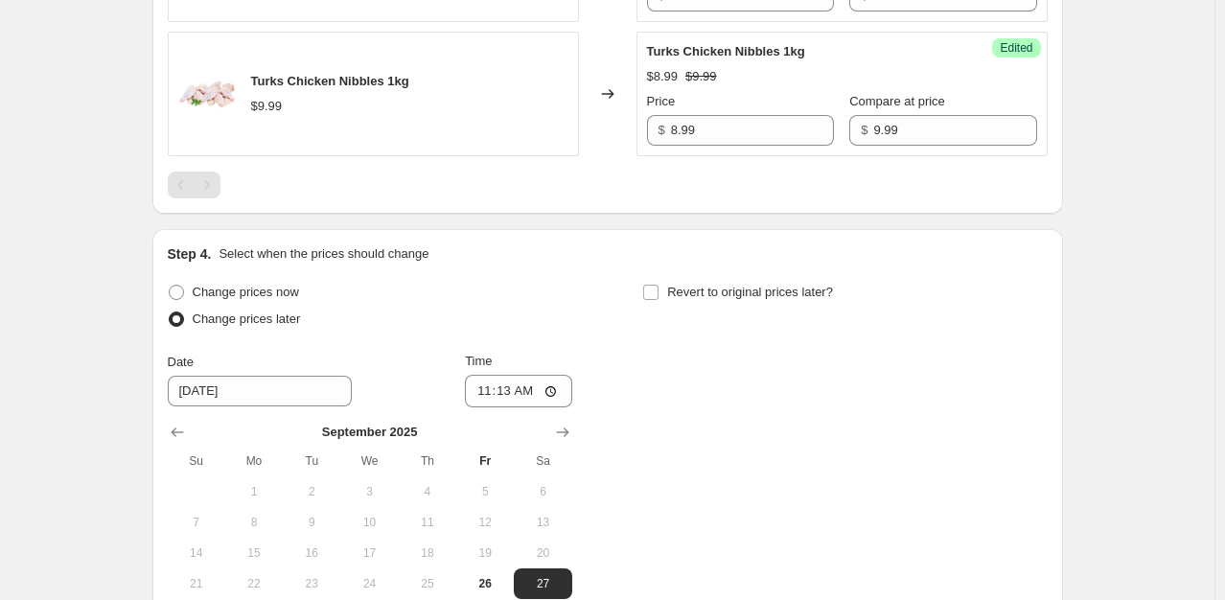
scroll to position [2890, 0]
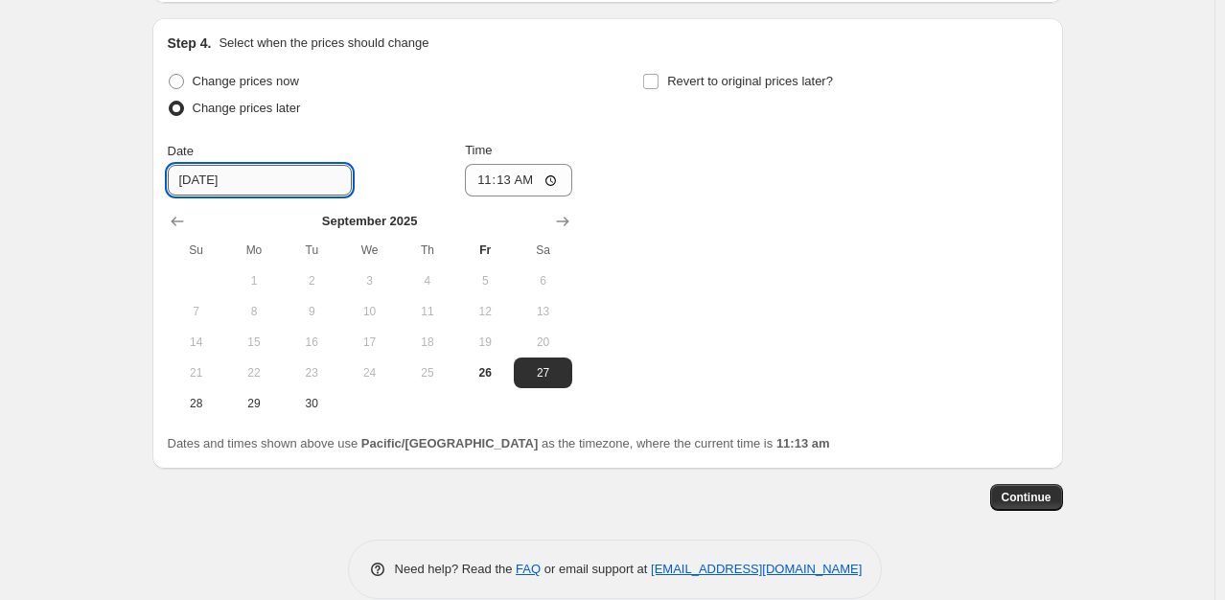
click at [284, 195] on input "[DATE]" at bounding box center [260, 180] width 184 height 31
click at [481, 380] on span "26" at bounding box center [485, 372] width 42 height 15
type input "[DATE]"
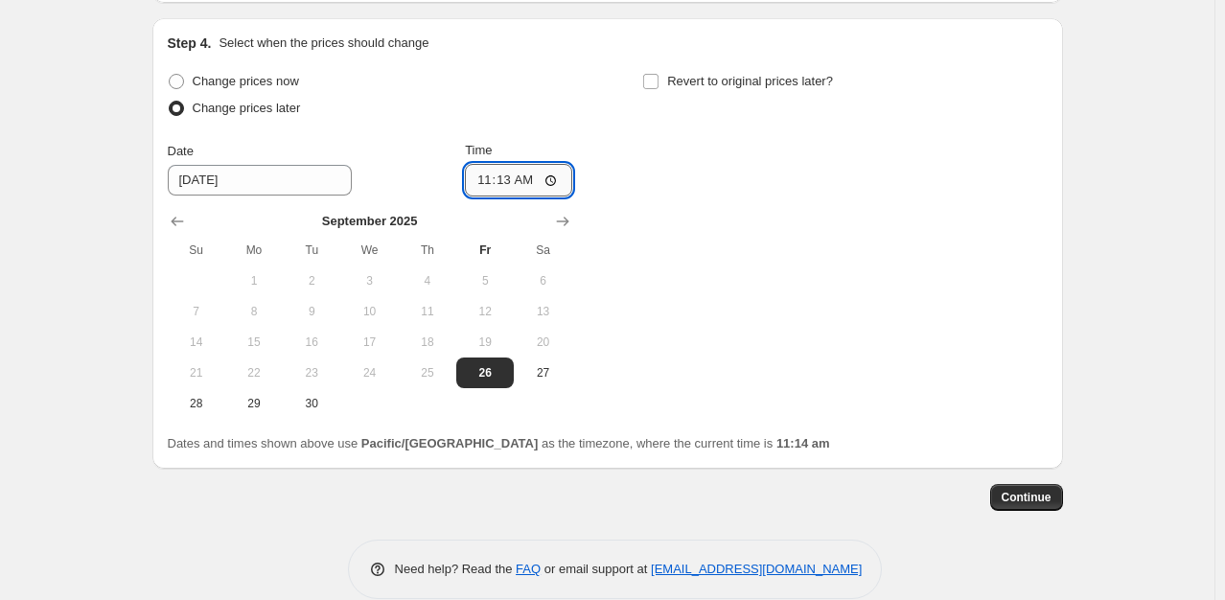
click at [487, 196] on input "11:13" at bounding box center [518, 180] width 107 height 33
type input "14:59"
click at [651, 89] on input "Revert to original prices later?" at bounding box center [650, 81] width 15 height 15
checkbox input "true"
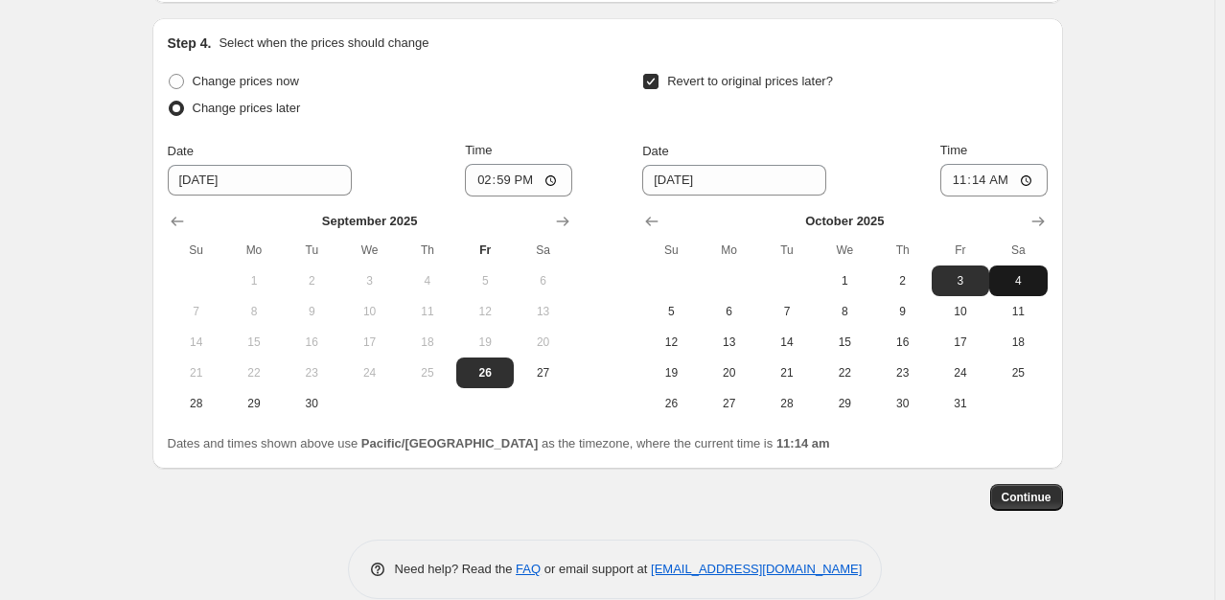
click at [1021, 288] on span "4" at bounding box center [1018, 280] width 42 height 15
type input "[DATE]"
click at [966, 194] on input "11:14" at bounding box center [993, 180] width 107 height 33
click at [997, 193] on input "03:00" at bounding box center [993, 180] width 107 height 33
type input "15:00"
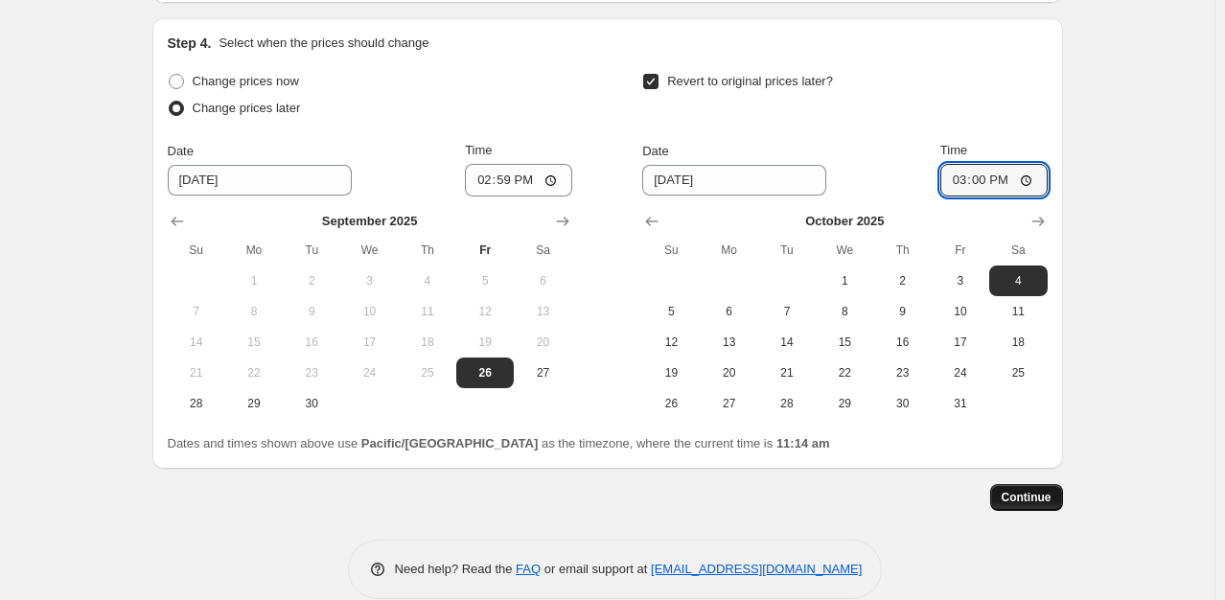
click at [1035, 505] on span "Continue" at bounding box center [1026, 497] width 50 height 15
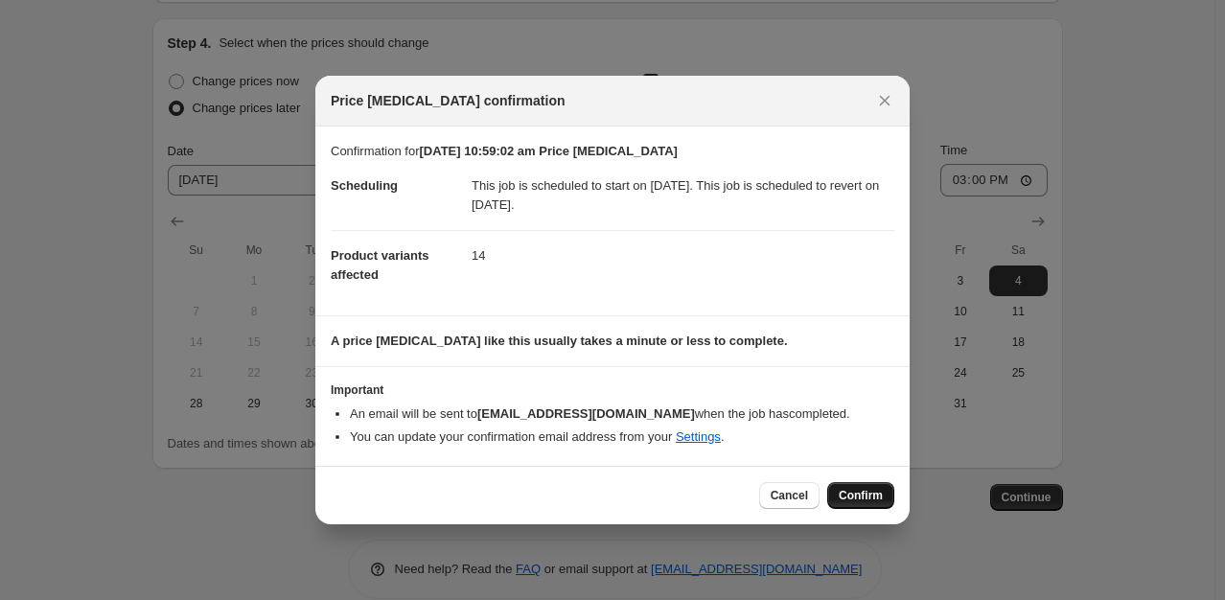
click at [865, 498] on span "Confirm" at bounding box center [861, 495] width 44 height 15
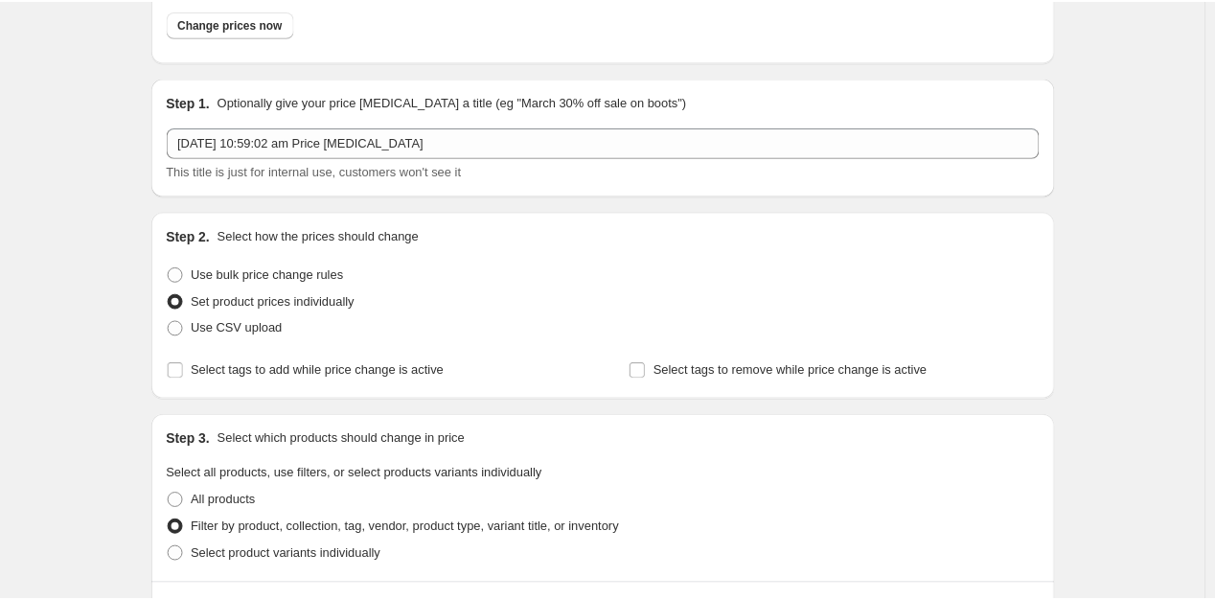
scroll to position [767, 0]
